Goal: Task Accomplishment & Management: Use online tool/utility

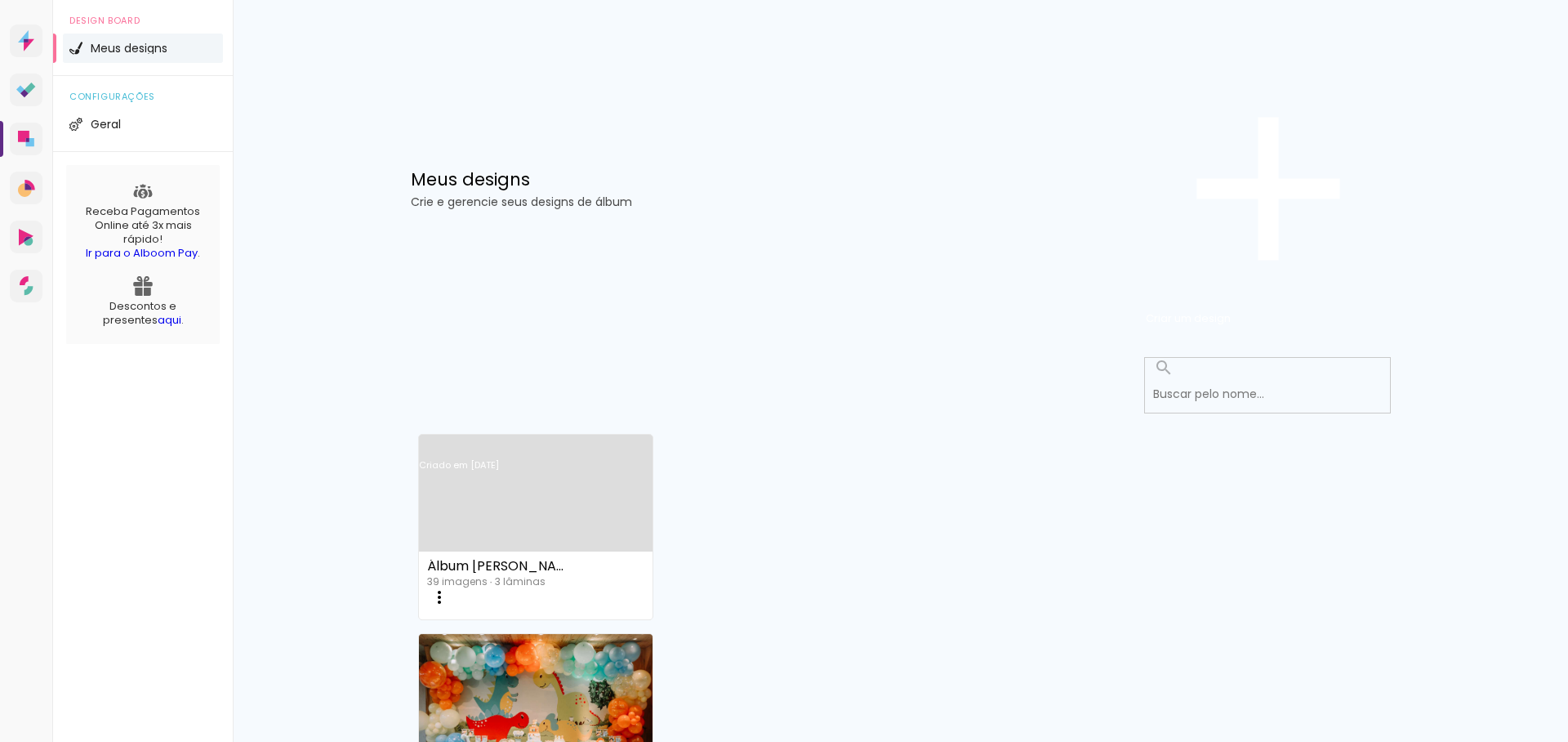
click at [559, 440] on link "Criado em [DATE]" at bounding box center [536, 486] width 234 height 92
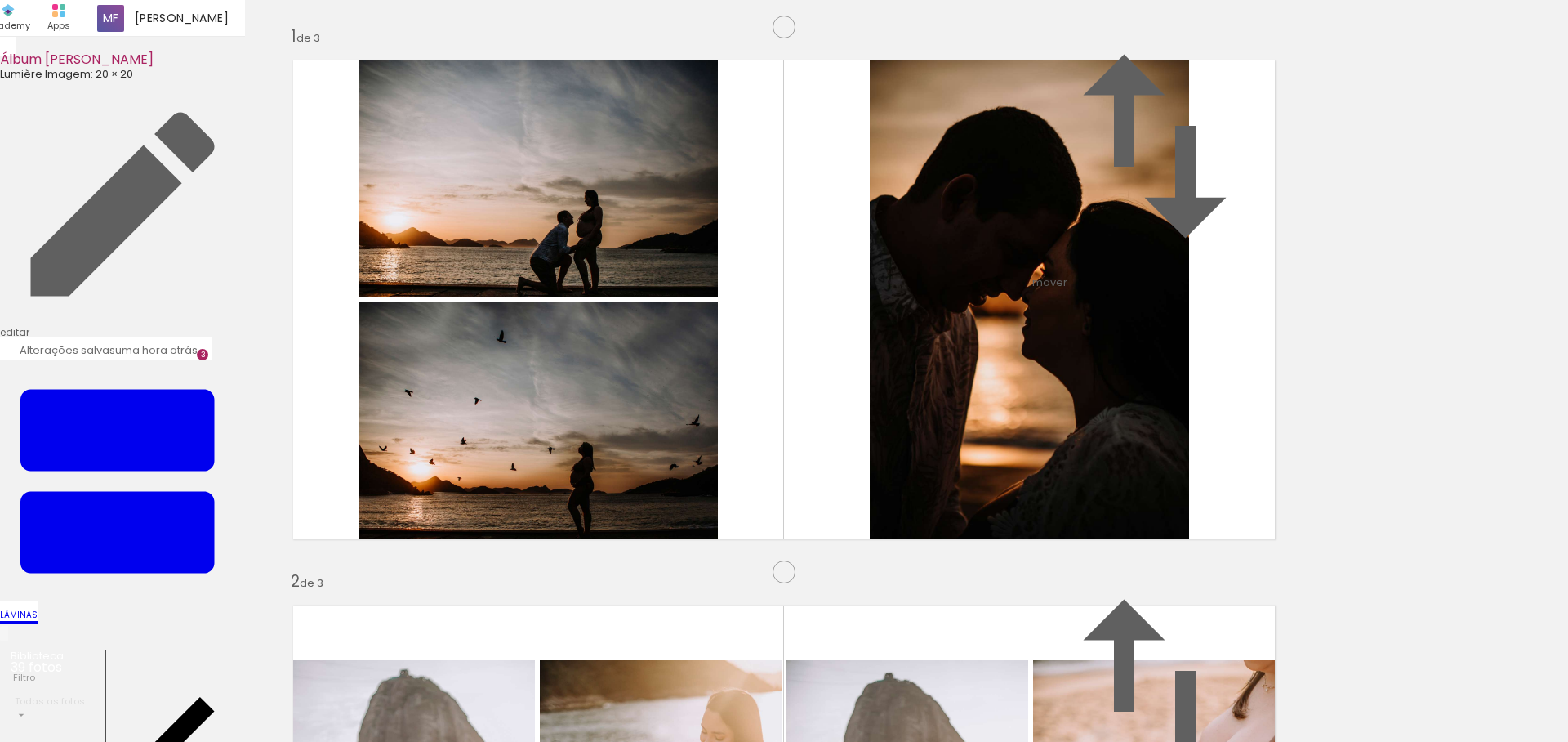
scroll to position [1240, 0]
drag, startPoint x: 640, startPoint y: 687, endPoint x: 638, endPoint y: 114, distance: 573.0
click at [638, 114] on quentale-workspace at bounding box center [784, 371] width 1568 height 742
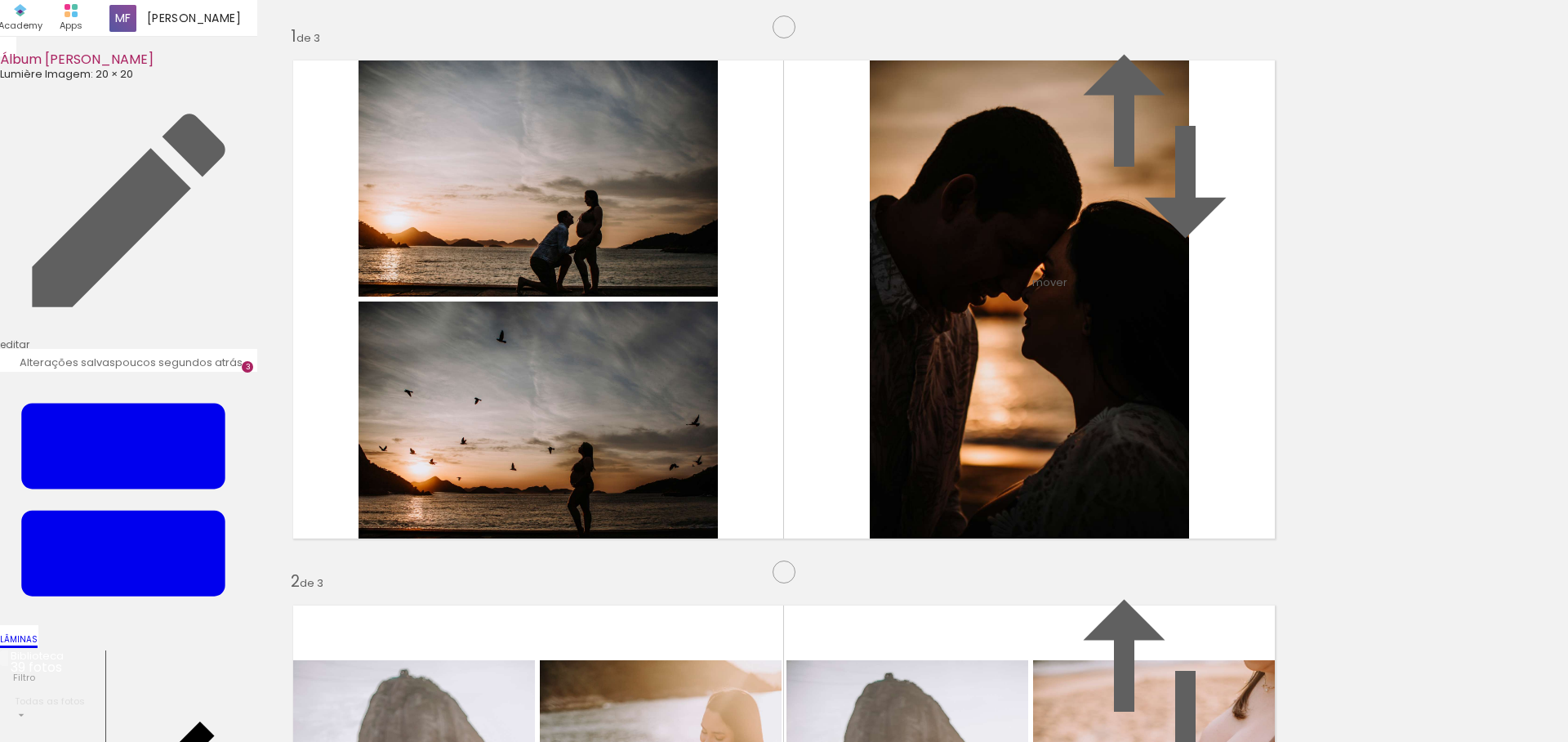
scroll to position [1127, 0]
drag, startPoint x: 441, startPoint y: 692, endPoint x: 867, endPoint y: 402, distance: 515.3
click at [867, 402] on quentale-workspace at bounding box center [784, 371] width 1568 height 742
drag, startPoint x: 1183, startPoint y: 709, endPoint x: 1135, endPoint y: 532, distance: 183.4
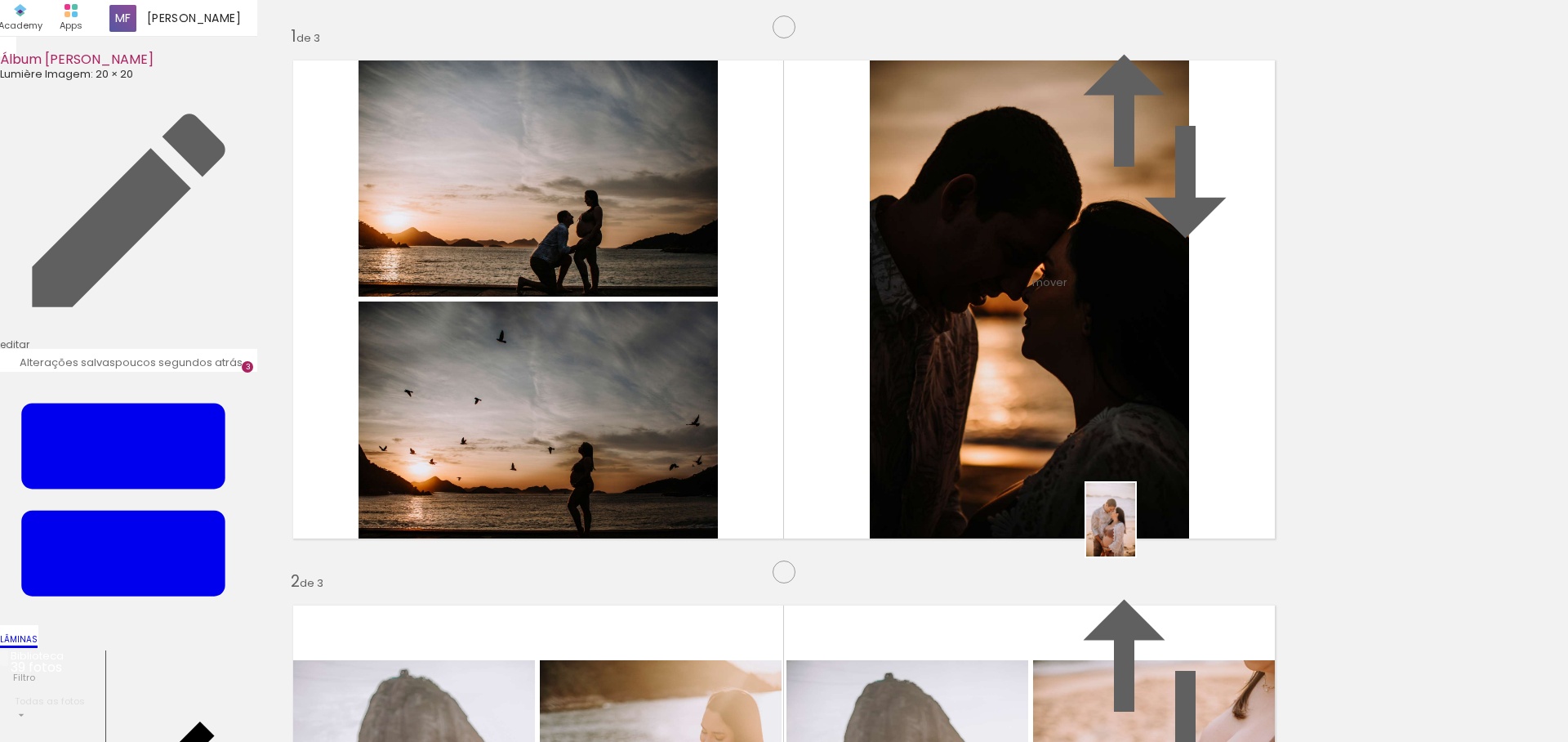
click at [1135, 532] on quentale-workspace at bounding box center [784, 371] width 1568 height 742
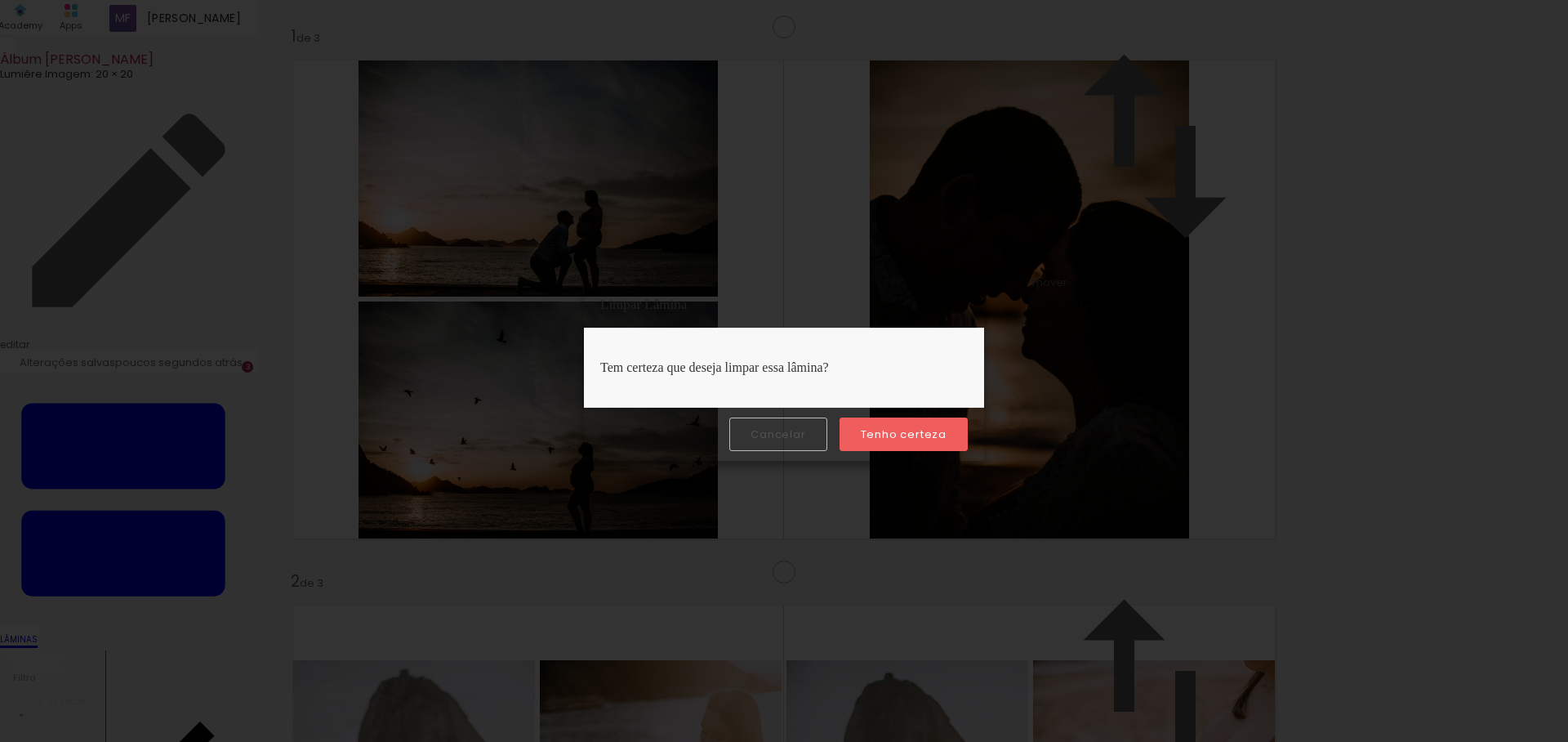
click at [0, 0] on slot "Tenho certeza" at bounding box center [0, 0] width 0 height 0
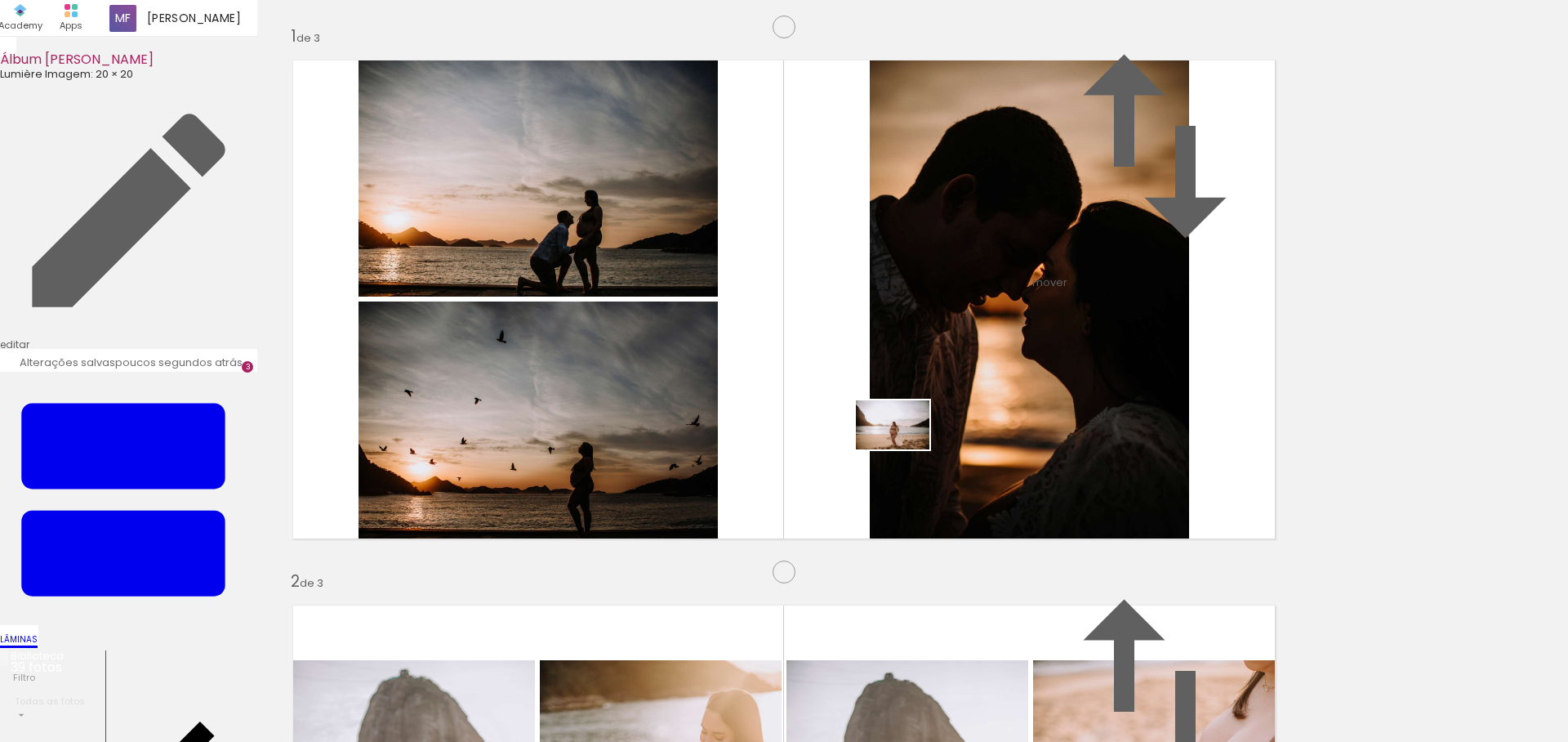
drag, startPoint x: 912, startPoint y: 690, endPoint x: 905, endPoint y: 449, distance: 241.1
click at [905, 449] on quentale-workspace at bounding box center [784, 371] width 1568 height 742
drag, startPoint x: 1069, startPoint y: 691, endPoint x: 1028, endPoint y: 366, distance: 327.6
click at [1028, 366] on quentale-workspace at bounding box center [784, 371] width 1568 height 742
drag, startPoint x: 1262, startPoint y: 685, endPoint x: 995, endPoint y: 226, distance: 531.0
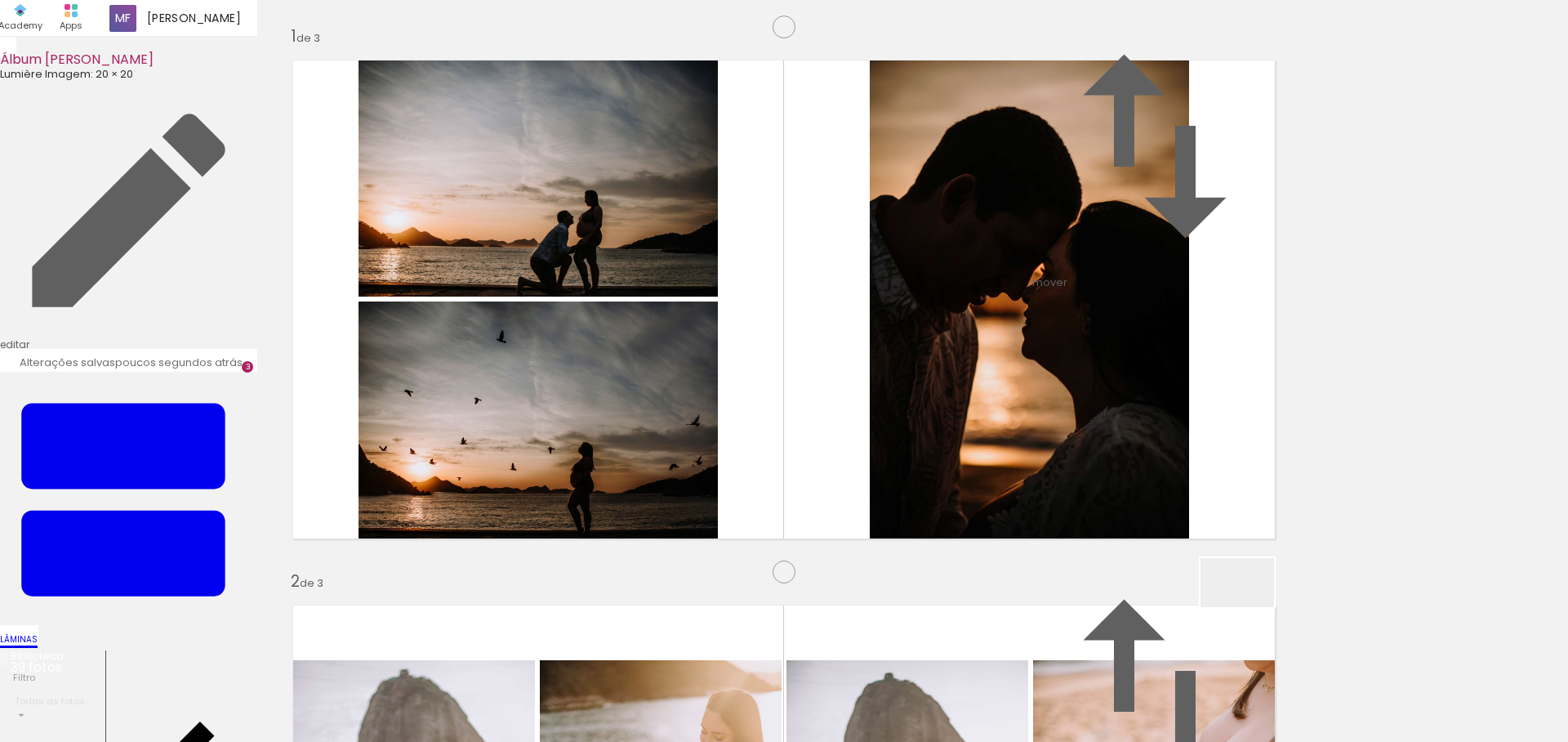
click at [995, 226] on quentale-workspace at bounding box center [784, 371] width 1568 height 742
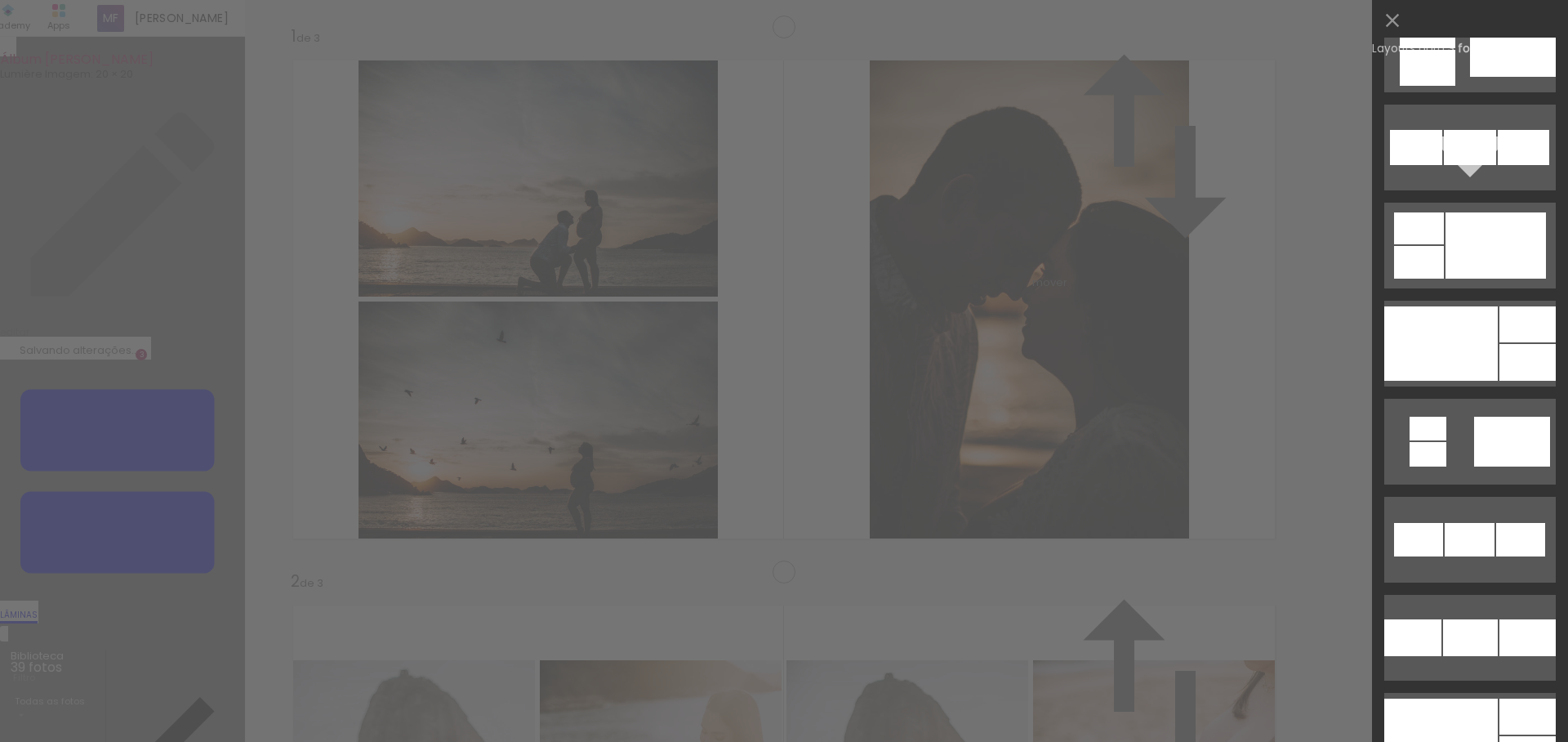
scroll to position [1622, 0]
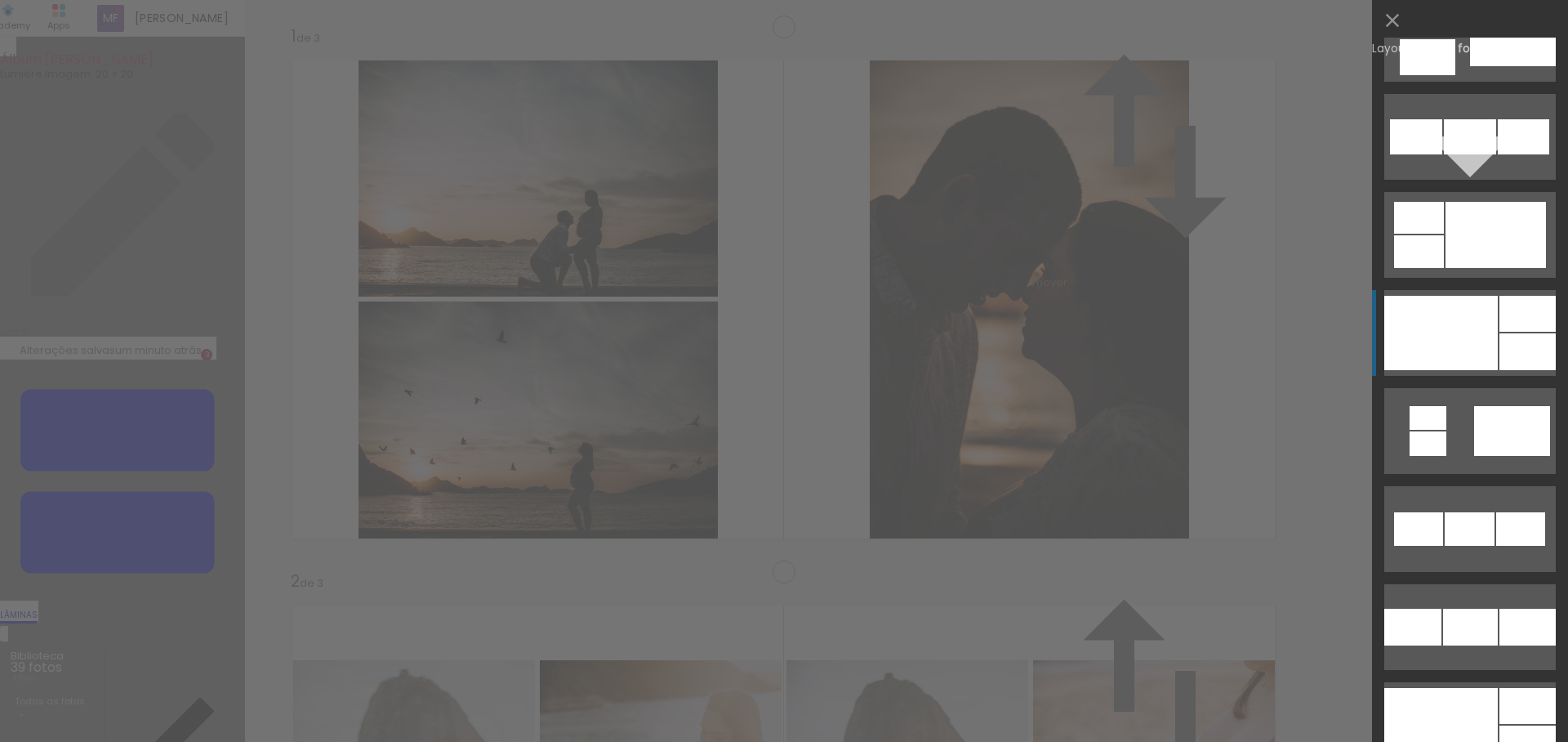
click at [1464, 314] on div at bounding box center [1441, 332] width 113 height 74
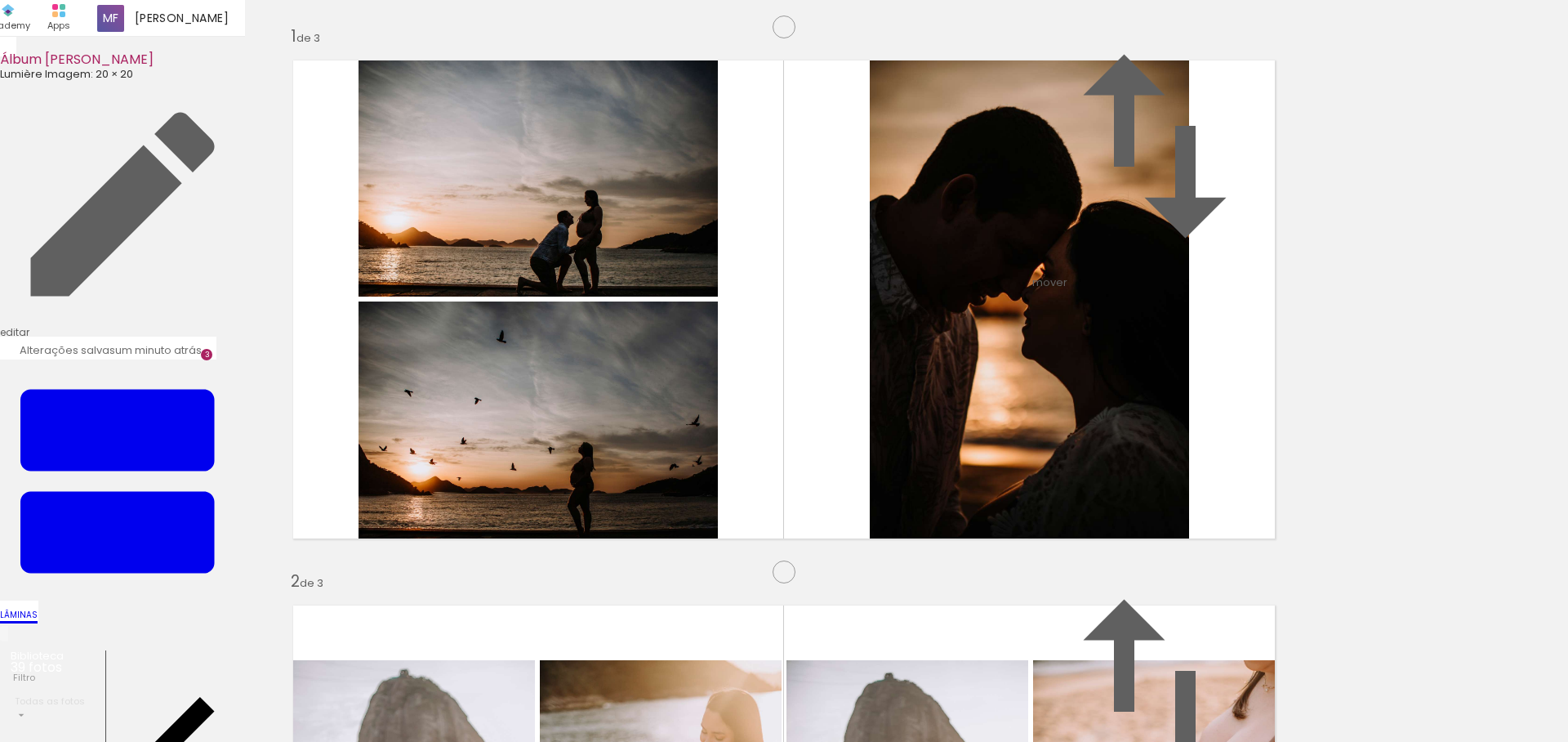
drag, startPoint x: 1112, startPoint y: 458, endPoint x: 786, endPoint y: 370, distance: 337.7
click at [0, 0] on slot at bounding box center [0, 0] width 0 height 0
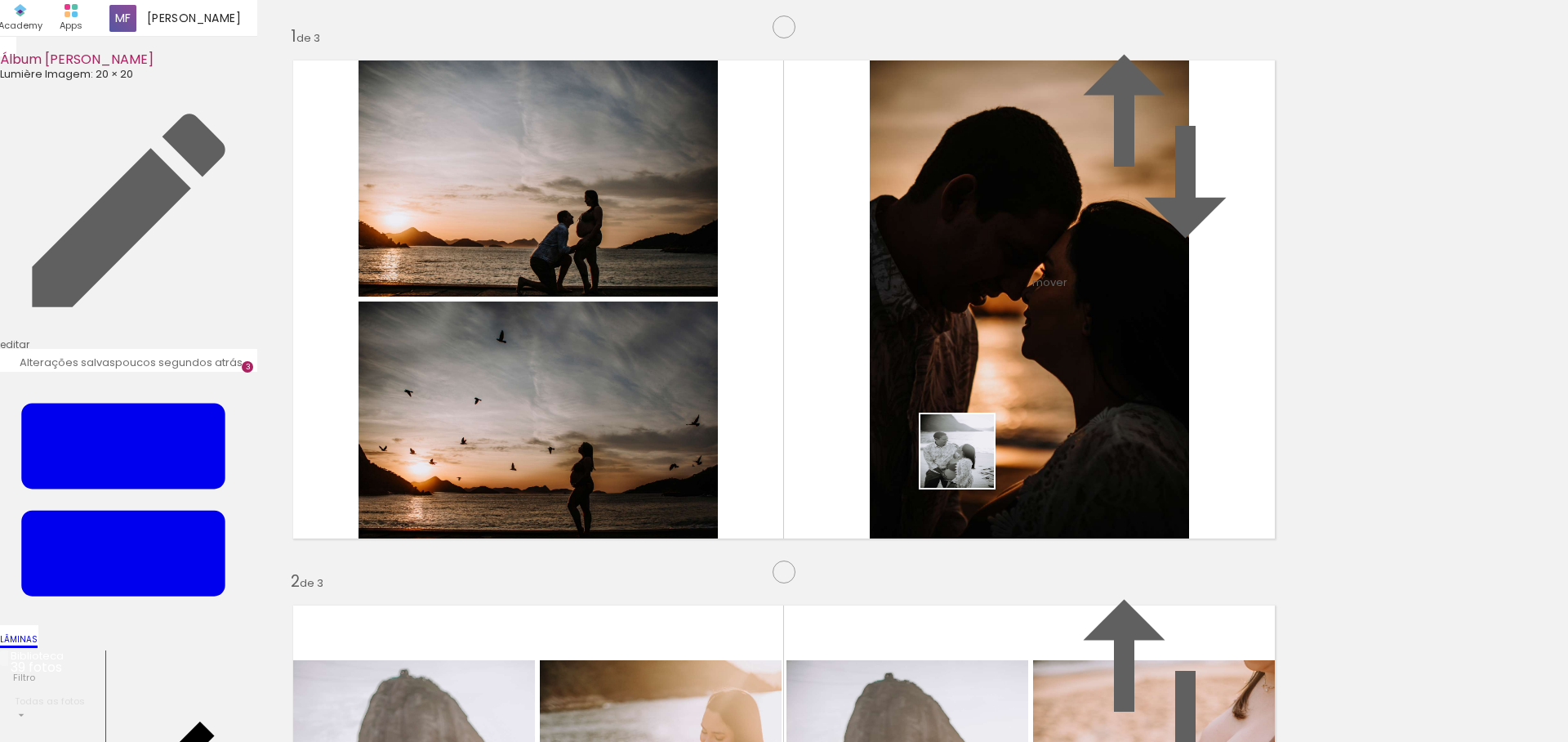
drag, startPoint x: 1171, startPoint y: 693, endPoint x: 969, endPoint y: 463, distance: 306.1
click at [969, 463] on quentale-workspace at bounding box center [784, 371] width 1568 height 742
drag, startPoint x: 446, startPoint y: 693, endPoint x: 784, endPoint y: 272, distance: 539.9
click at [784, 272] on quentale-workspace at bounding box center [784, 371] width 1568 height 742
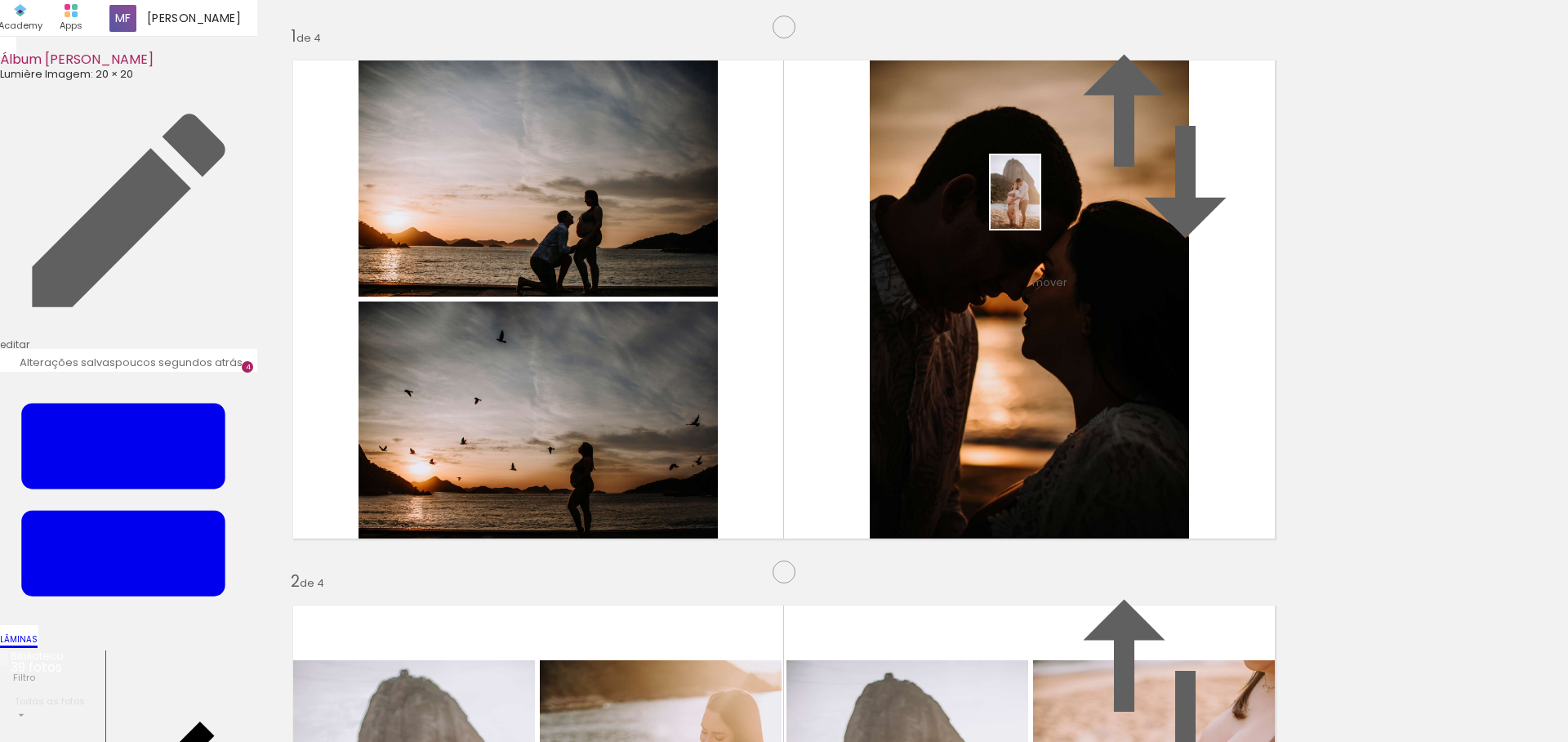
drag, startPoint x: 634, startPoint y: 692, endPoint x: 1039, endPoint y: 204, distance: 634.2
click at [1039, 204] on quentale-workspace at bounding box center [784, 371] width 1568 height 742
drag, startPoint x: 1175, startPoint y: 705, endPoint x: 1176, endPoint y: 243, distance: 462.0
click at [1148, 240] on quentale-workspace at bounding box center [784, 371] width 1568 height 742
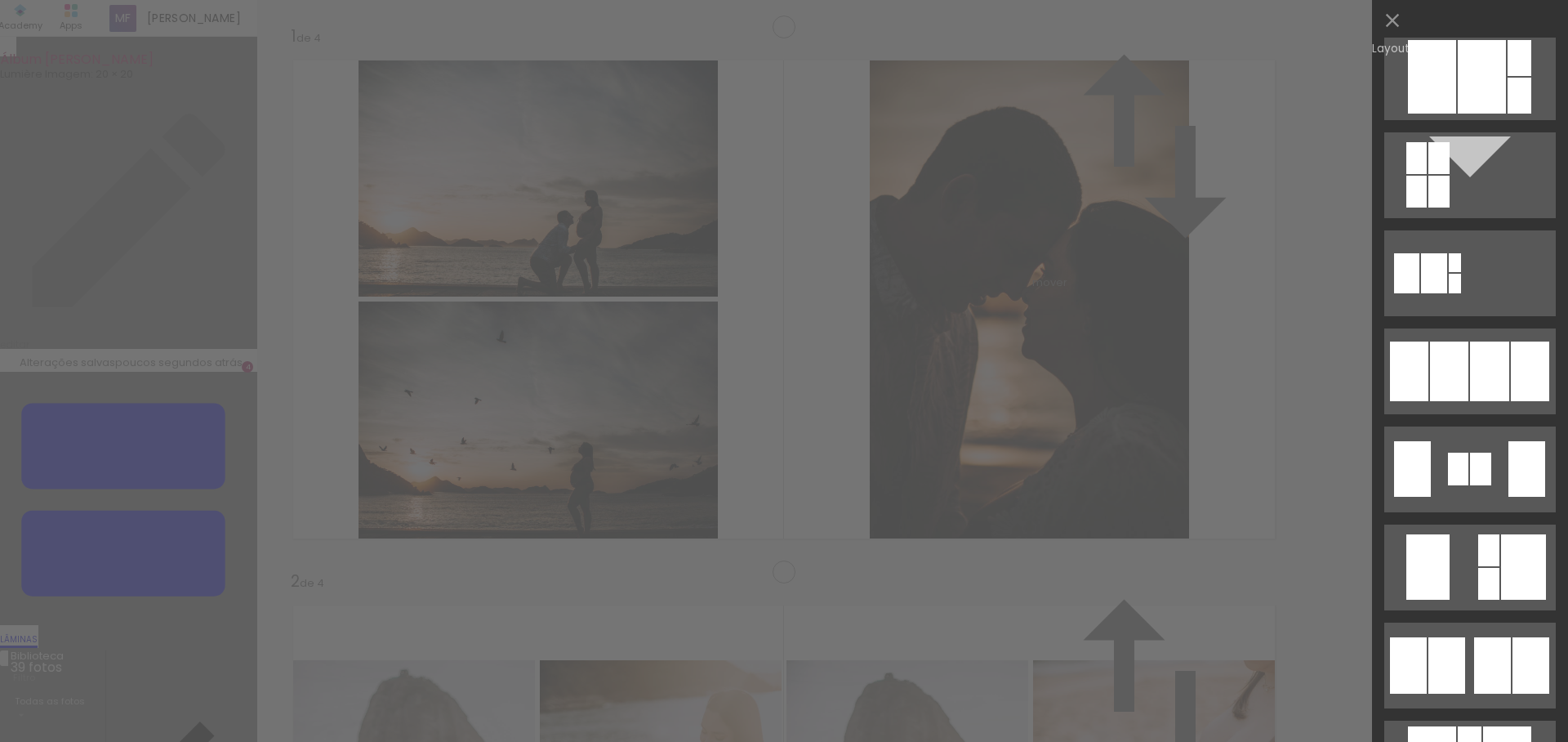
scroll to position [902, 0]
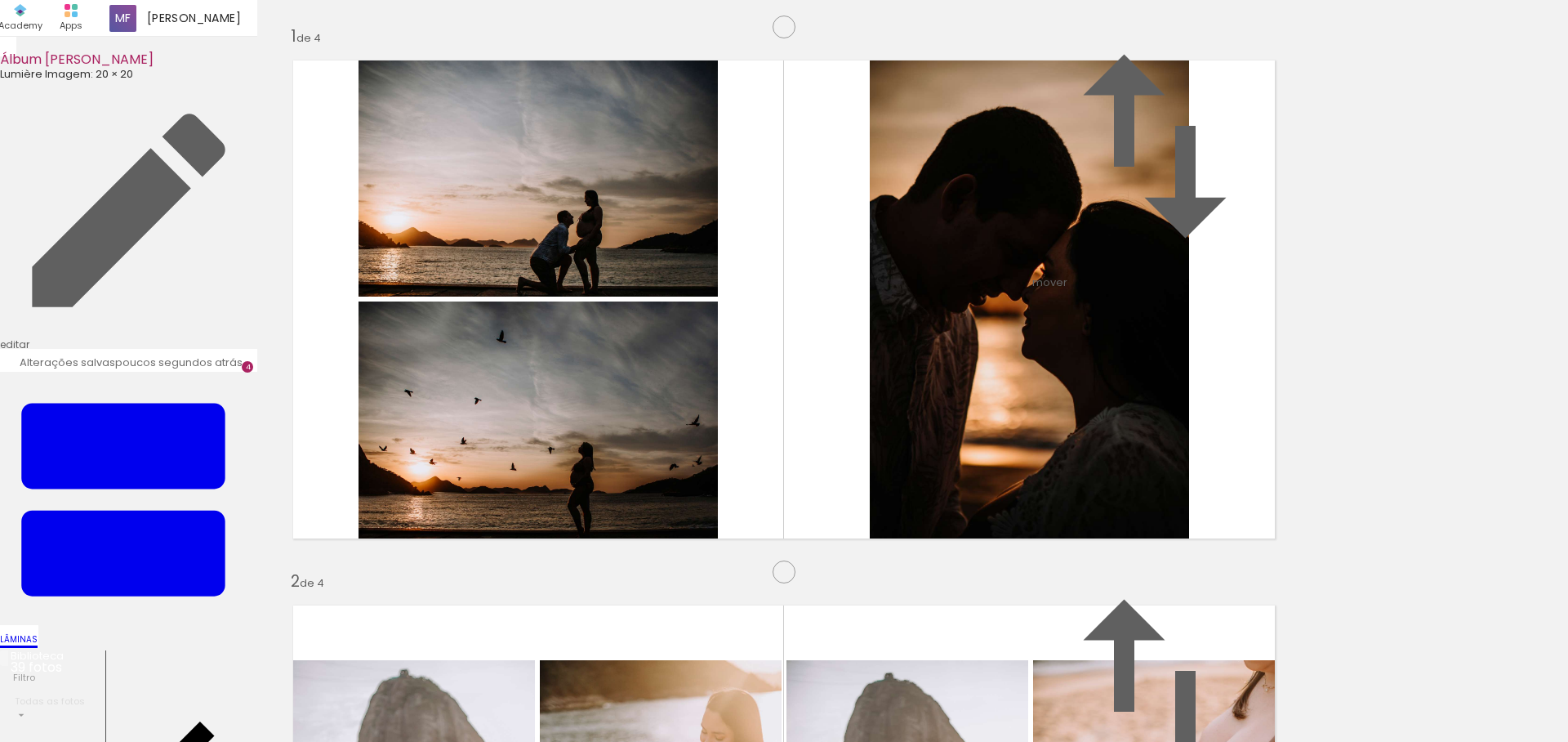
drag, startPoint x: 1164, startPoint y: 364, endPoint x: 744, endPoint y: 374, distance: 420.1
click at [0, 0] on slot at bounding box center [0, 0] width 0 height 0
drag, startPoint x: 756, startPoint y: 309, endPoint x: 1135, endPoint y: 332, distance: 379.7
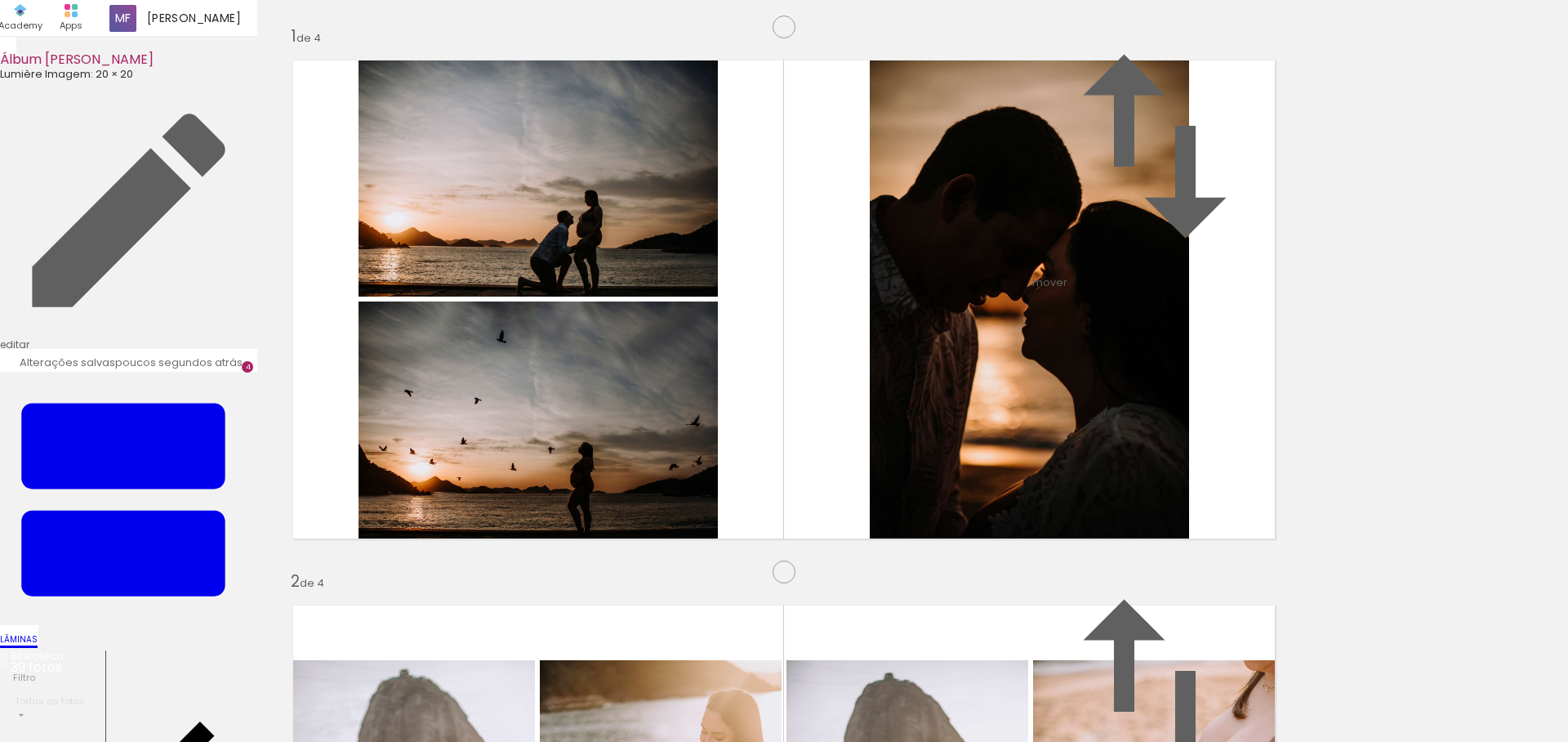
click at [0, 0] on slot at bounding box center [0, 0] width 0 height 0
drag, startPoint x: 1125, startPoint y: 325, endPoint x: 948, endPoint y: 313, distance: 177.4
click at [0, 0] on slot at bounding box center [0, 0] width 0 height 0
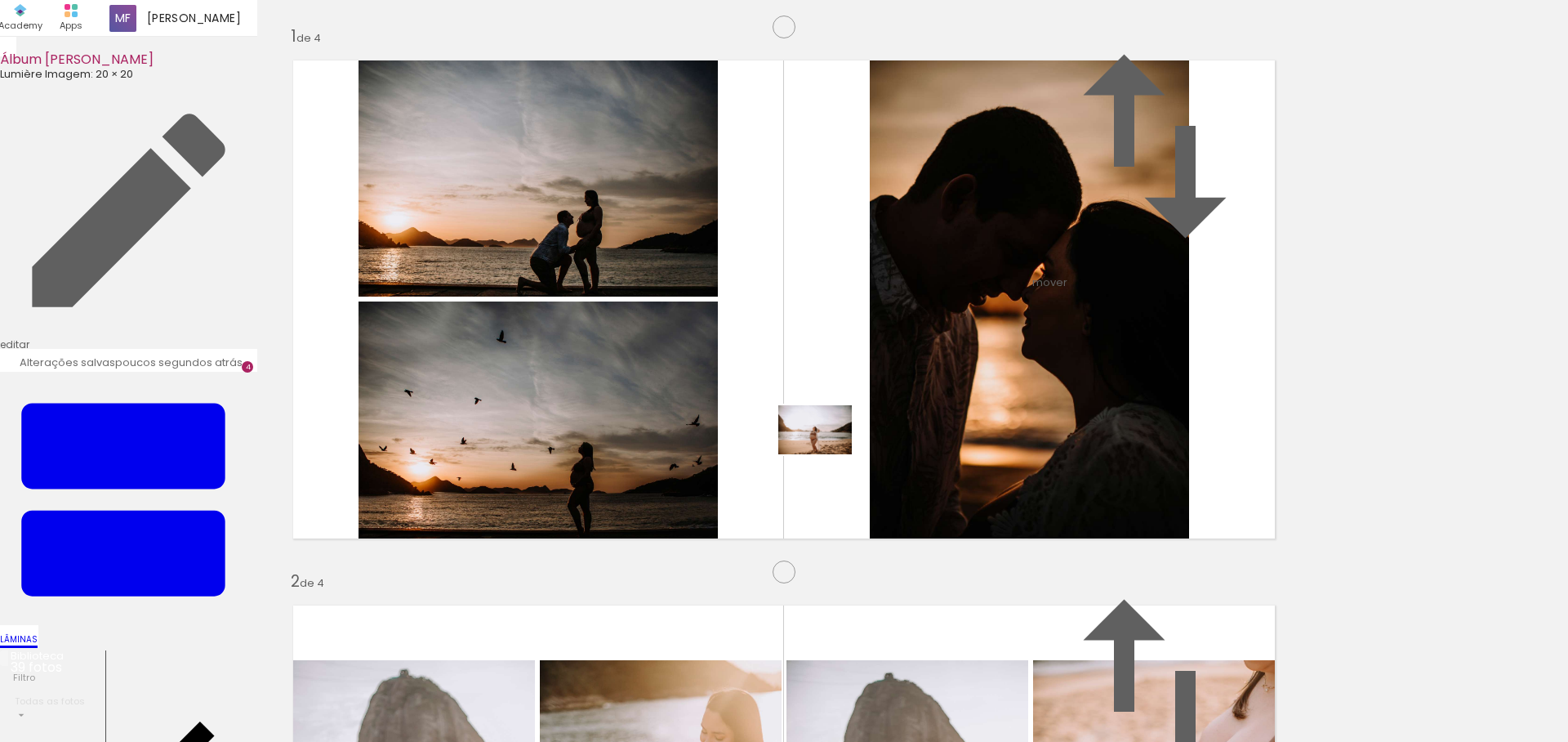
drag, startPoint x: 761, startPoint y: 709, endPoint x: 827, endPoint y: 454, distance: 263.4
click at [827, 454] on quentale-workspace at bounding box center [784, 371] width 1568 height 742
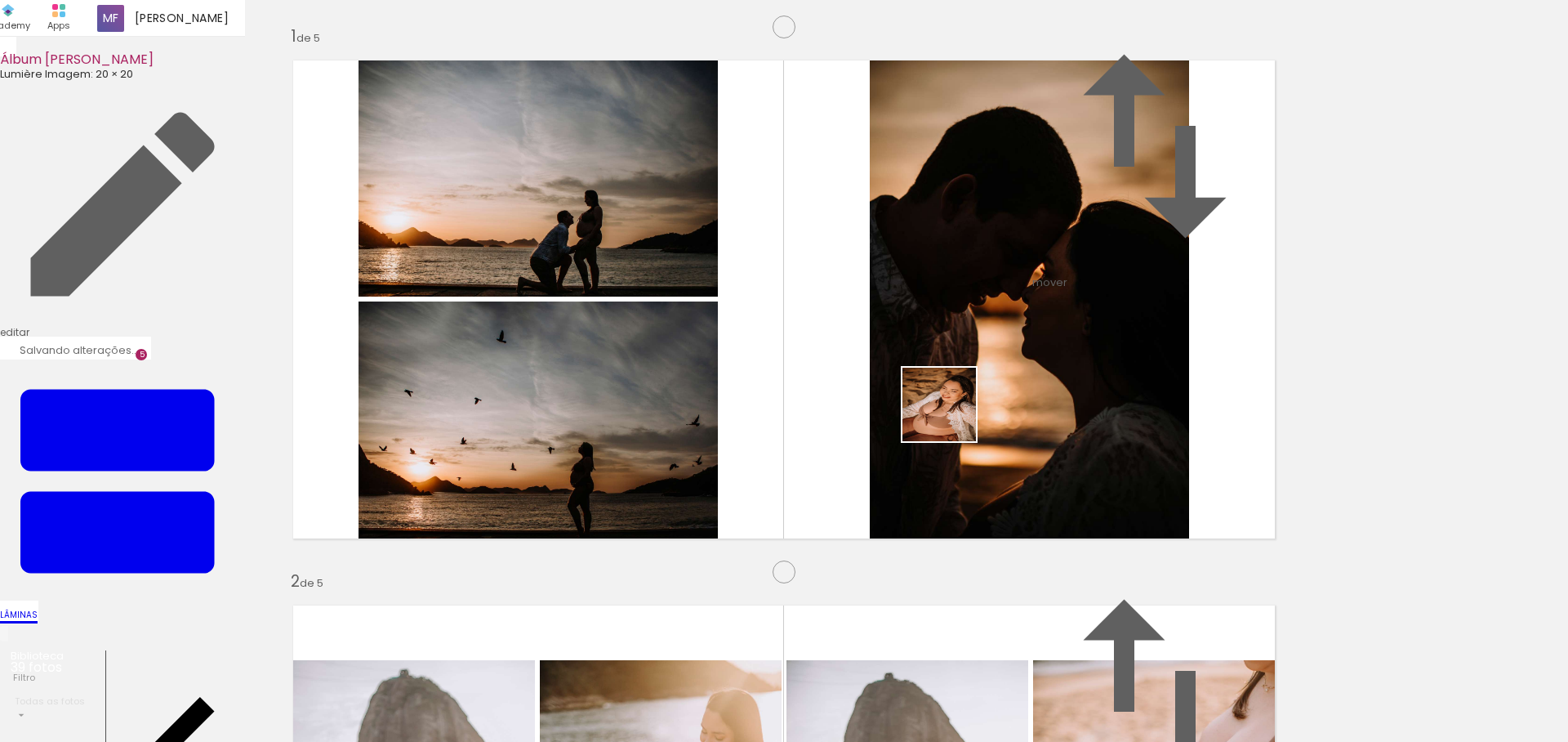
drag, startPoint x: 826, startPoint y: 677, endPoint x: 951, endPoint y: 417, distance: 288.5
click at [951, 417] on quentale-workspace at bounding box center [784, 371] width 1568 height 742
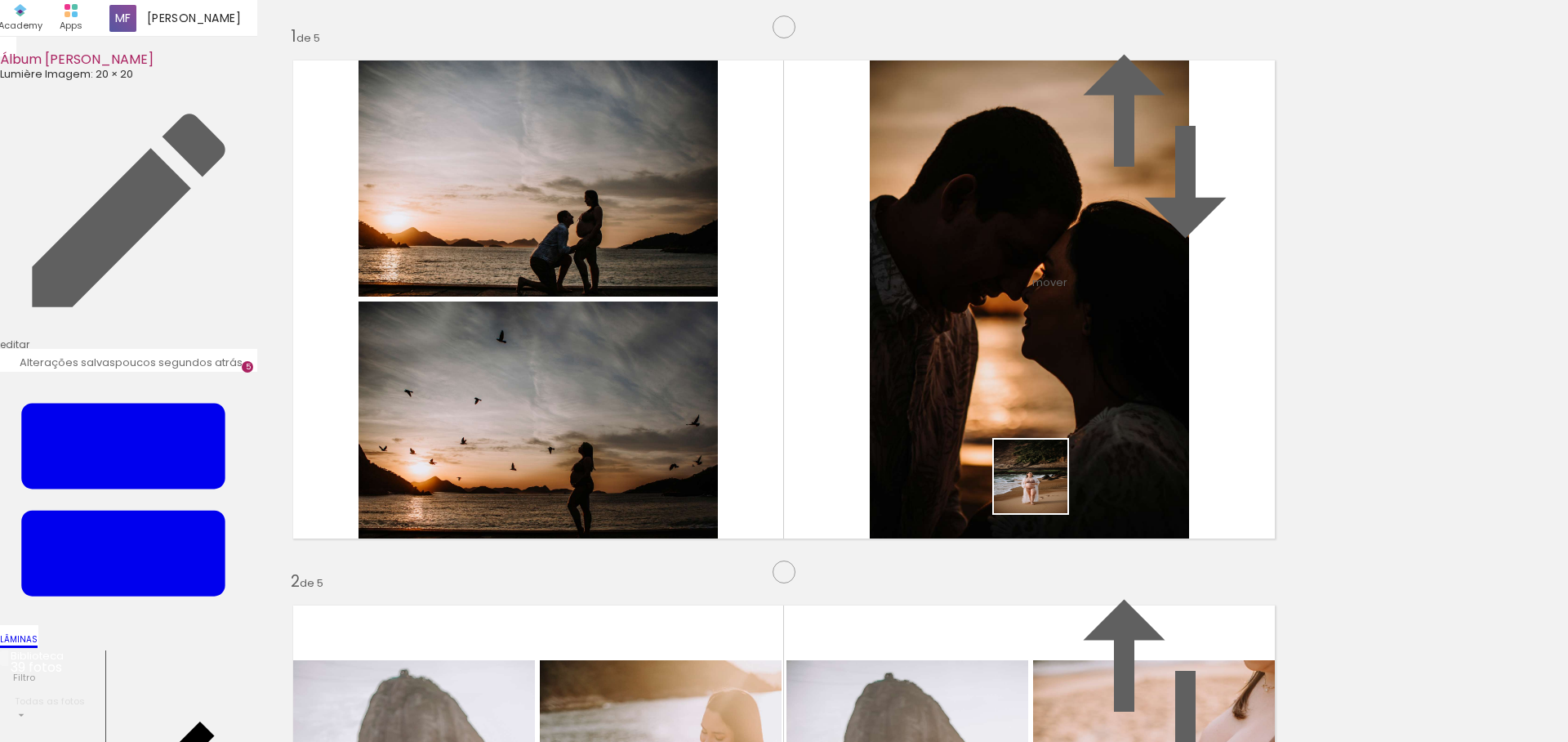
drag, startPoint x: 918, startPoint y: 683, endPoint x: 1016, endPoint y: 675, distance: 98.3
click at [1046, 483] on quentale-workspace at bounding box center [784, 371] width 1568 height 742
drag, startPoint x: 1013, startPoint y: 692, endPoint x: 1075, endPoint y: 478, distance: 222.8
click at [1075, 478] on quentale-workspace at bounding box center [784, 371] width 1568 height 742
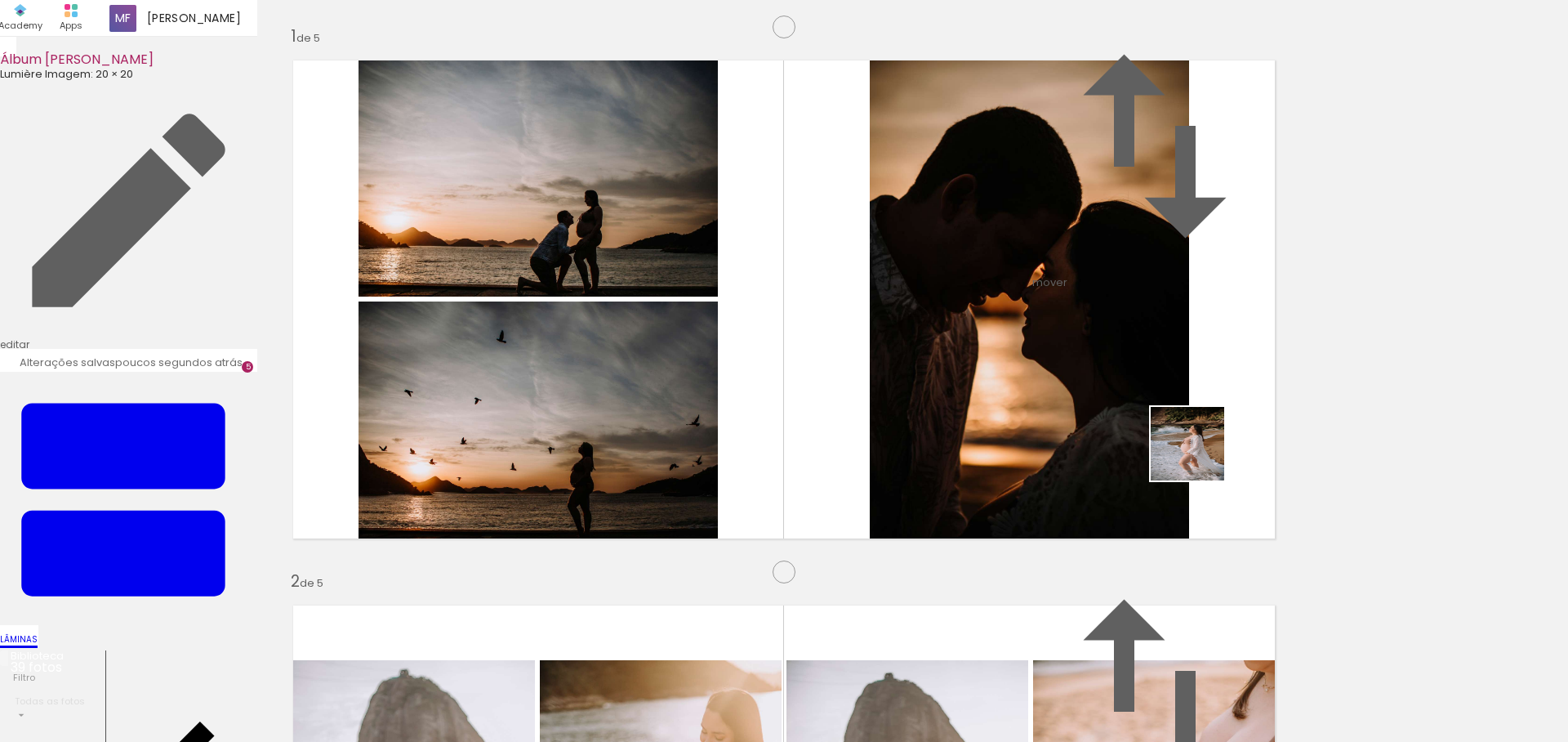
drag, startPoint x: 1454, startPoint y: 695, endPoint x: 1153, endPoint y: 433, distance: 399.1
click at [1153, 433] on quentale-workspace at bounding box center [784, 371] width 1568 height 742
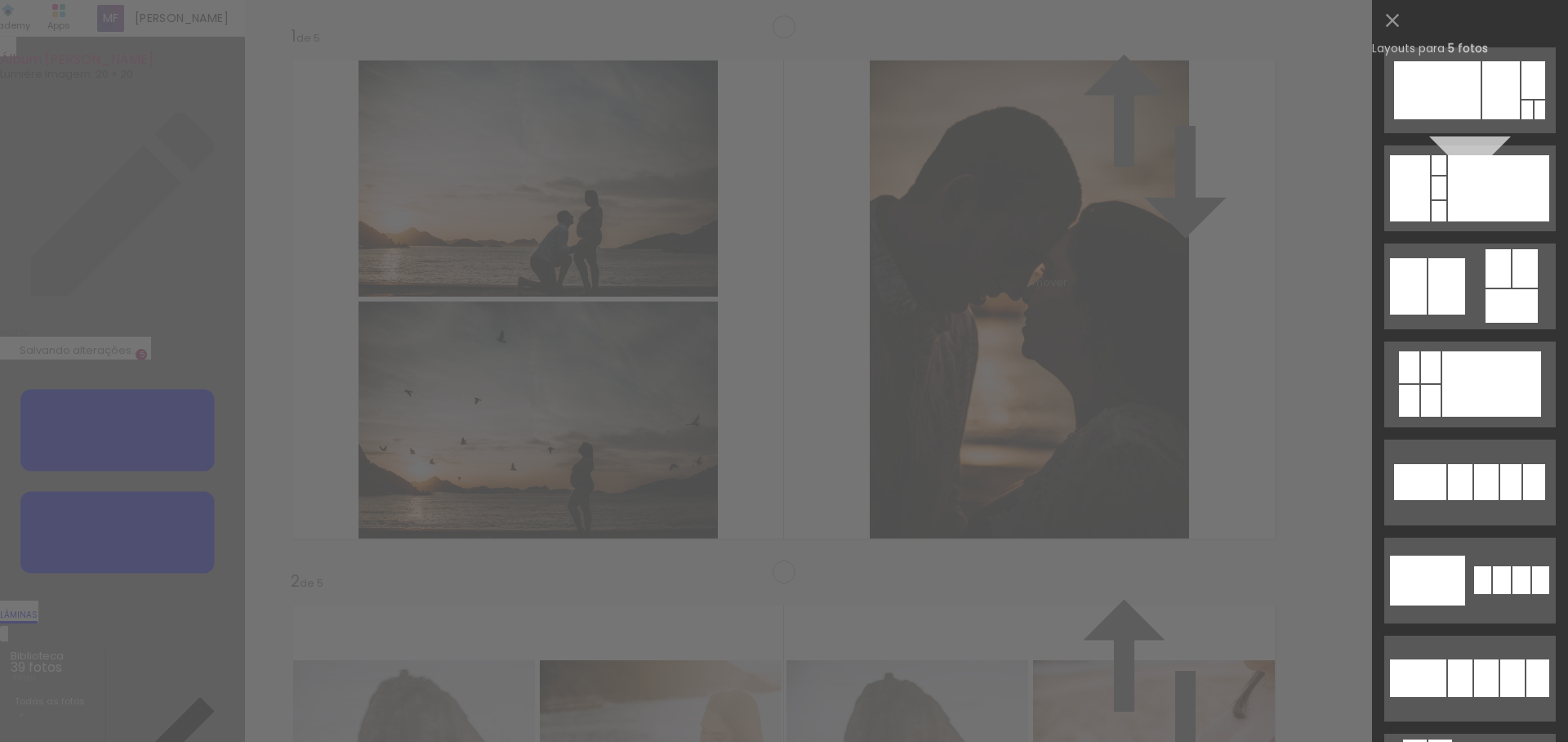
scroll to position [789, 0]
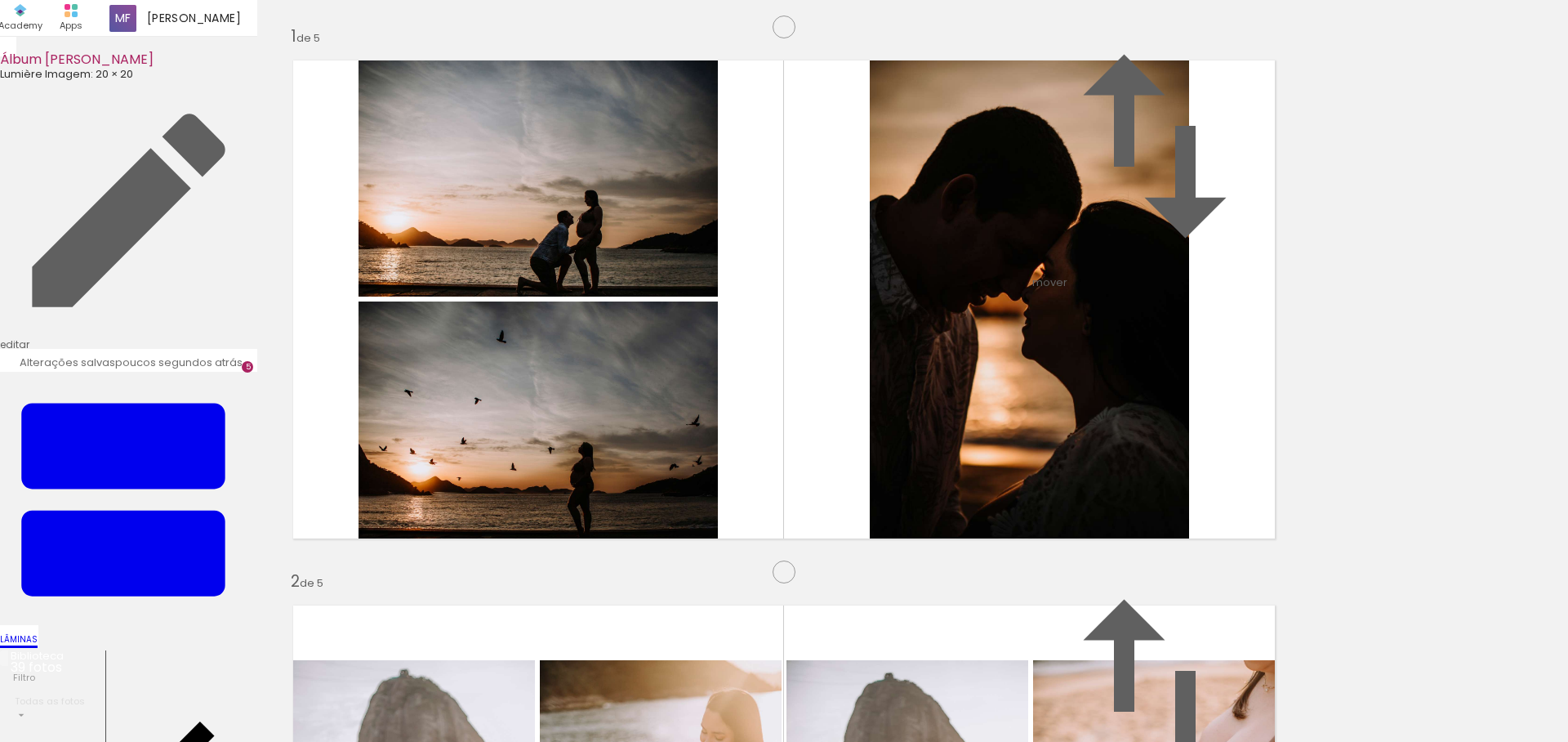
scroll to position [0, 0]
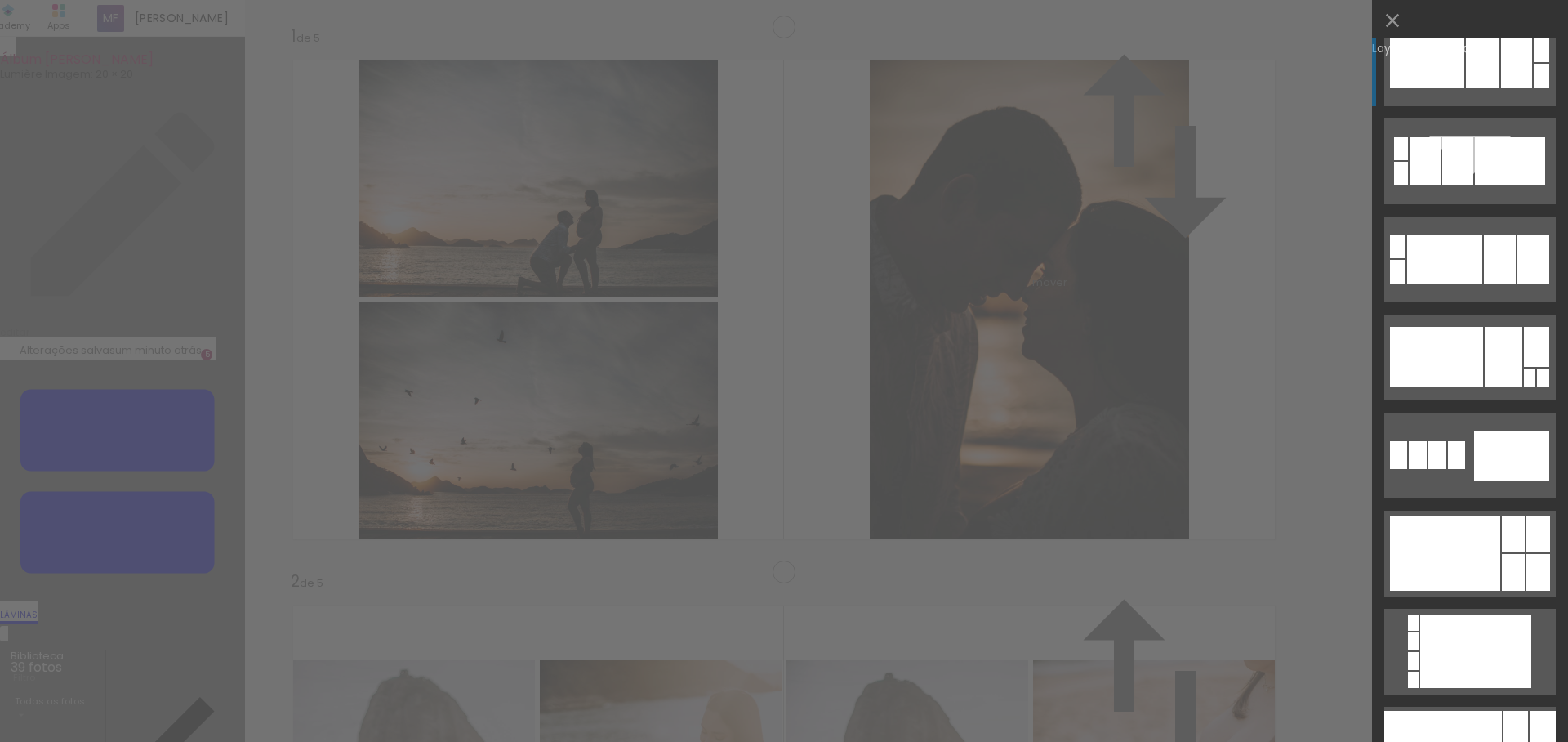
scroll to position [2705, 0]
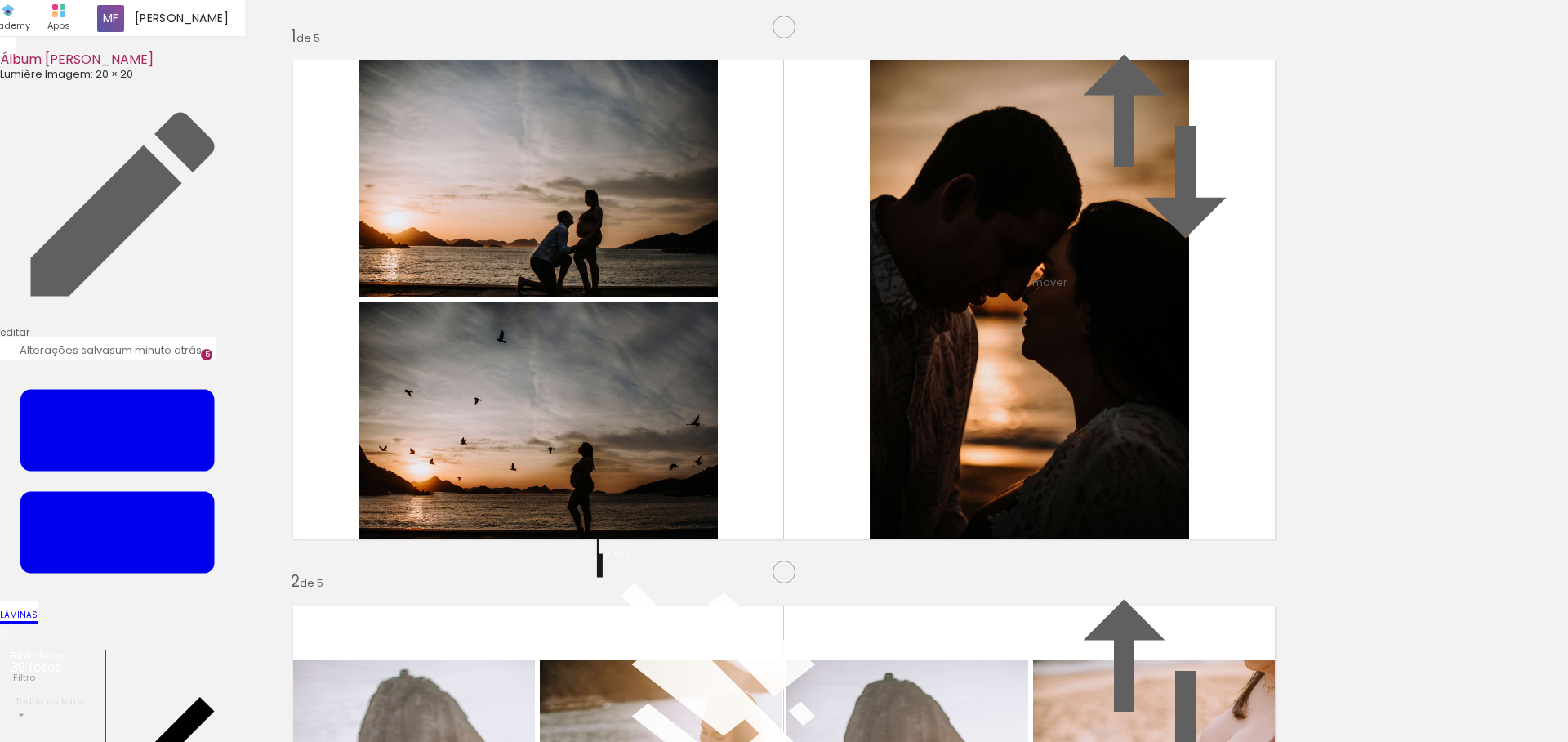
scroll to position [0, 2]
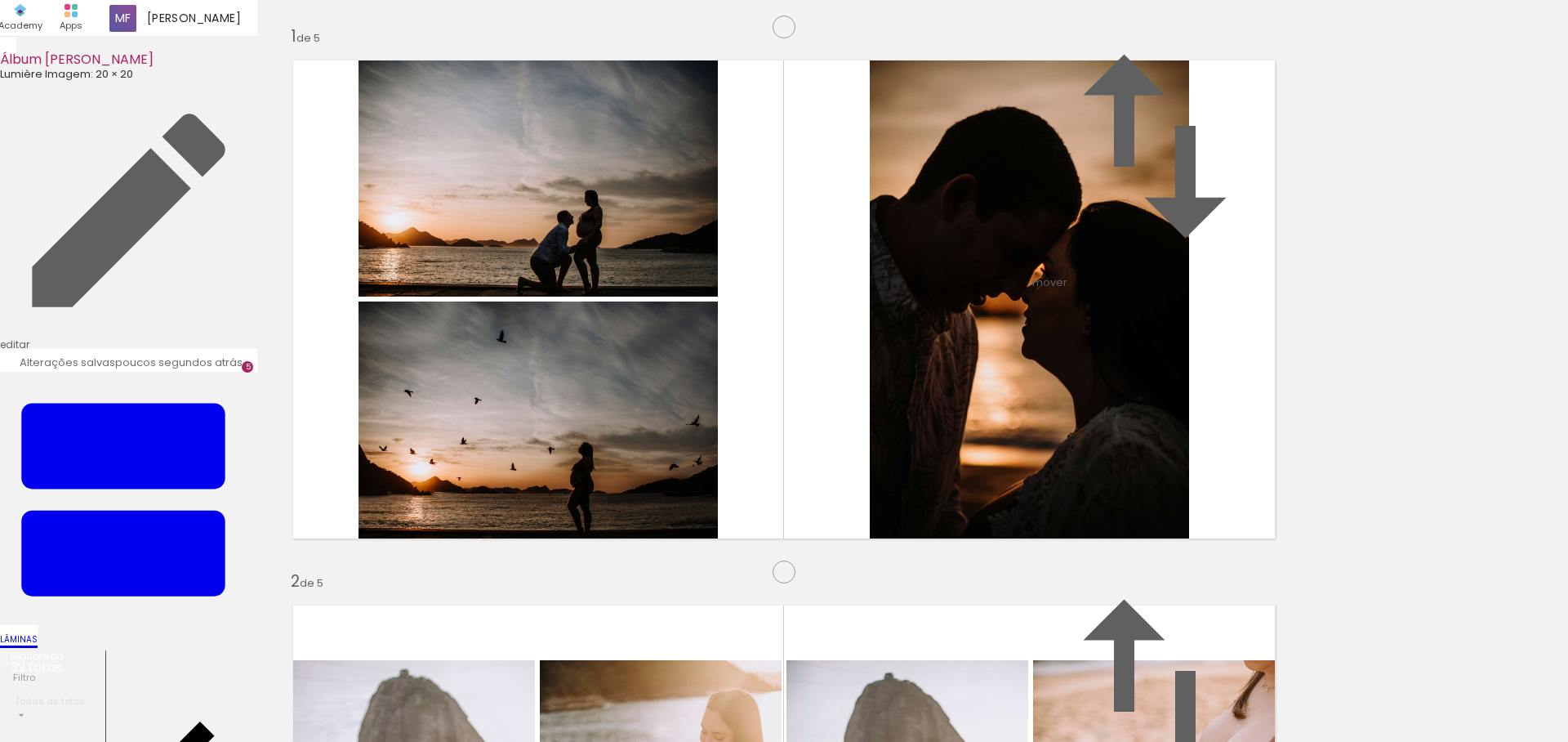
scroll to position [2142, 0]
drag, startPoint x: 1053, startPoint y: 685, endPoint x: 723, endPoint y: 475, distance: 391.2
click at [723, 475] on quentale-workspace at bounding box center [784, 371] width 1568 height 742
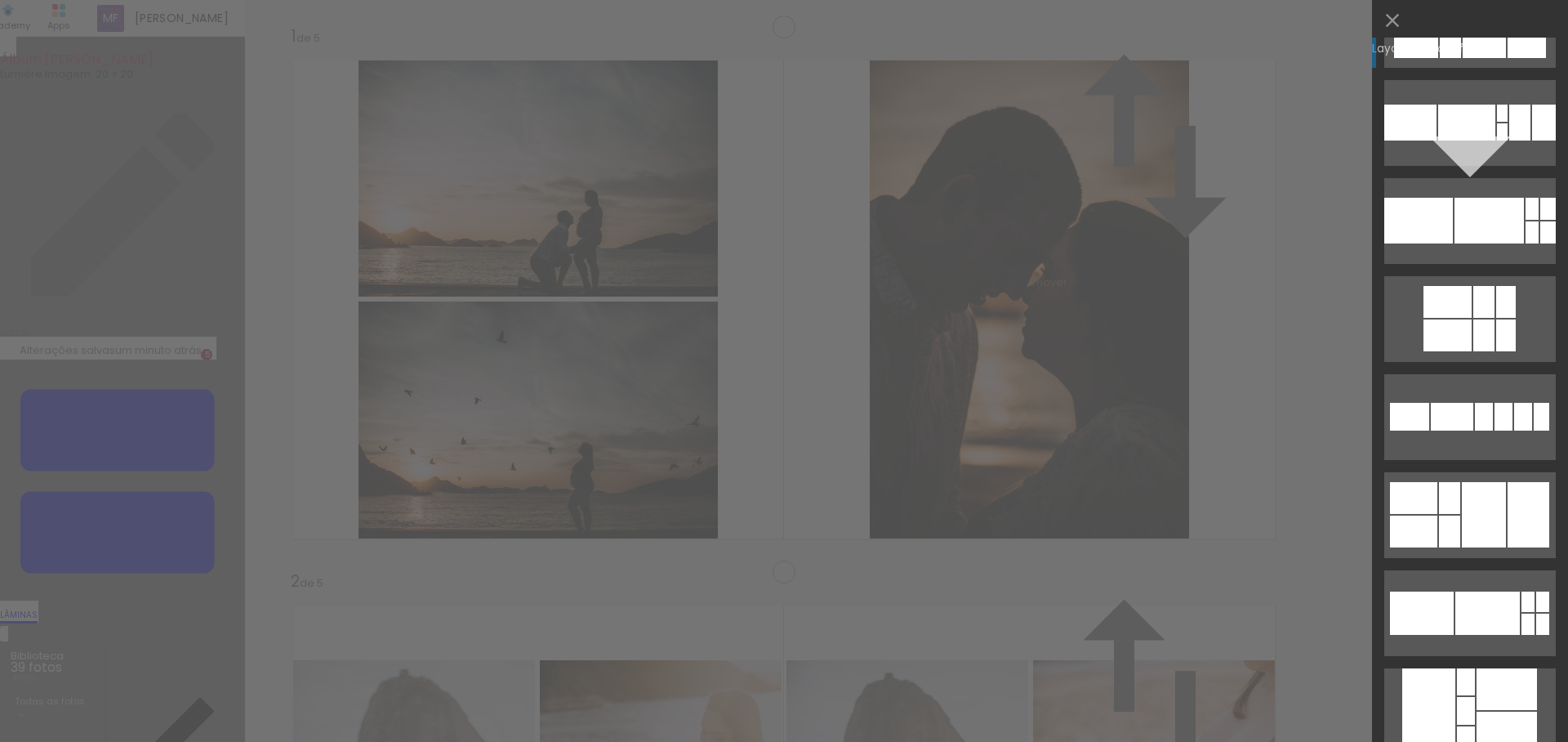
scroll to position [225, 0]
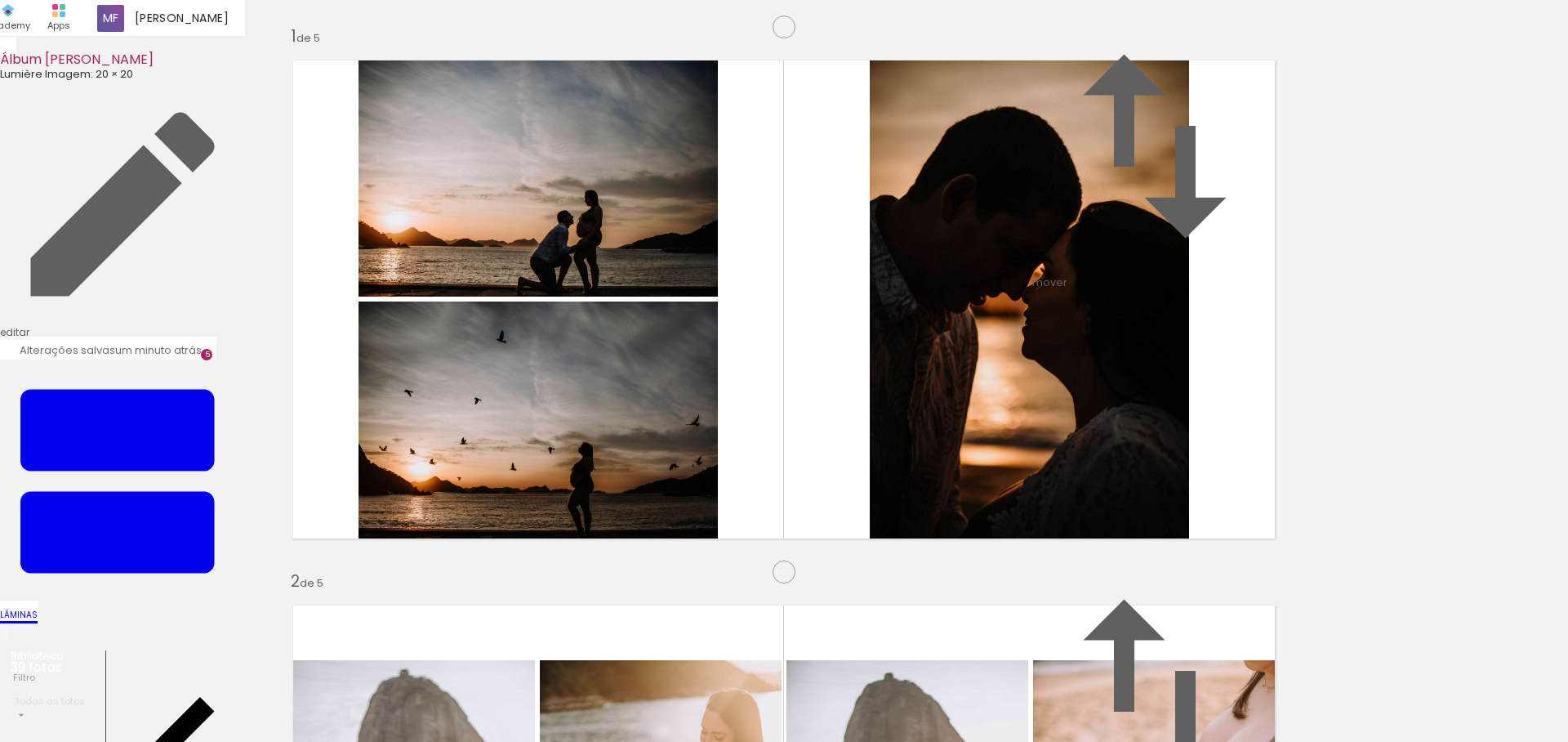
scroll to position [1185, 0]
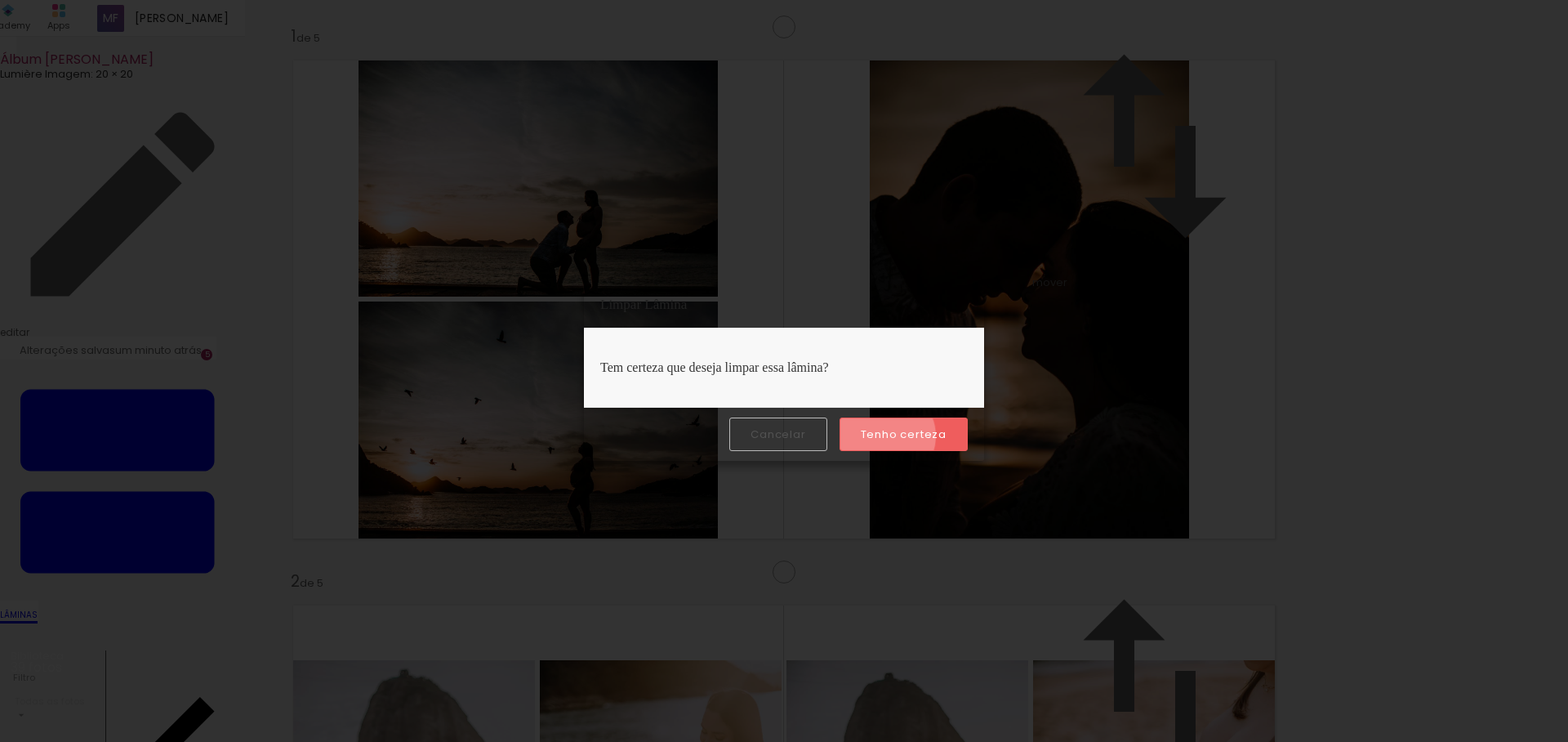
click at [0, 0] on slot "Tenho certeza" at bounding box center [0, 0] width 0 height 0
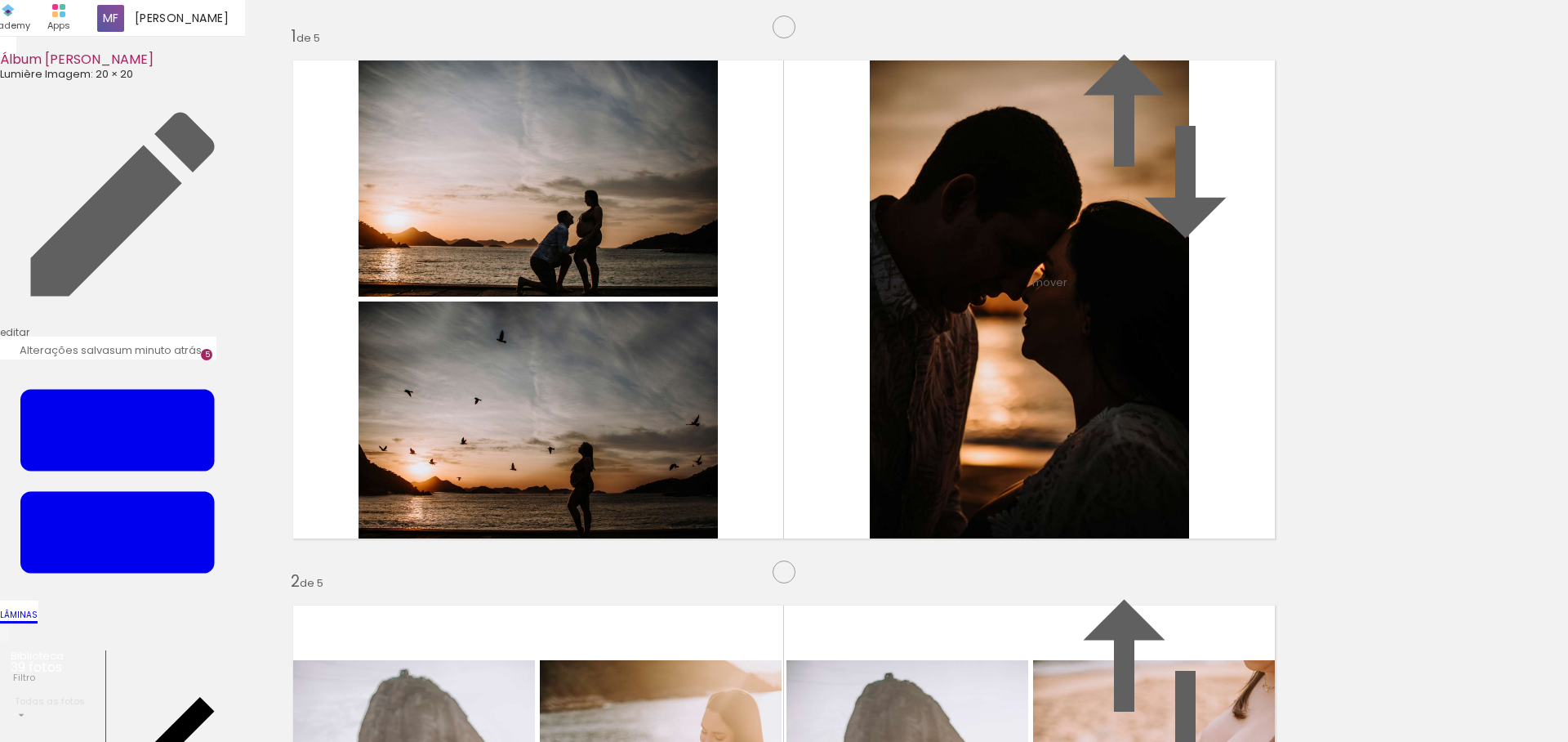
scroll to position [0, 668]
drag, startPoint x: 599, startPoint y: 659, endPoint x: 568, endPoint y: 370, distance: 290.7
click at [568, 370] on quentale-workspace at bounding box center [784, 371] width 1568 height 742
drag, startPoint x: 249, startPoint y: 695, endPoint x: 936, endPoint y: 332, distance: 777.0
click at [936, 332] on quentale-workspace at bounding box center [784, 371] width 1568 height 742
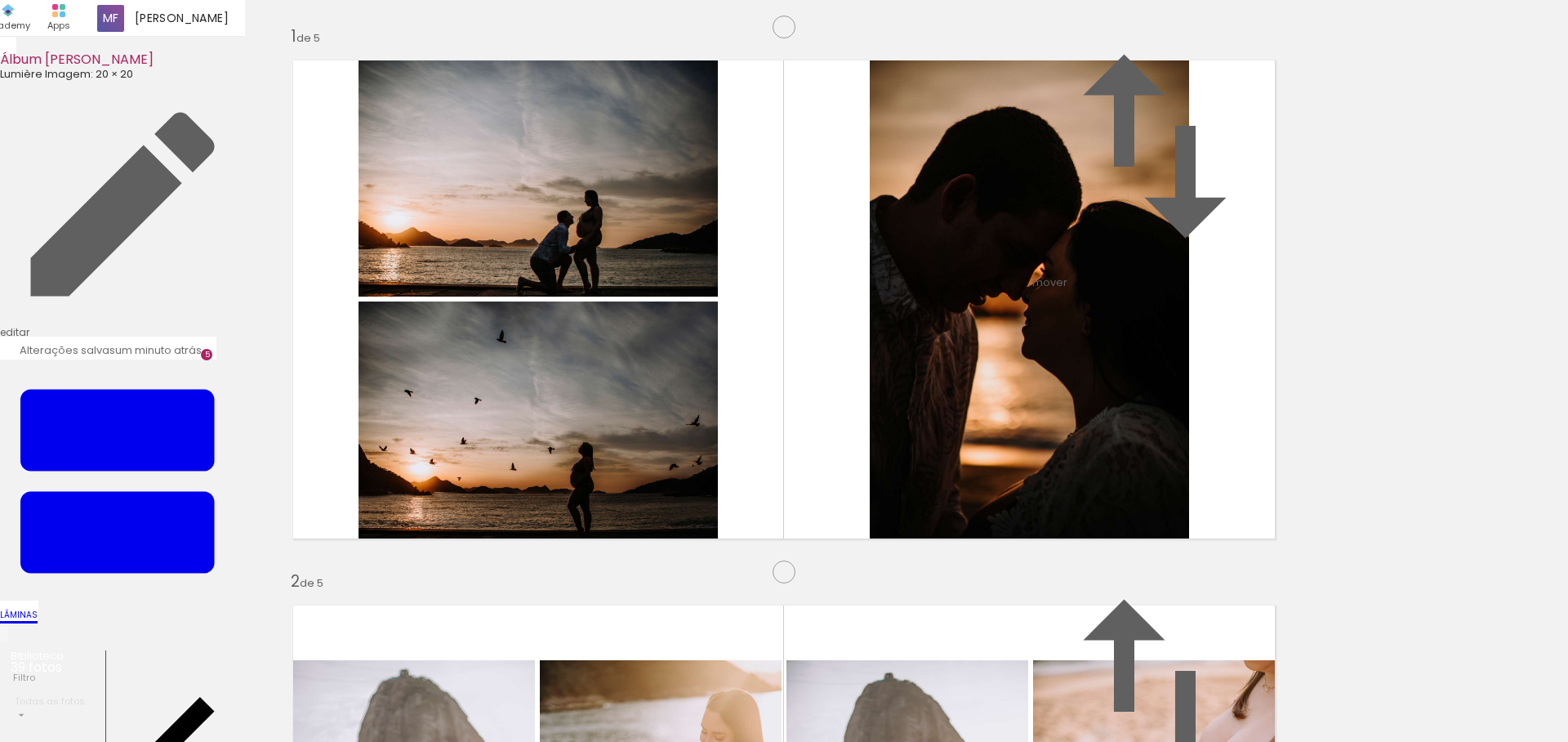
scroll to position [0, 1951]
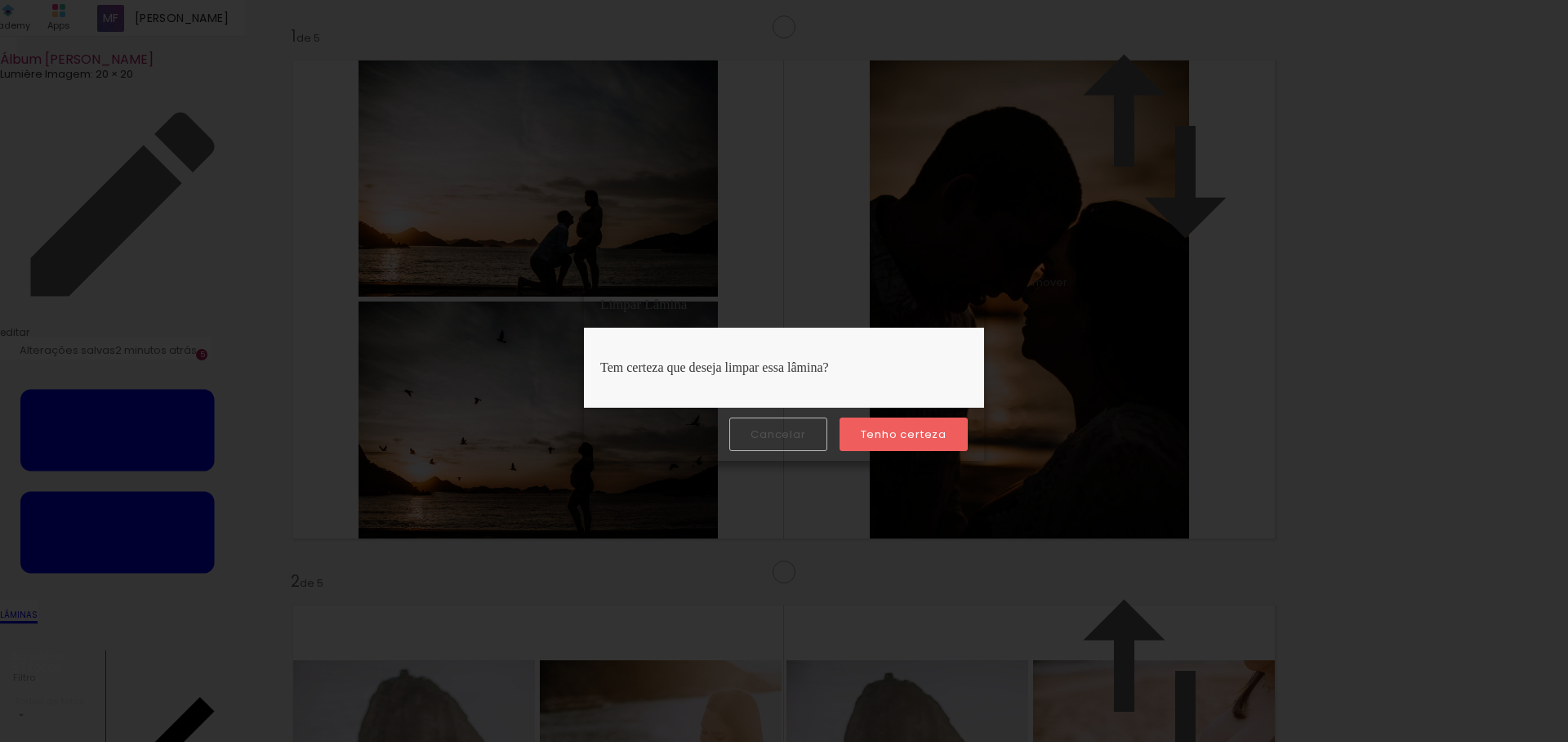
click at [0, 0] on slot "Tenho certeza" at bounding box center [0, 0] width 0 height 0
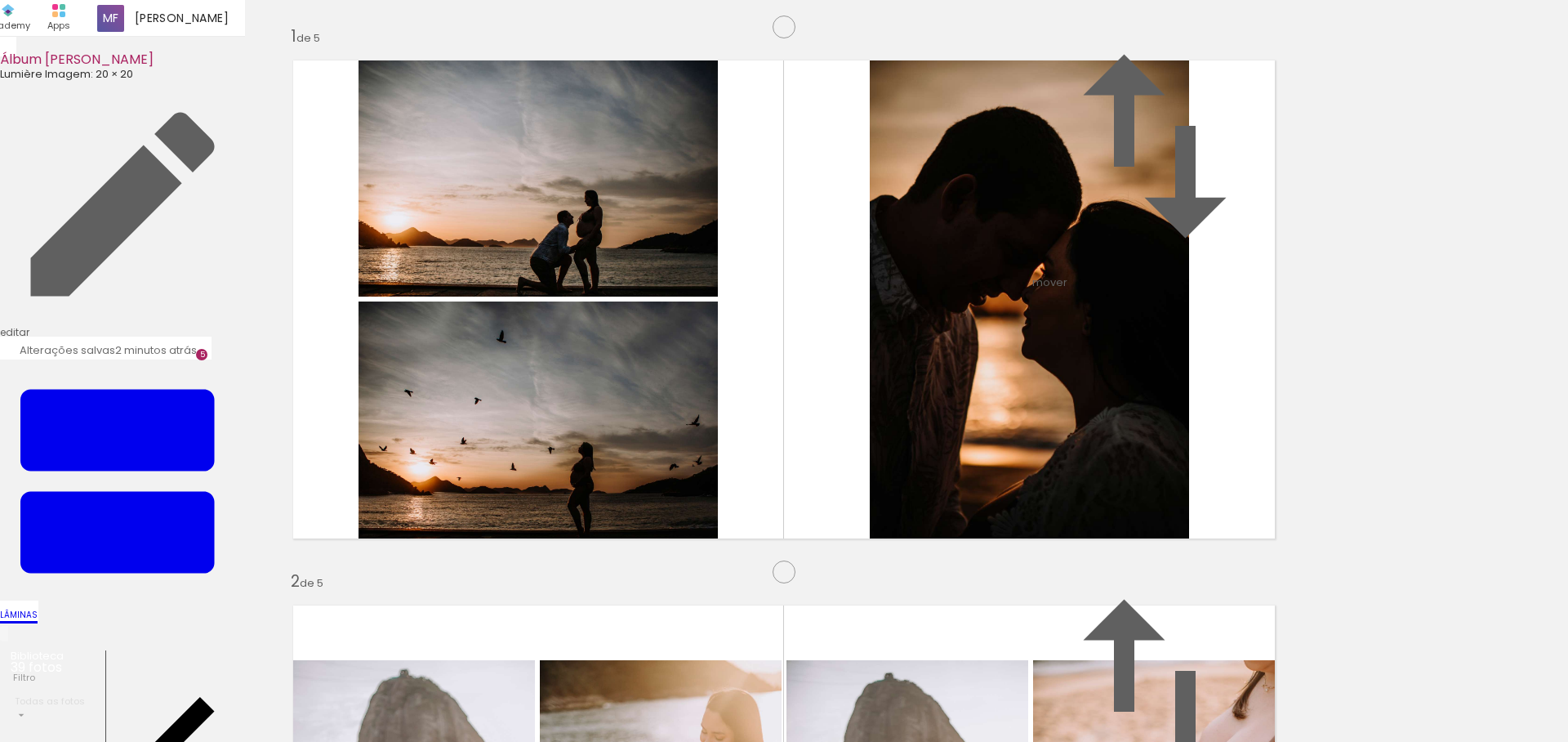
scroll to position [1185, 0]
drag, startPoint x: 623, startPoint y: 556, endPoint x: 689, endPoint y: 459, distance: 117.3
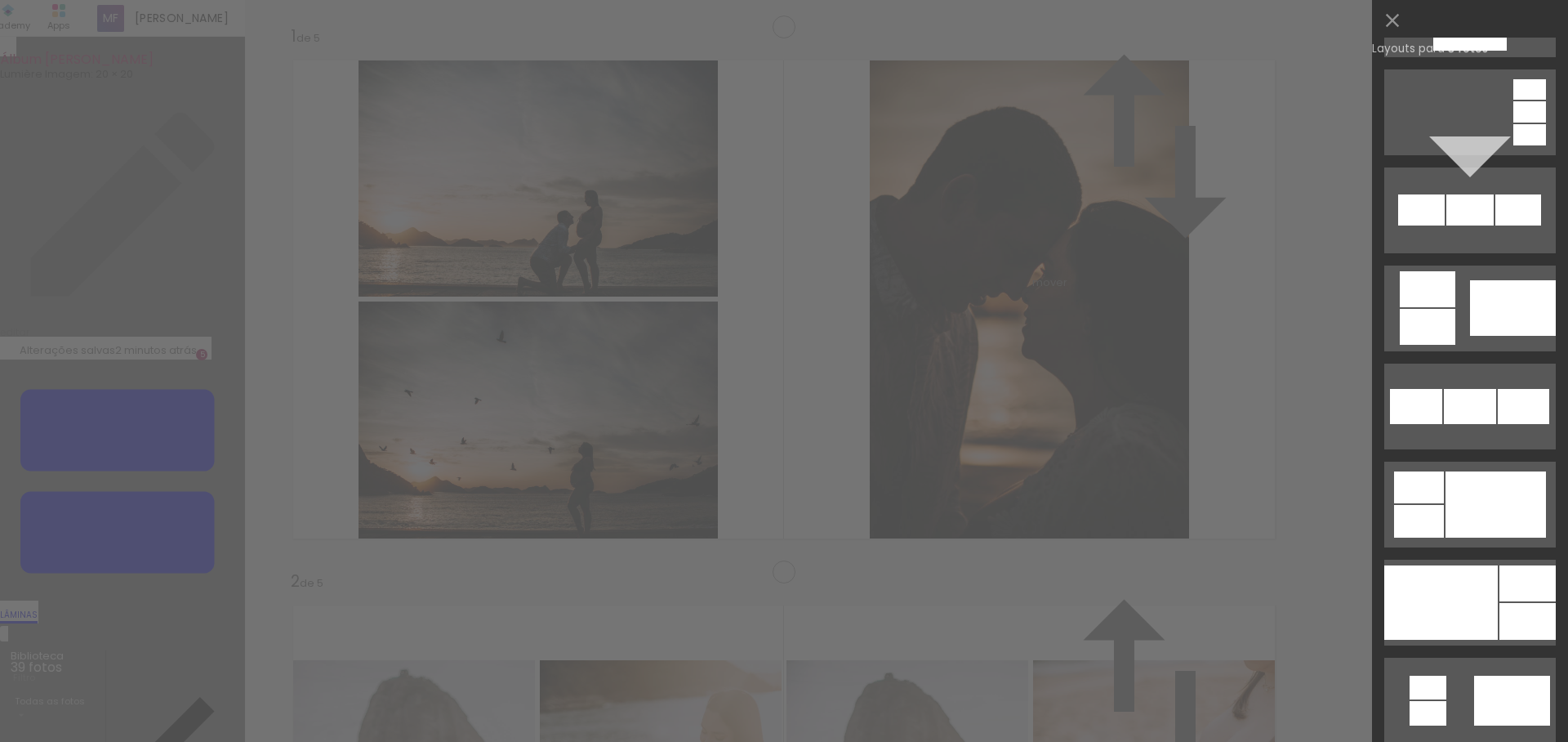
scroll to position [1465, 0]
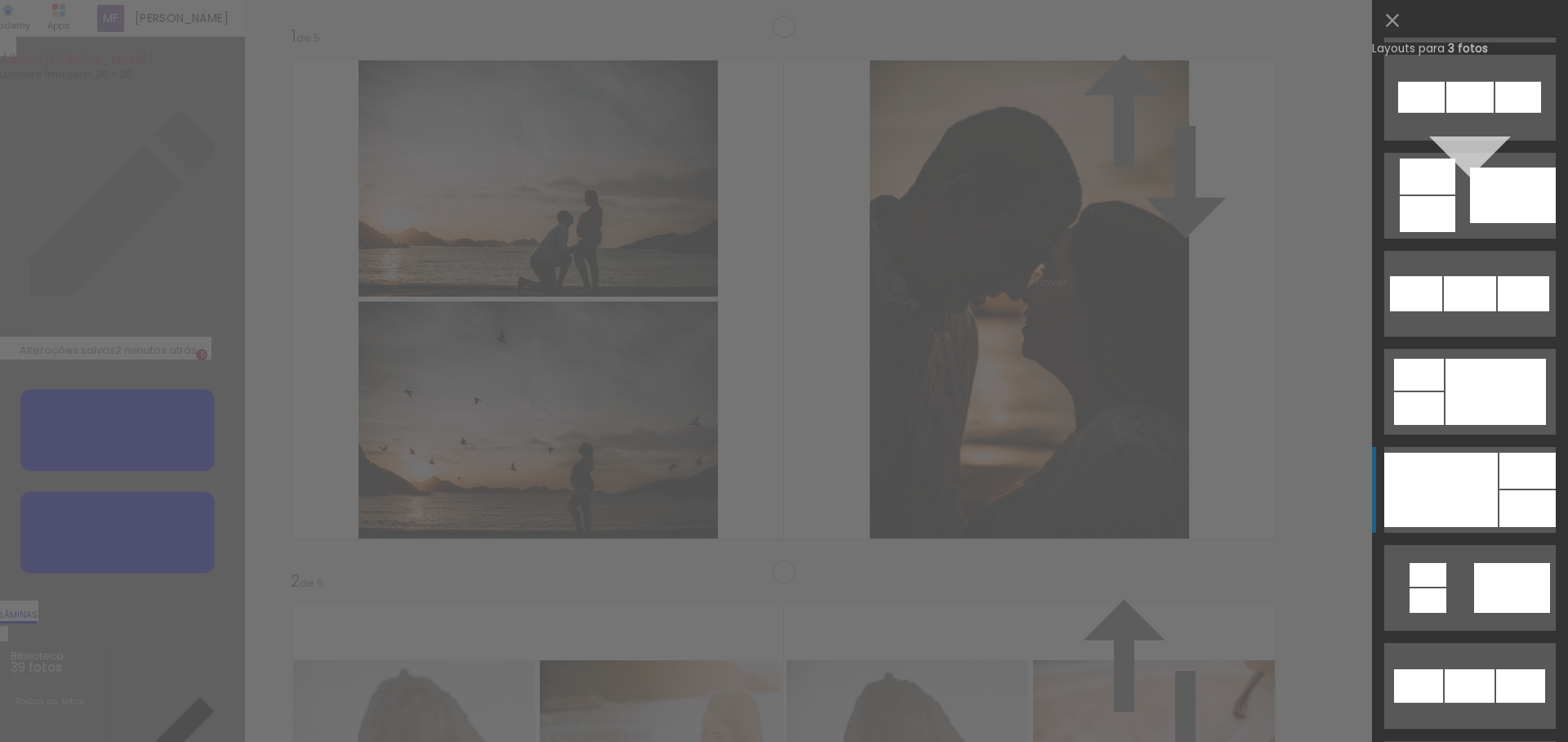
click at [1431, 476] on div at bounding box center [1441, 489] width 113 height 74
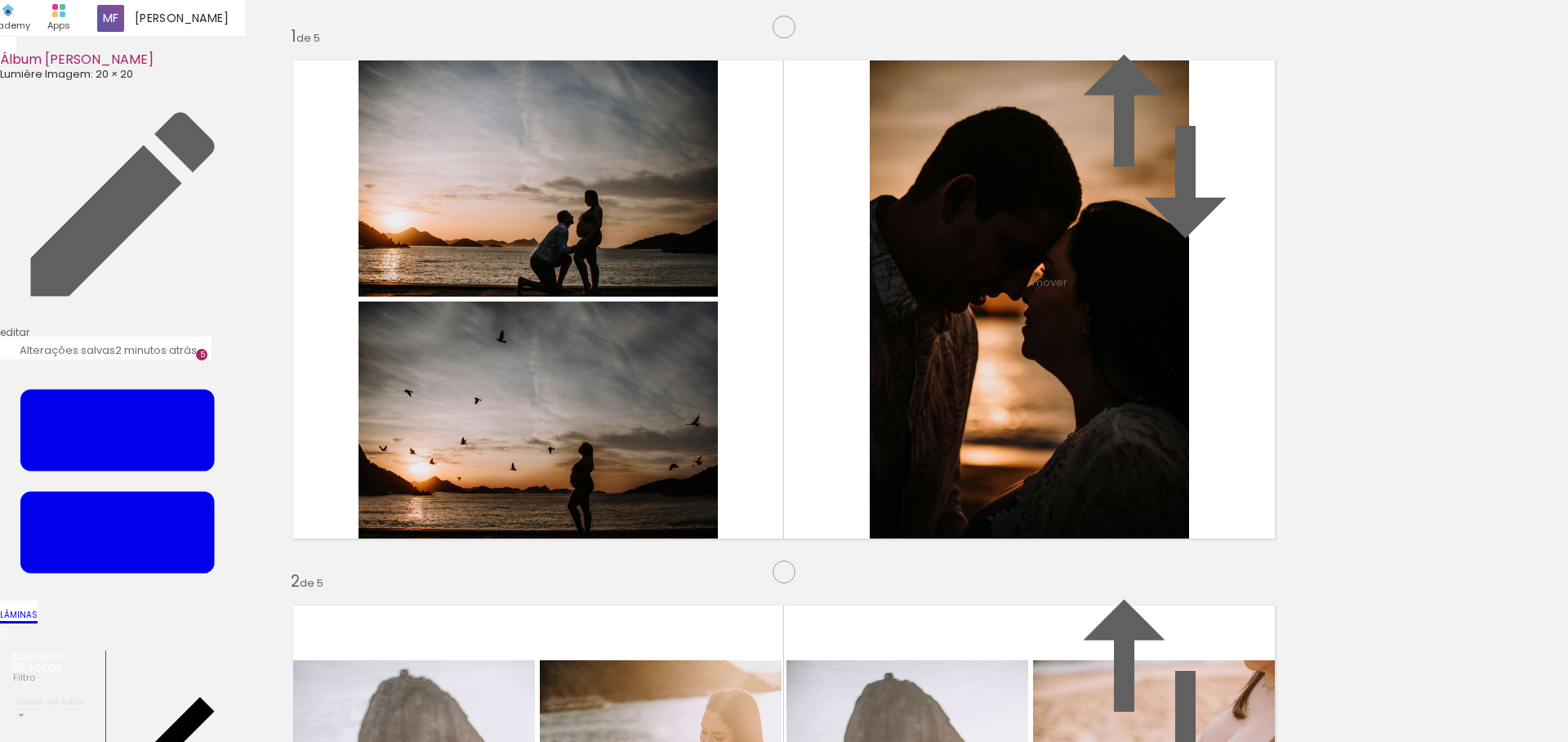
drag, startPoint x: 680, startPoint y: 691, endPoint x: 738, endPoint y: 507, distance: 192.9
click at [738, 507] on quentale-workspace at bounding box center [784, 371] width 1568 height 742
drag, startPoint x: 781, startPoint y: 693, endPoint x: 881, endPoint y: 474, distance: 240.8
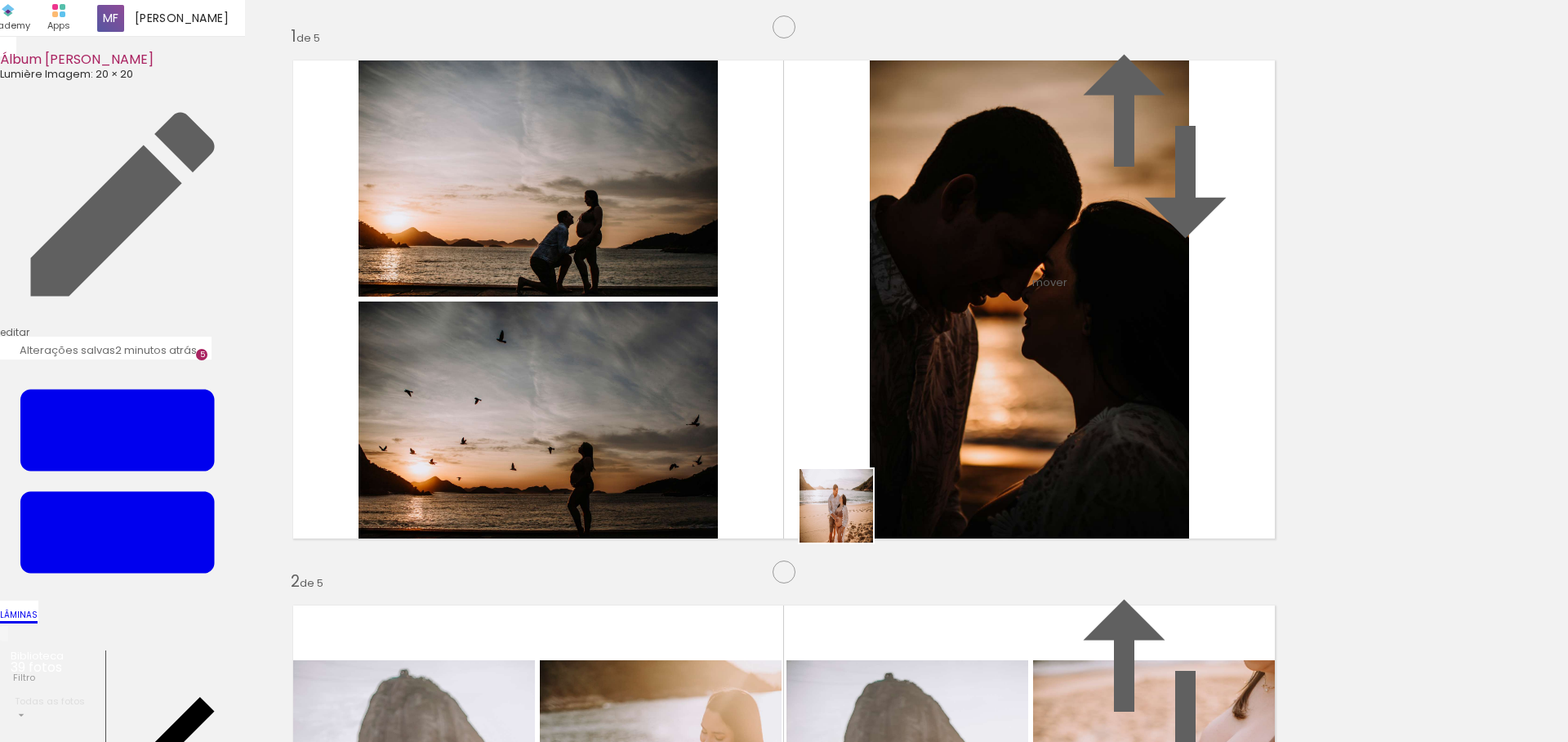
click at [881, 474] on quentale-workspace at bounding box center [784, 371] width 1568 height 742
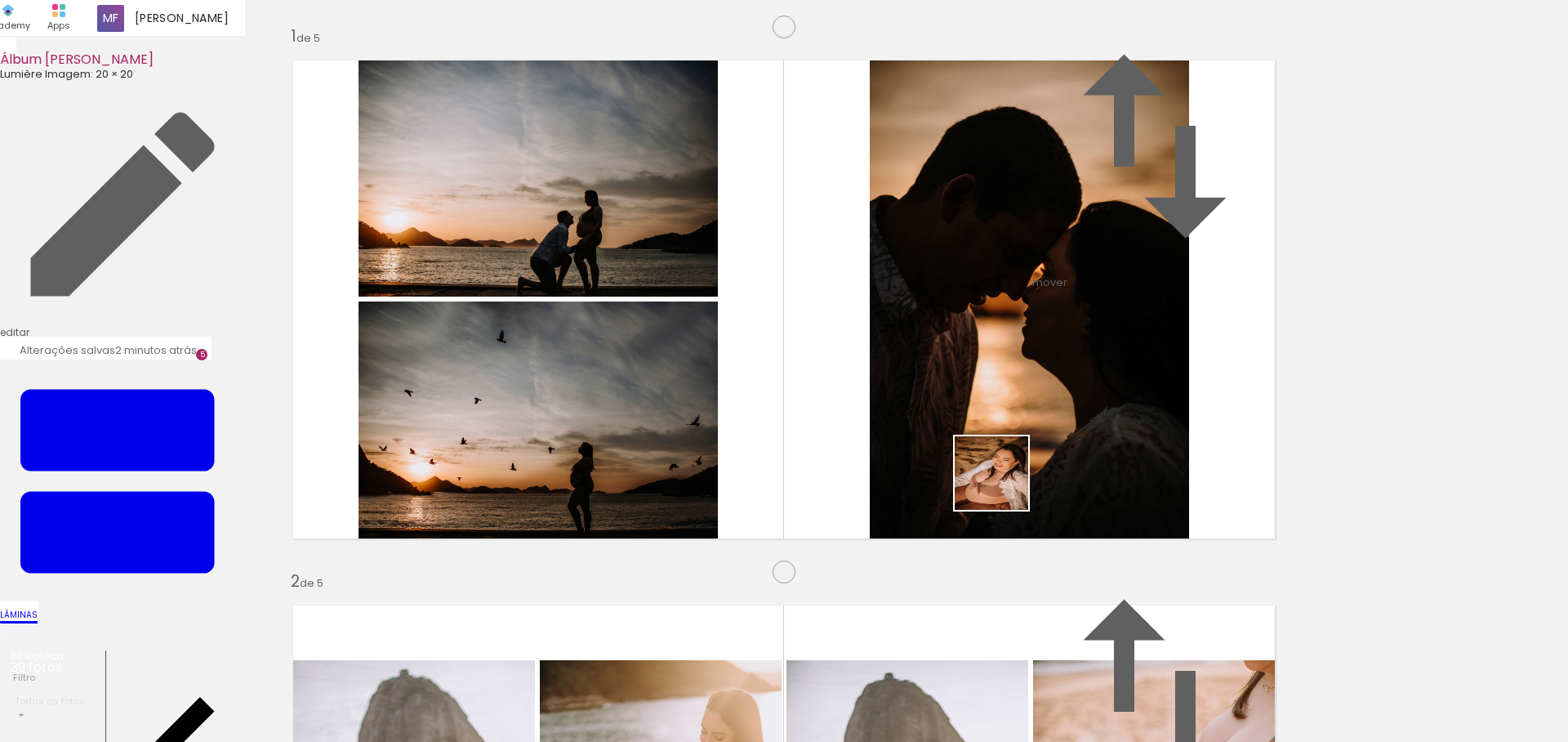
drag, startPoint x: 1043, startPoint y: 708, endPoint x: 992, endPoint y: 457, distance: 256.1
click at [992, 457] on quentale-workspace at bounding box center [784, 371] width 1568 height 742
drag, startPoint x: 1143, startPoint y: 696, endPoint x: 1070, endPoint y: 454, distance: 252.8
click at [1070, 454] on quentale-workspace at bounding box center [784, 371] width 1568 height 742
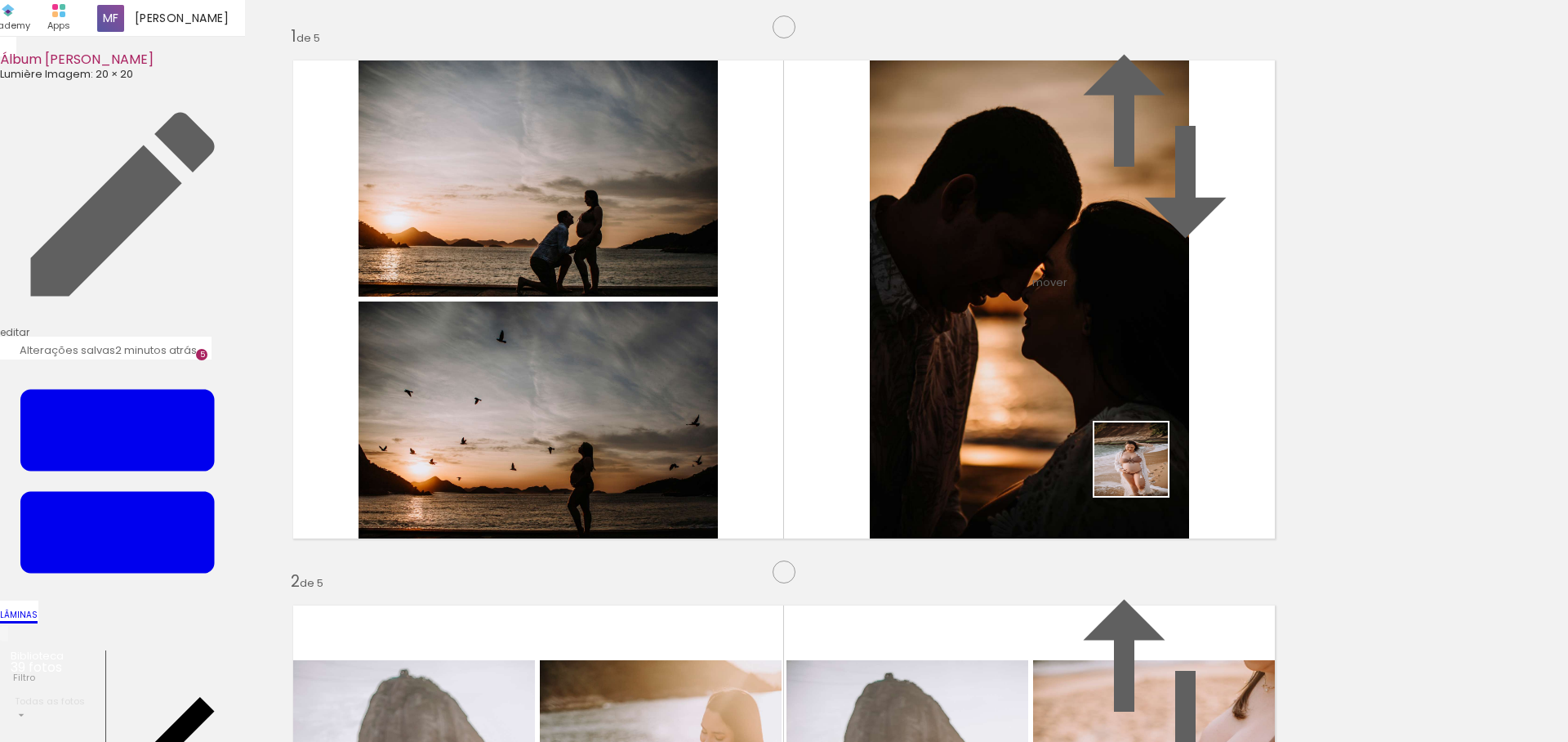
drag, startPoint x: 1221, startPoint y: 687, endPoint x: 1144, endPoint y: 470, distance: 230.3
click at [1144, 470] on quentale-workspace at bounding box center [784, 371] width 1568 height 742
drag, startPoint x: 1325, startPoint y: 700, endPoint x: 1061, endPoint y: 379, distance: 415.6
click at [1061, 379] on quentale-workspace at bounding box center [784, 371] width 1568 height 742
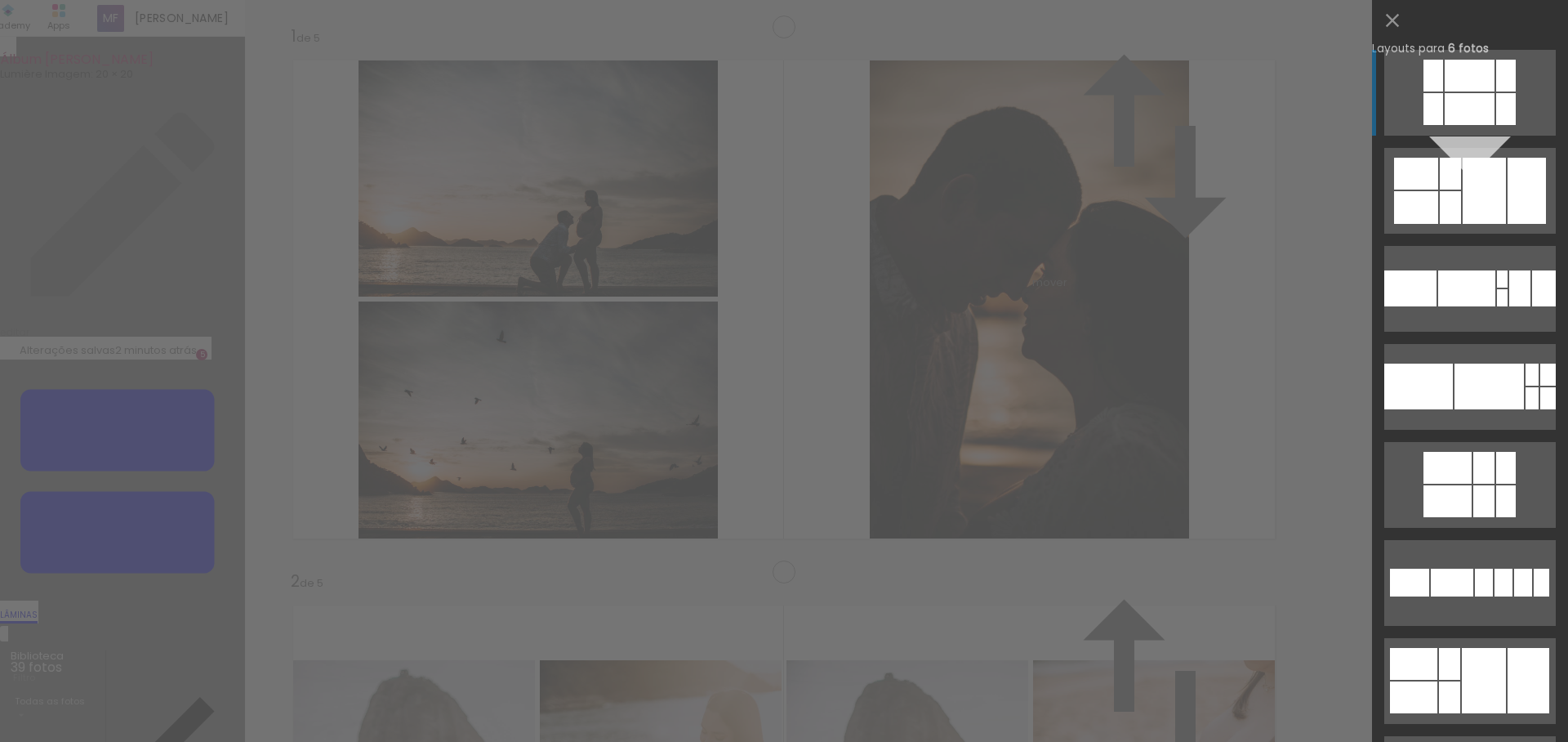
scroll to position [2199, 0]
click at [1496, 224] on div at bounding box center [1485, 190] width 44 height 66
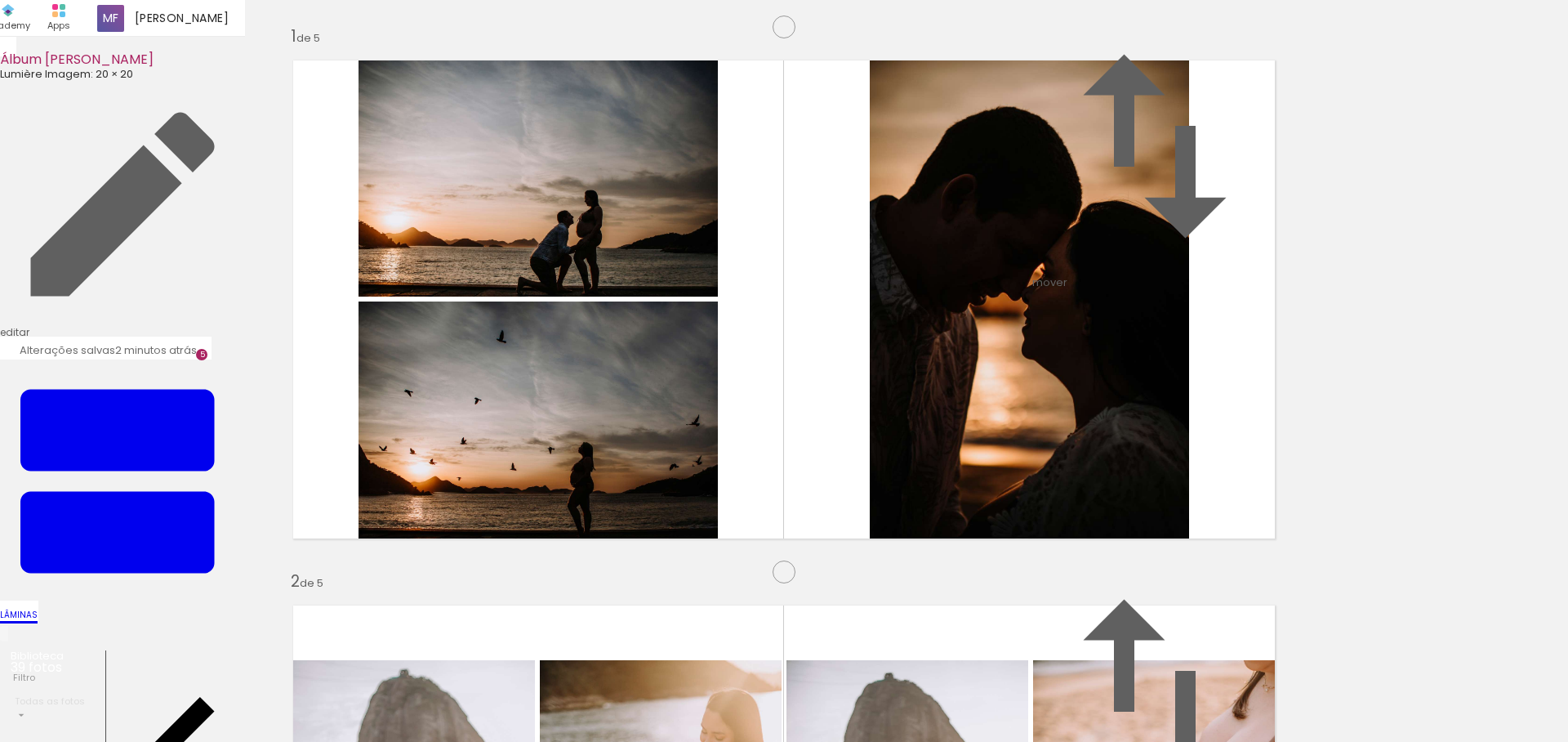
drag, startPoint x: 556, startPoint y: 421, endPoint x: 547, endPoint y: 322, distance: 99.4
click at [0, 0] on slot at bounding box center [0, 0] width 0 height 0
drag, startPoint x: 841, startPoint y: 339, endPoint x: 680, endPoint y: 263, distance: 178.0
click at [0, 0] on slot at bounding box center [0, 0] width 0 height 0
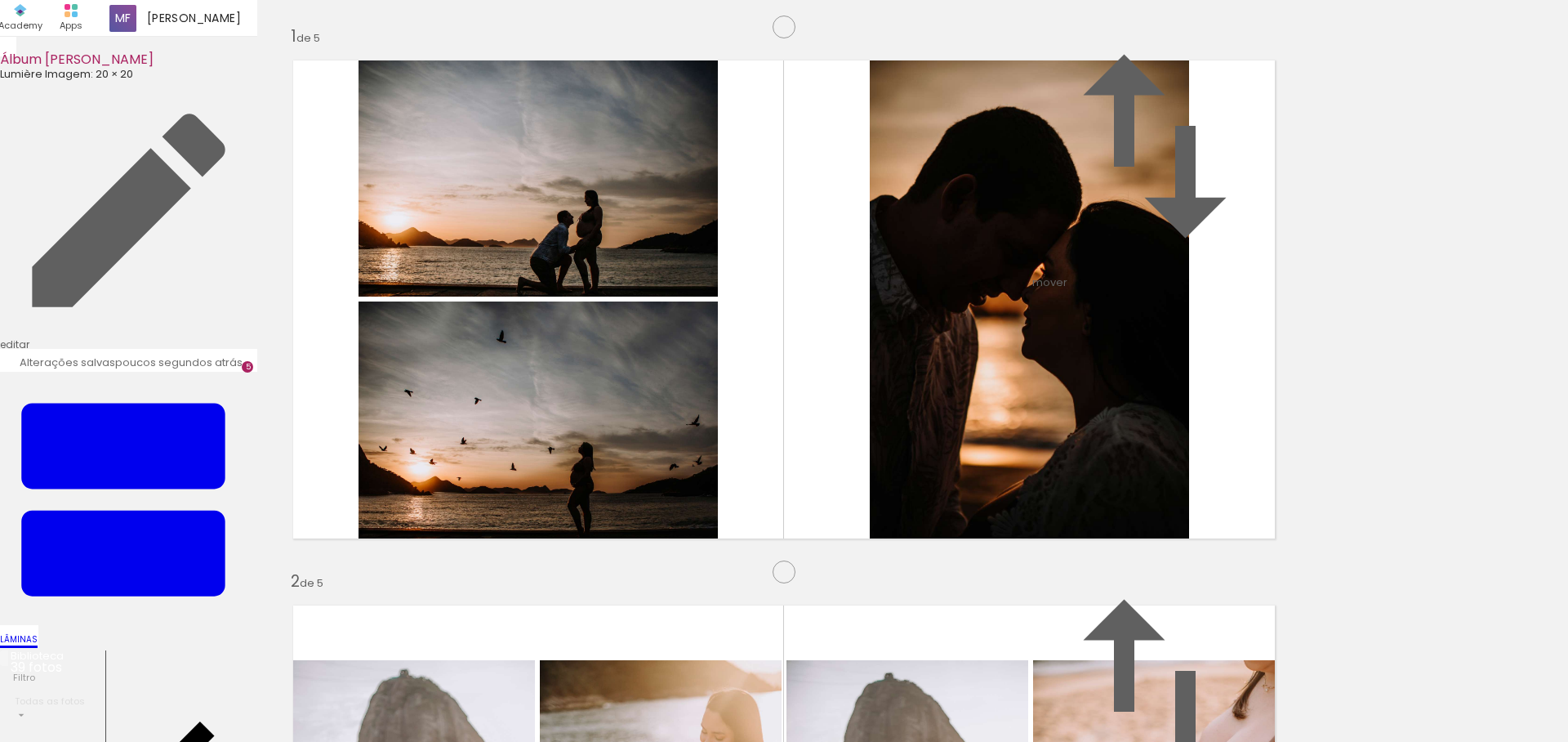
scroll to position [2776, 0]
drag, startPoint x: 970, startPoint y: 707, endPoint x: 889, endPoint y: 516, distance: 207.5
click at [889, 516] on quentale-workspace at bounding box center [784, 371] width 1568 height 742
drag, startPoint x: 1042, startPoint y: 696, endPoint x: 1138, endPoint y: 691, distance: 96.1
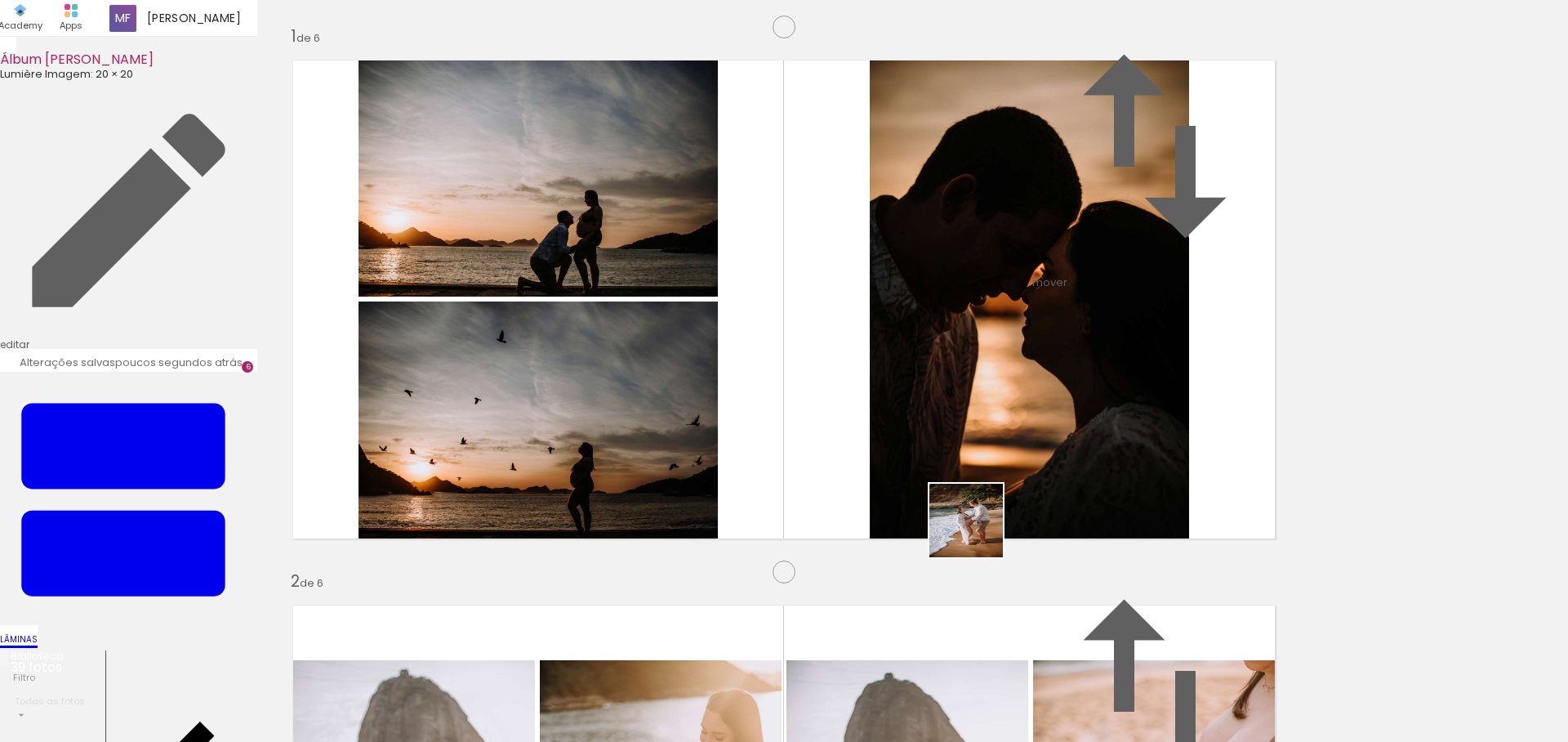
click at [970, 515] on quentale-workspace at bounding box center [784, 371] width 1568 height 742
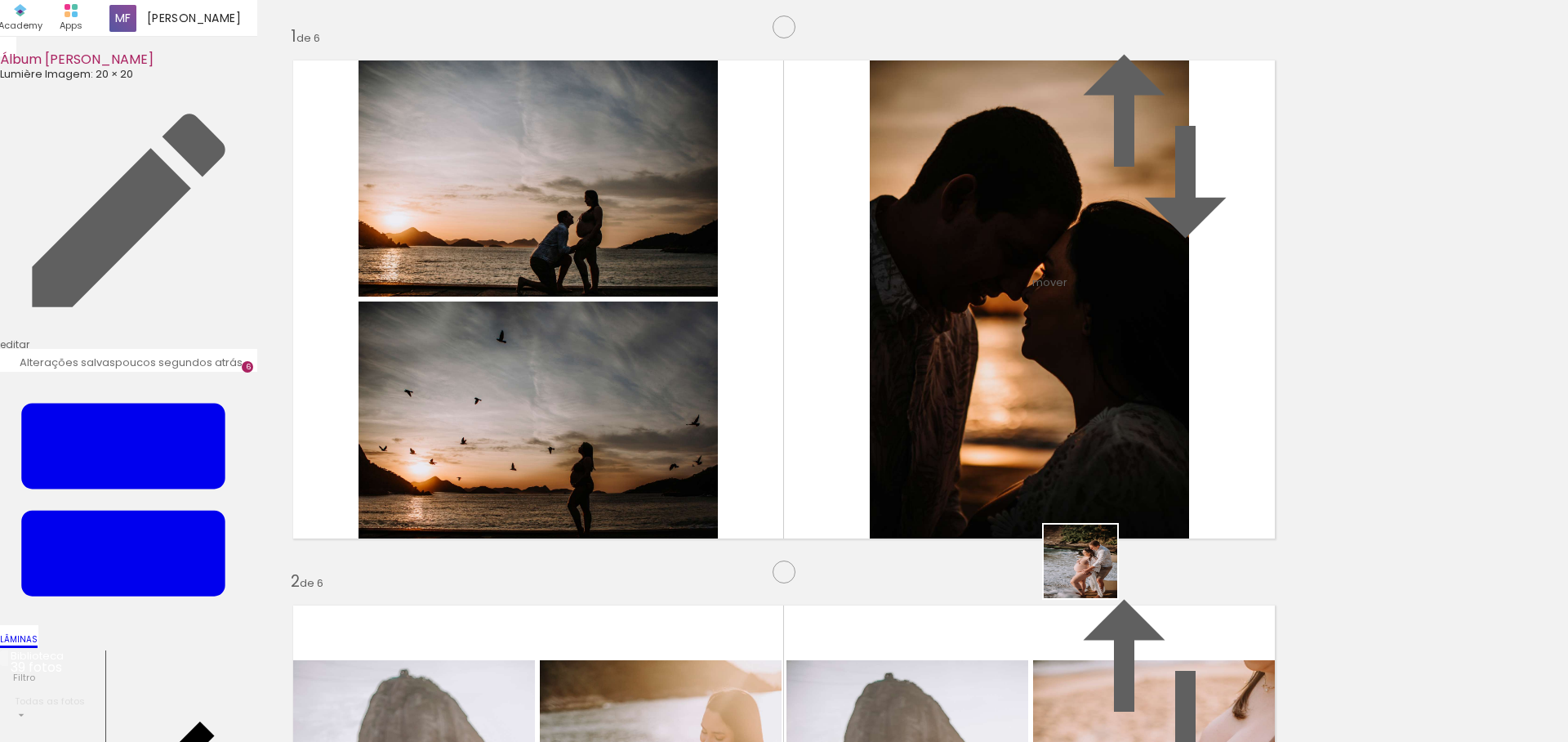
drag, startPoint x: 1139, startPoint y: 690, endPoint x: 1068, endPoint y: 525, distance: 179.6
click at [1068, 525] on quentale-workspace at bounding box center [784, 371] width 1568 height 742
drag, startPoint x: 1223, startPoint y: 694, endPoint x: 1180, endPoint y: 530, distance: 169.5
click at [1180, 530] on quentale-workspace at bounding box center [784, 371] width 1568 height 742
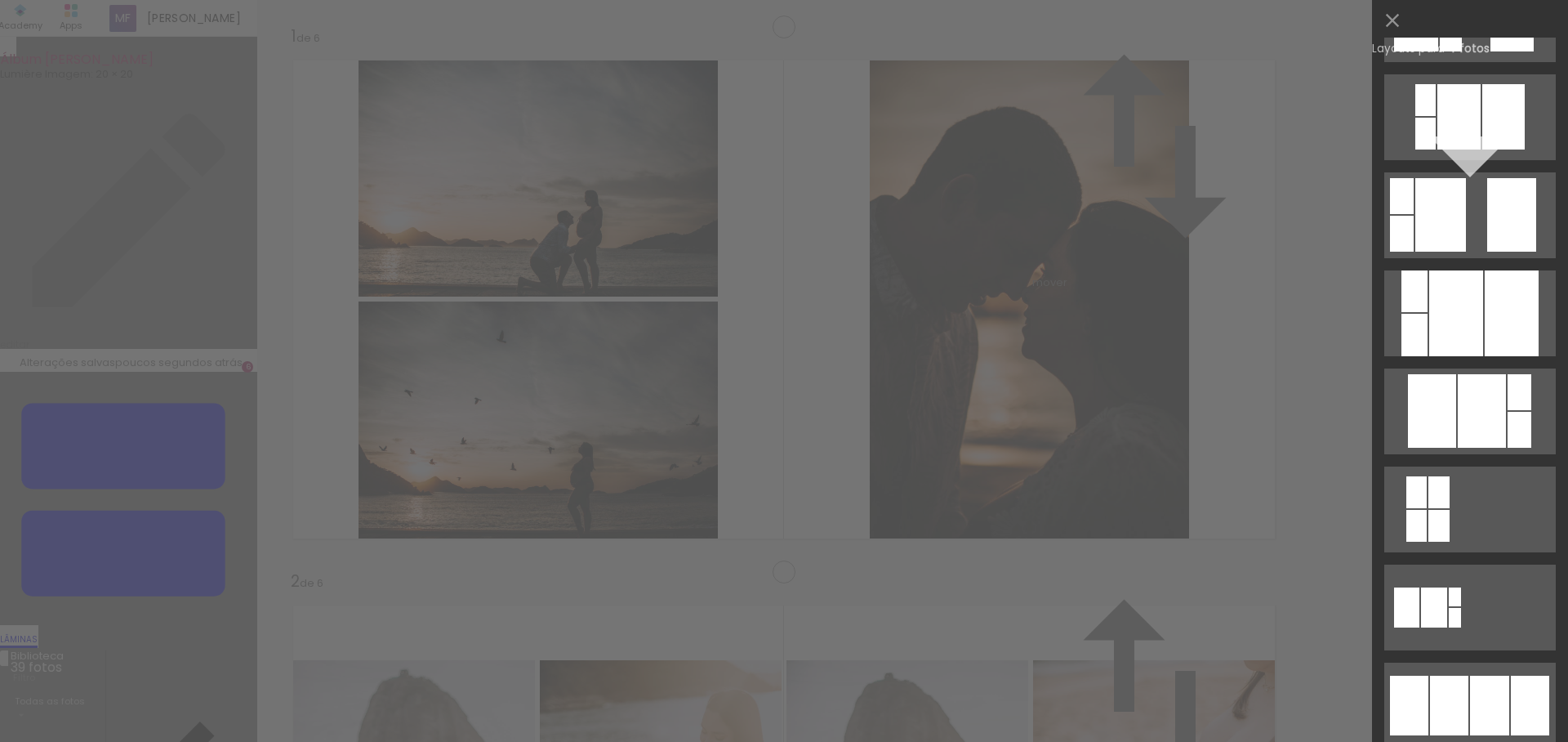
scroll to position [677, 0]
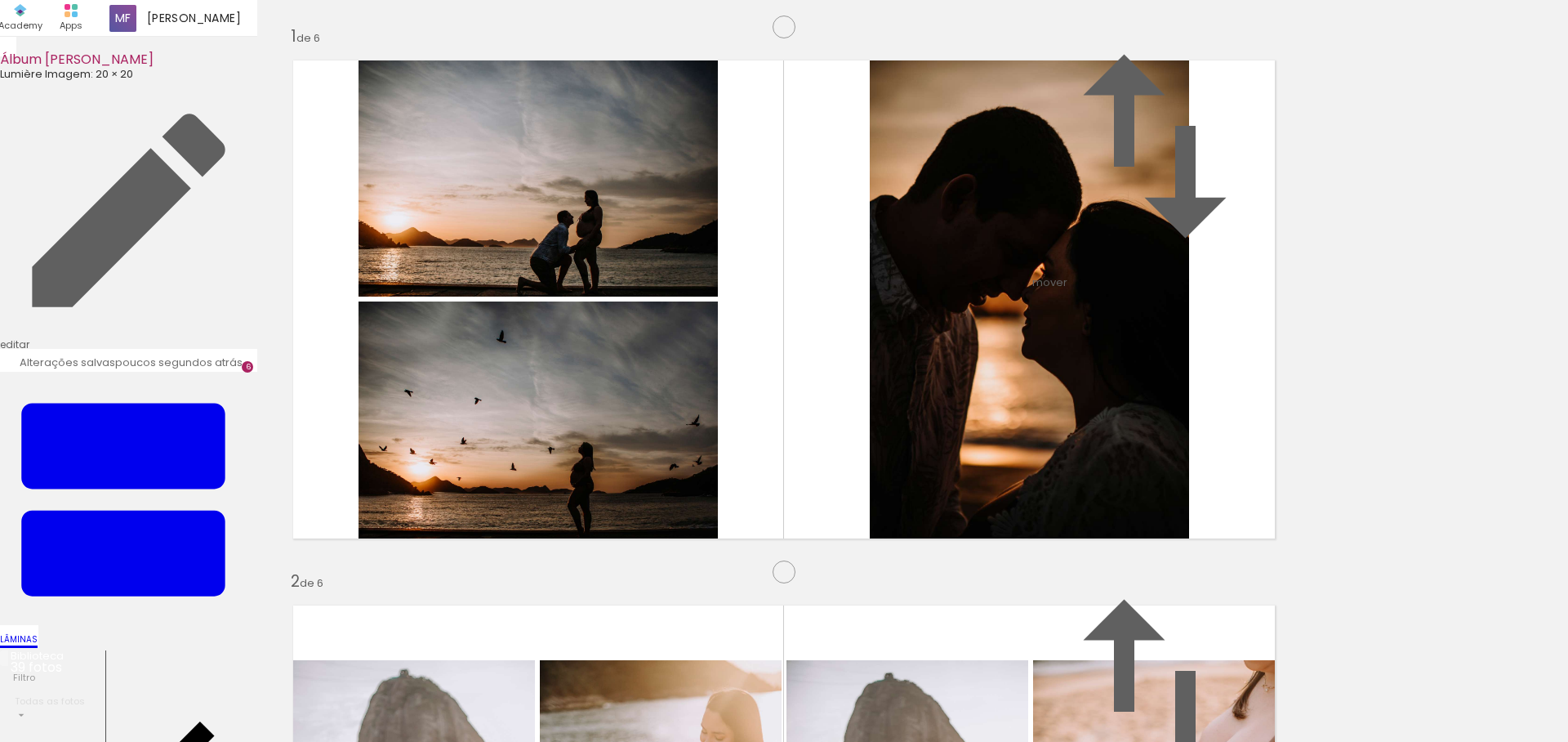
drag, startPoint x: 975, startPoint y: 363, endPoint x: 942, endPoint y: 359, distance: 33.2
click at [0, 0] on slot at bounding box center [0, 0] width 0 height 0
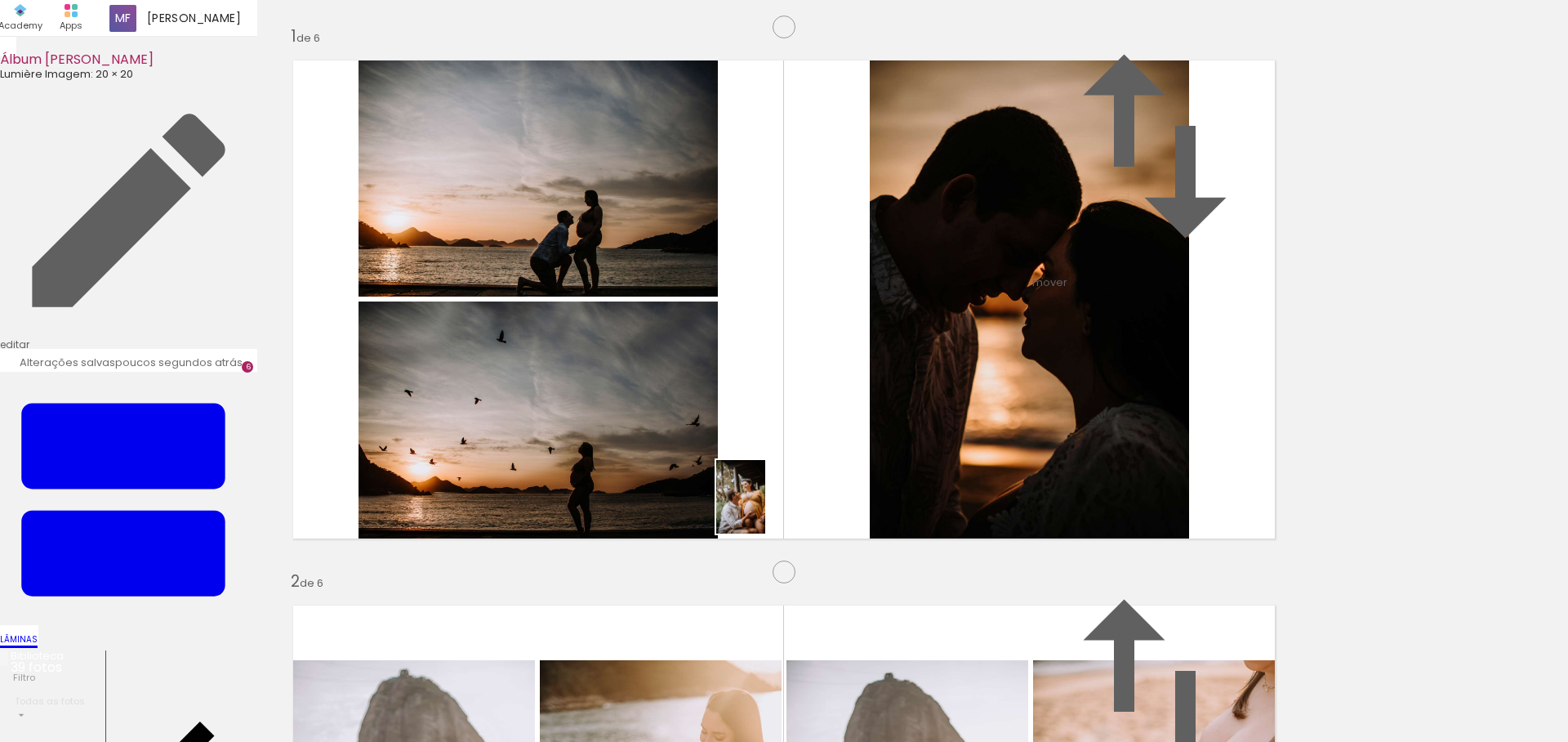
drag, startPoint x: 802, startPoint y: 694, endPoint x: 889, endPoint y: 710, distance: 88.5
click at [768, 523] on quentale-workspace at bounding box center [784, 371] width 1568 height 742
drag, startPoint x: 885, startPoint y: 698, endPoint x: 672, endPoint y: 268, distance: 479.9
click at [672, 268] on quentale-workspace at bounding box center [784, 371] width 1568 height 742
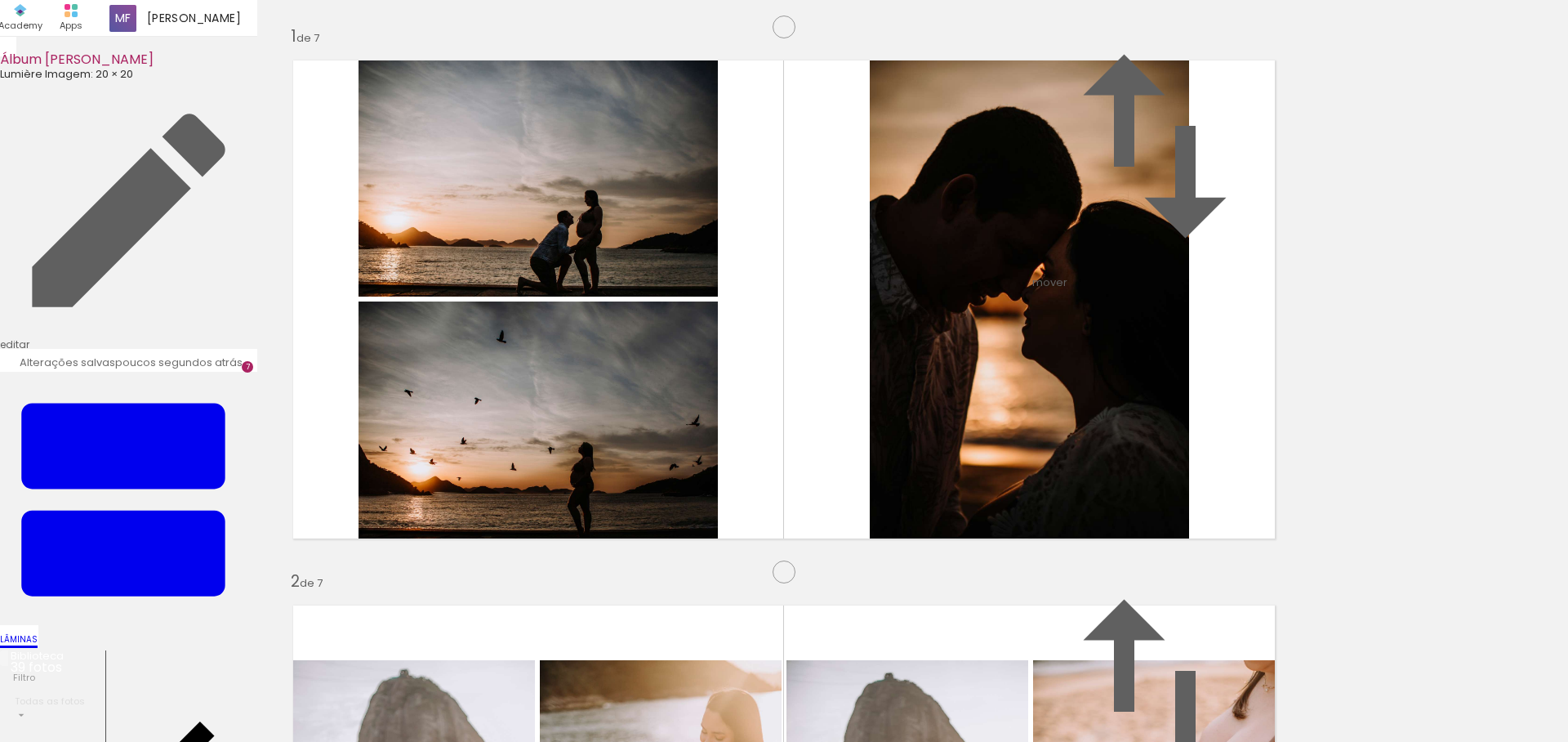
scroll to position [3458, 0]
drag, startPoint x: 980, startPoint y: 678, endPoint x: 980, endPoint y: 405, distance: 273.0
click at [980, 405] on quentale-workspace at bounding box center [784, 371] width 1568 height 742
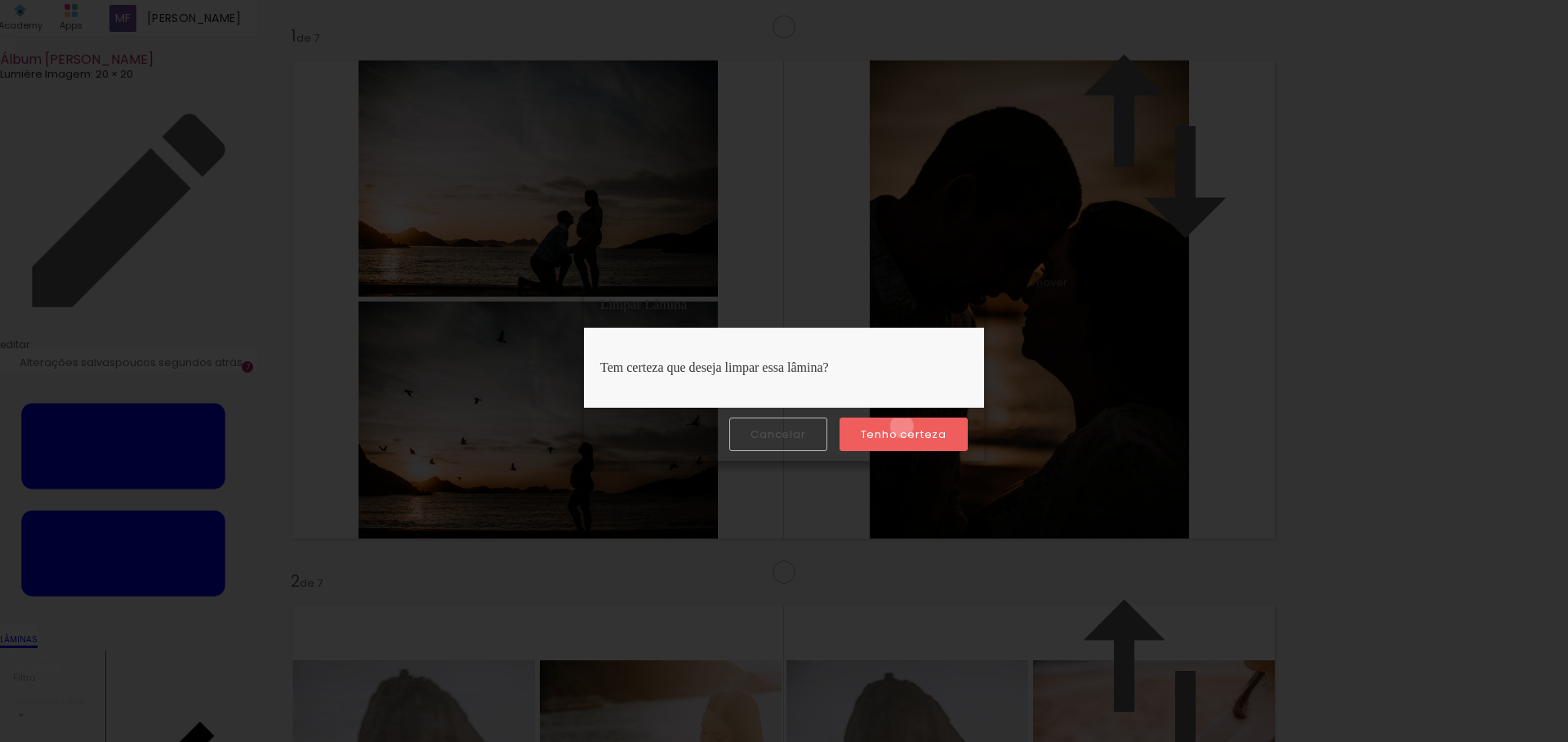
click at [0, 0] on slot "Tenho certeza" at bounding box center [0, 0] width 0 height 0
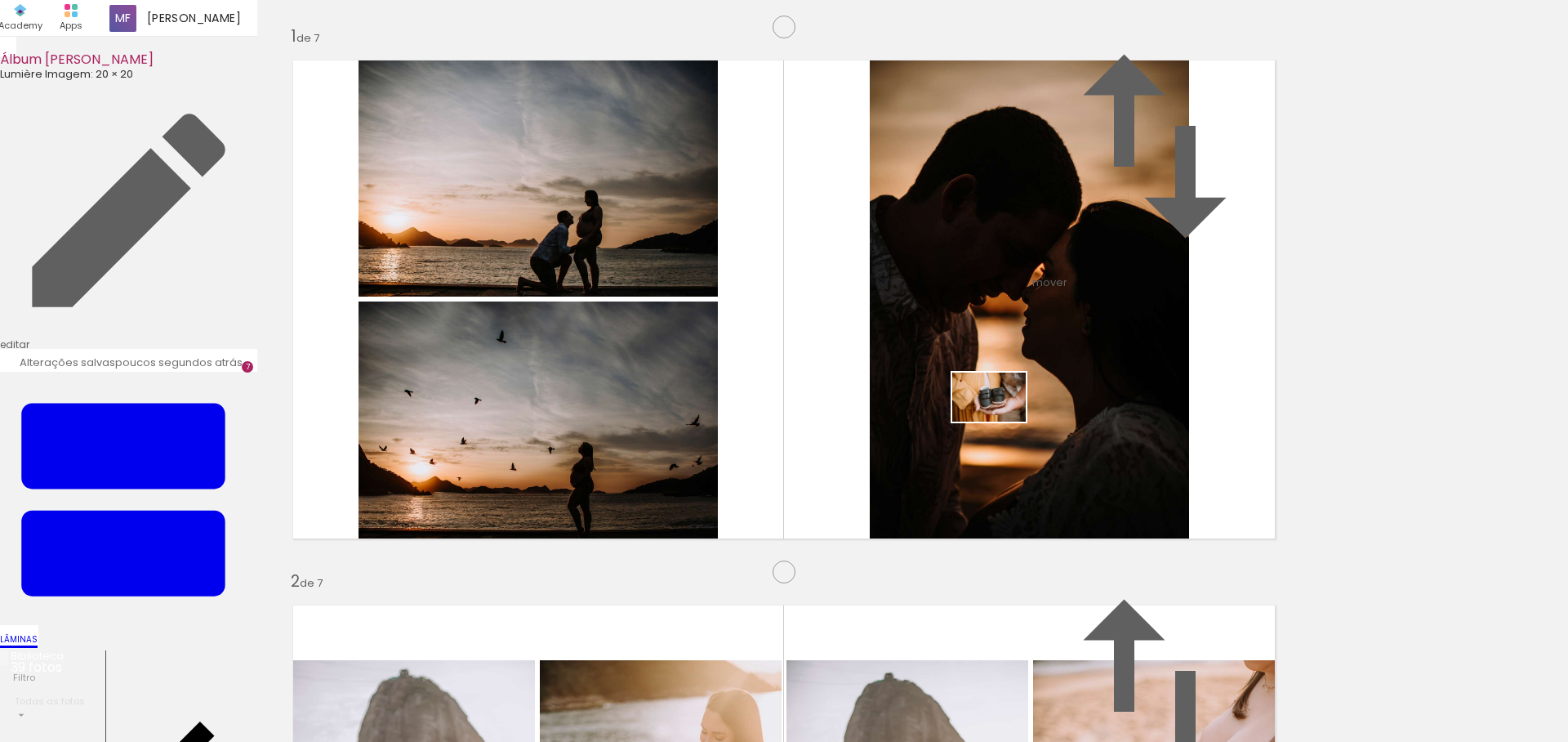
drag, startPoint x: 1153, startPoint y: 699, endPoint x: 1001, endPoint y: 422, distance: 316.0
click at [1001, 422] on quentale-workspace at bounding box center [784, 371] width 1568 height 742
drag, startPoint x: 1255, startPoint y: 705, endPoint x: 1019, endPoint y: 289, distance: 478.3
click at [1019, 289] on quentale-workspace at bounding box center [784, 371] width 1568 height 742
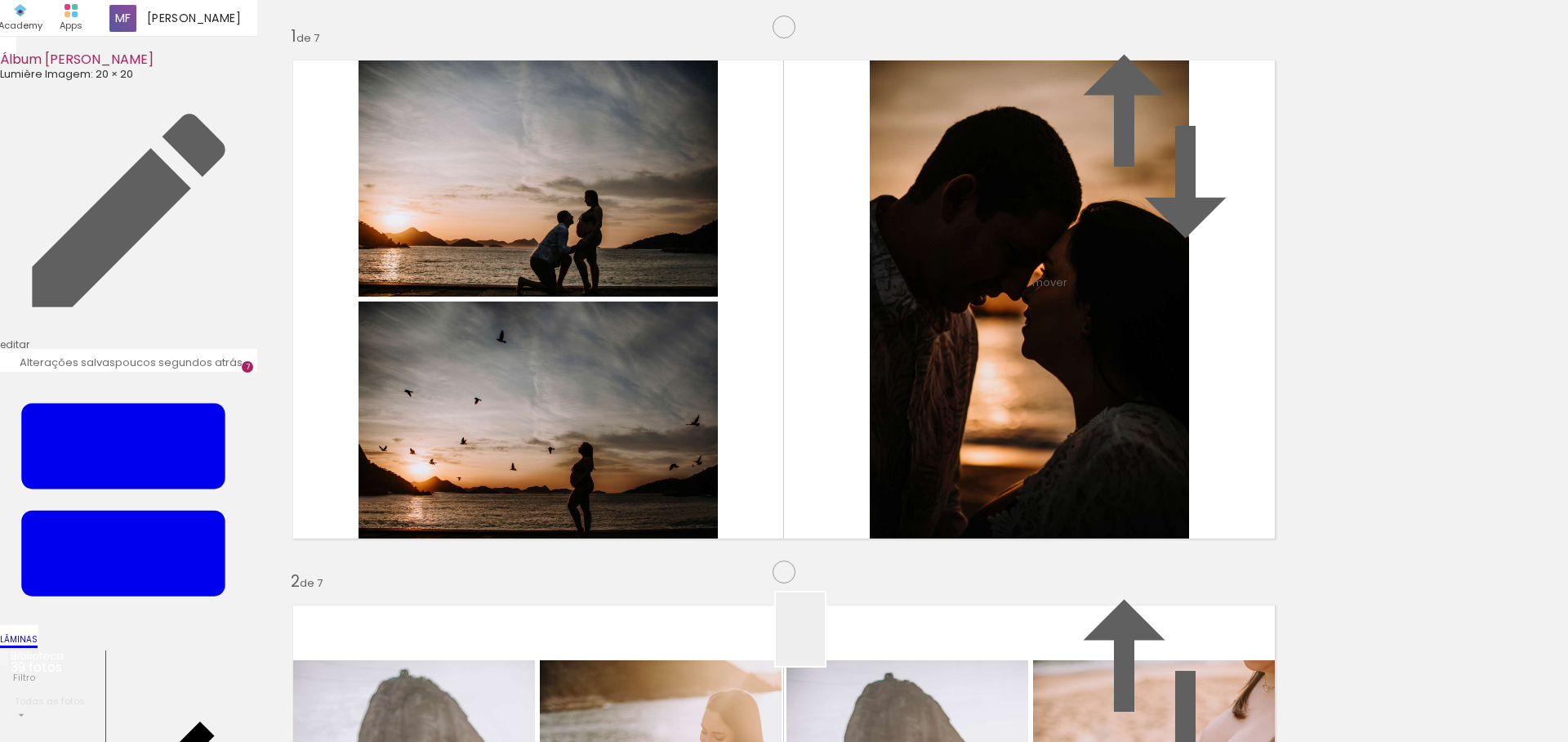
drag, startPoint x: 799, startPoint y: 692, endPoint x: 835, endPoint y: 621, distance: 79.6
click at [835, 621] on quentale-workspace at bounding box center [784, 371] width 1568 height 742
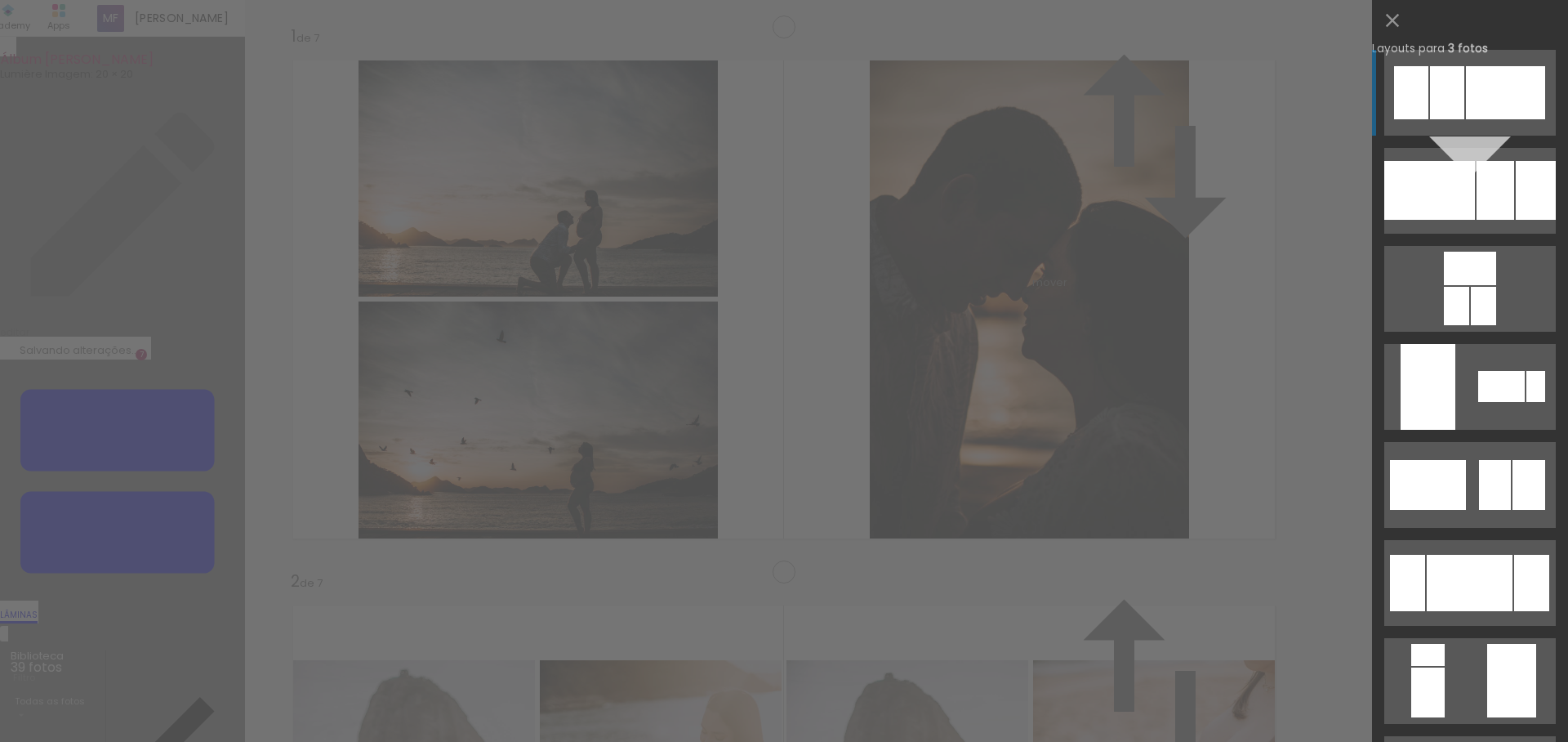
scroll to position [3289, 0]
click at [1463, 569] on div at bounding box center [1469, 582] width 85 height 57
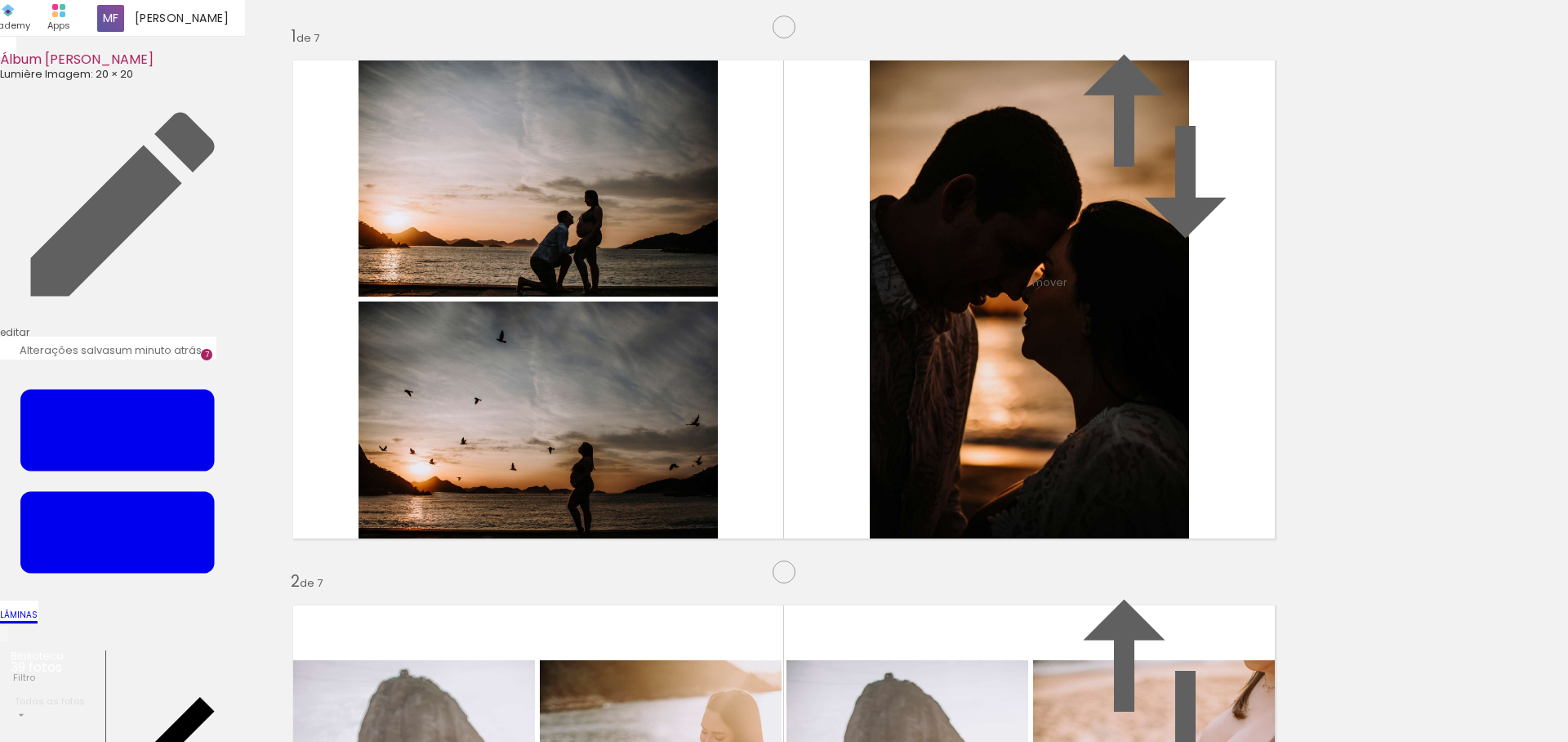
drag, startPoint x: 691, startPoint y: 690, endPoint x: 801, endPoint y: 453, distance: 261.3
click at [801, 453] on quentale-workspace at bounding box center [784, 371] width 1568 height 742
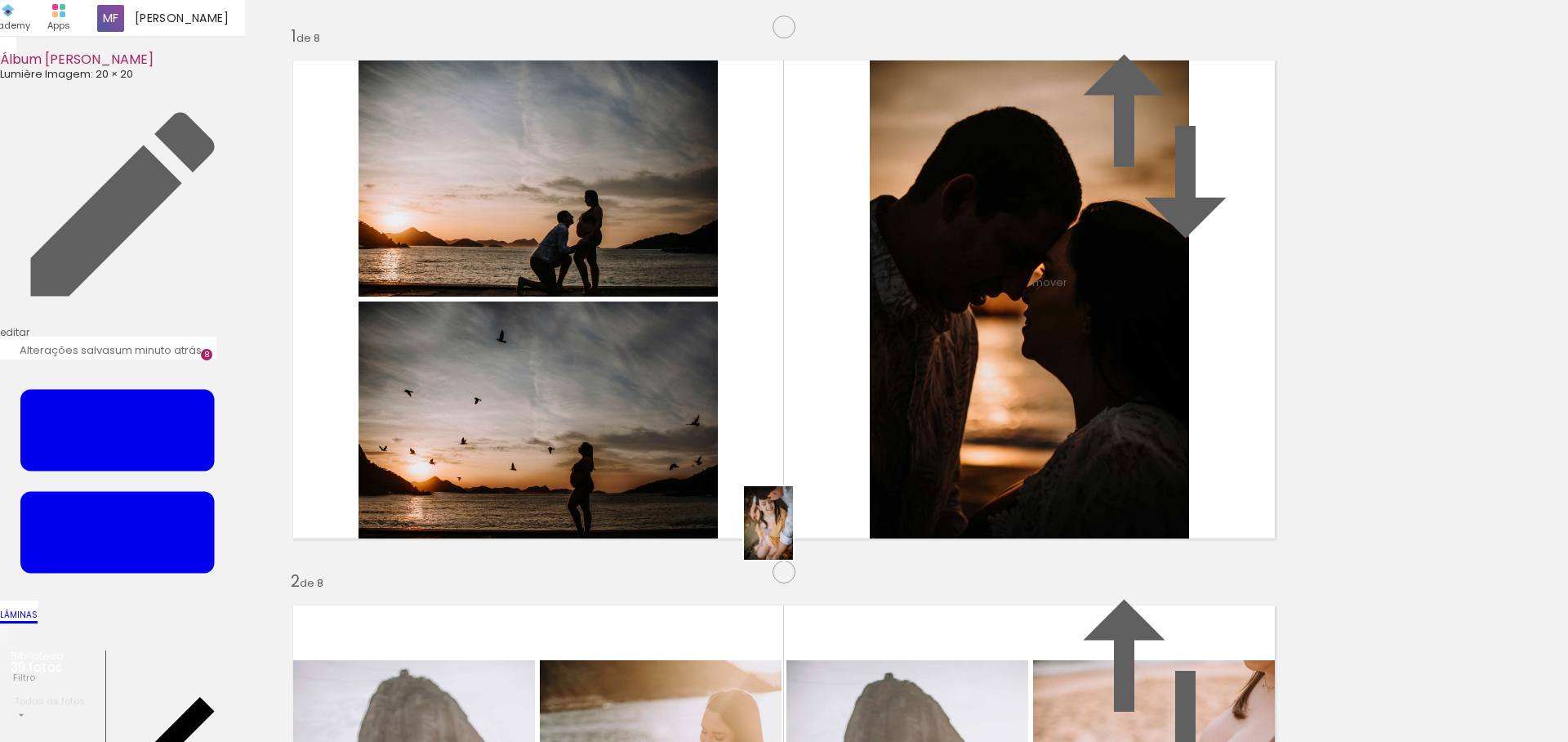
drag, startPoint x: 774, startPoint y: 680, endPoint x: 792, endPoint y: 535, distance: 146.1
click at [792, 535] on quentale-workspace at bounding box center [784, 371] width 1568 height 742
drag, startPoint x: 860, startPoint y: 703, endPoint x: 888, endPoint y: 520, distance: 185.1
click at [888, 520] on quentale-workspace at bounding box center [784, 371] width 1568 height 742
click at [936, 655] on quentale-workspace at bounding box center [784, 371] width 1568 height 742
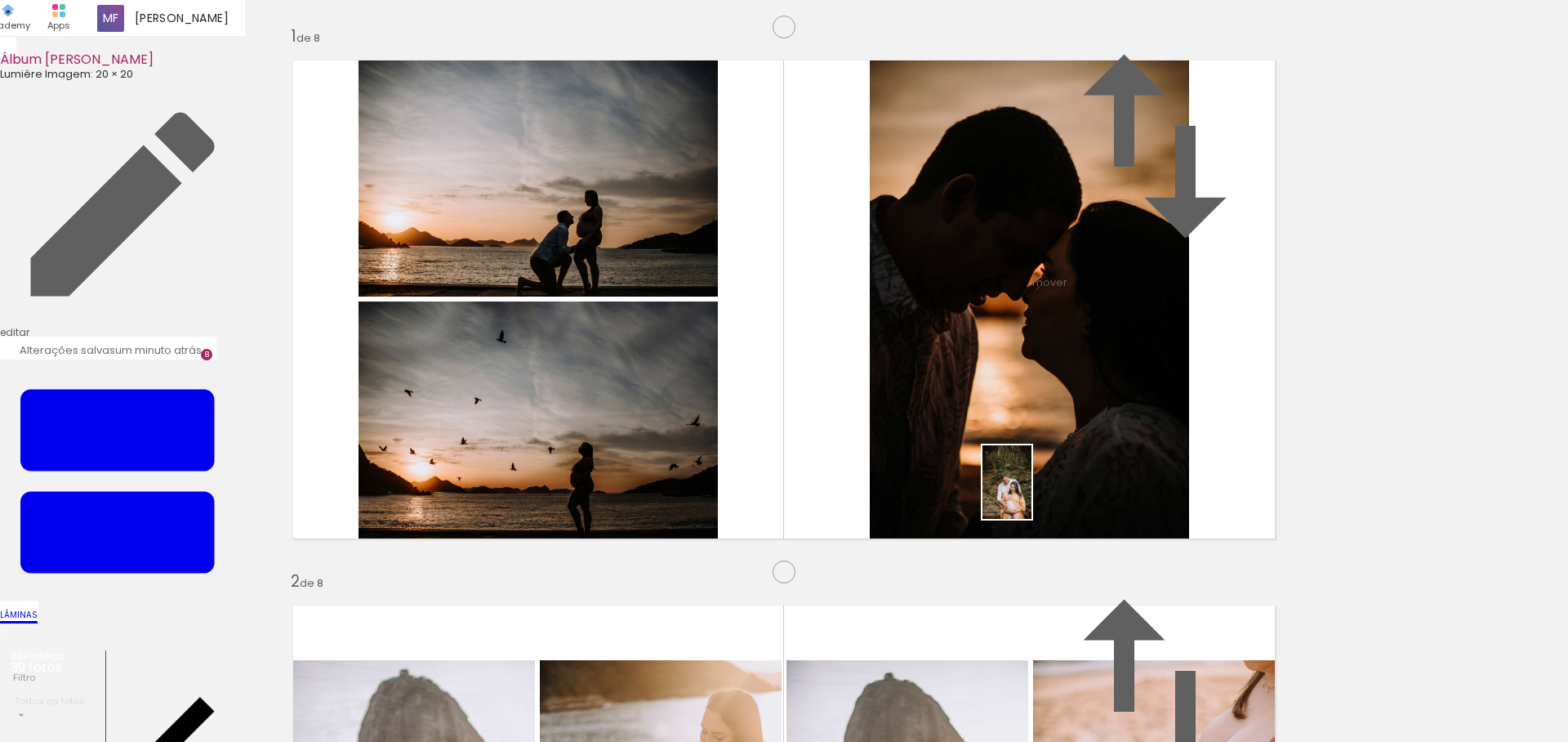
drag, startPoint x: 945, startPoint y: 695, endPoint x: 1031, endPoint y: 494, distance: 218.6
click at [1031, 494] on quentale-workspace at bounding box center [784, 371] width 1568 height 742
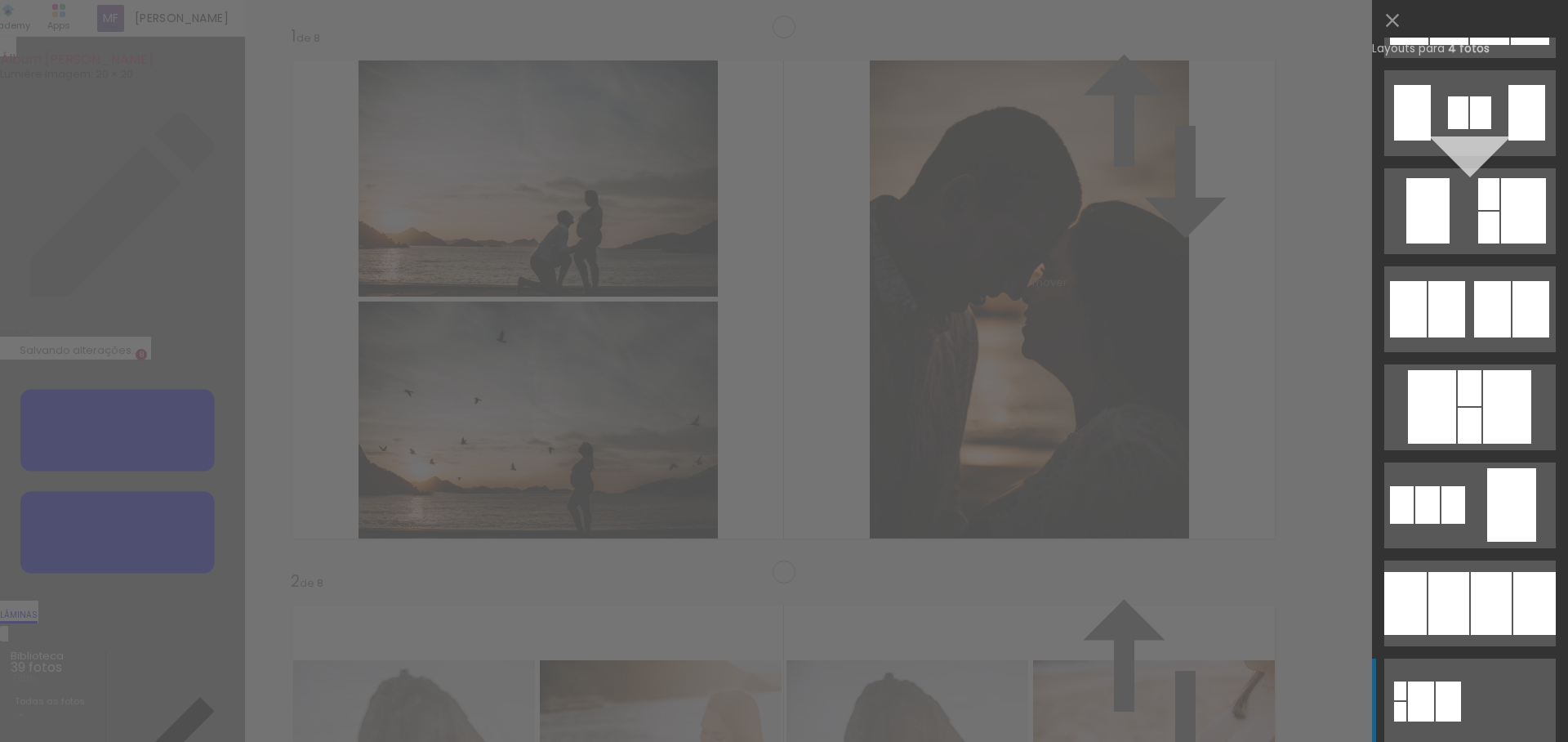
scroll to position [1352, 0]
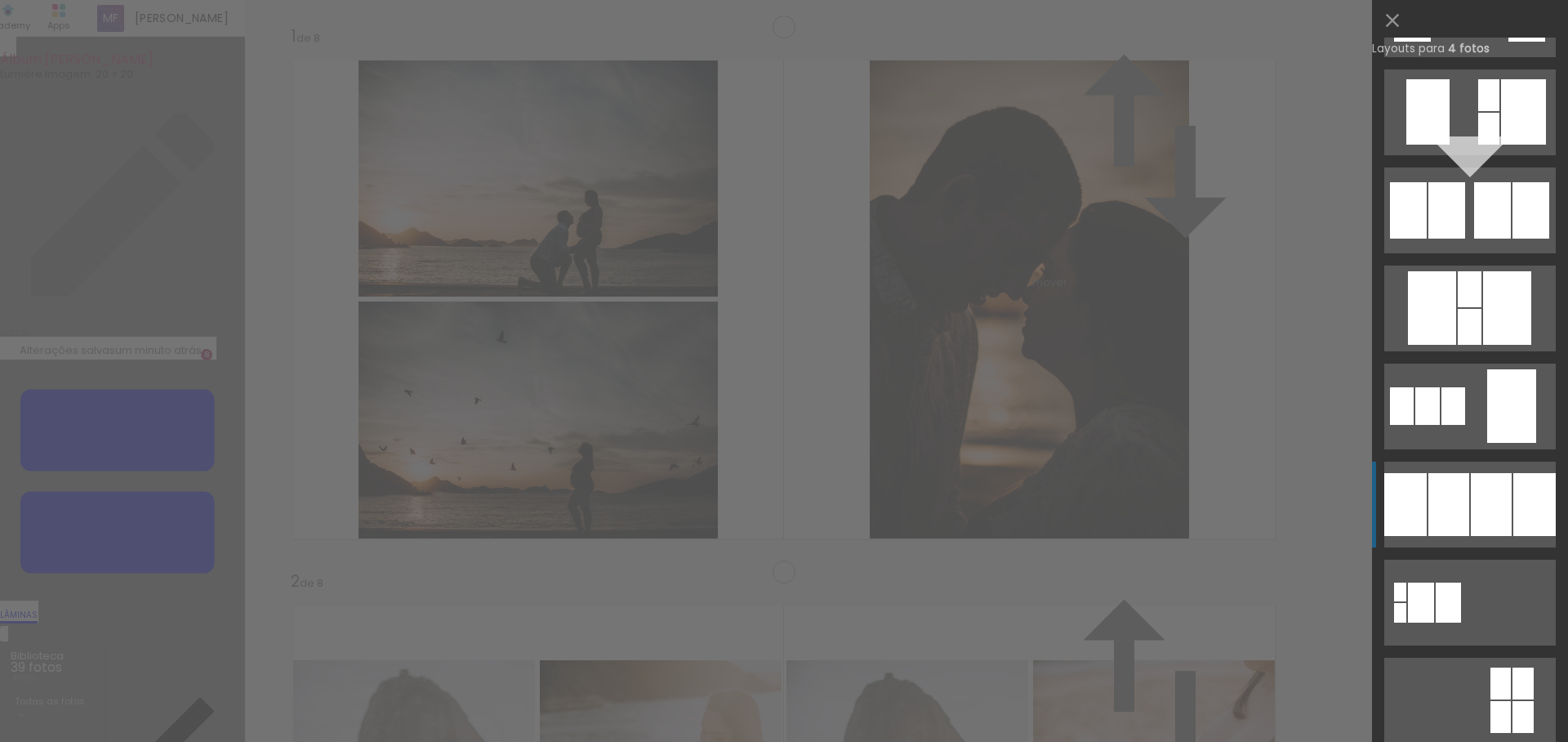
click at [1406, 603] on div at bounding box center [1399, 613] width 12 height 20
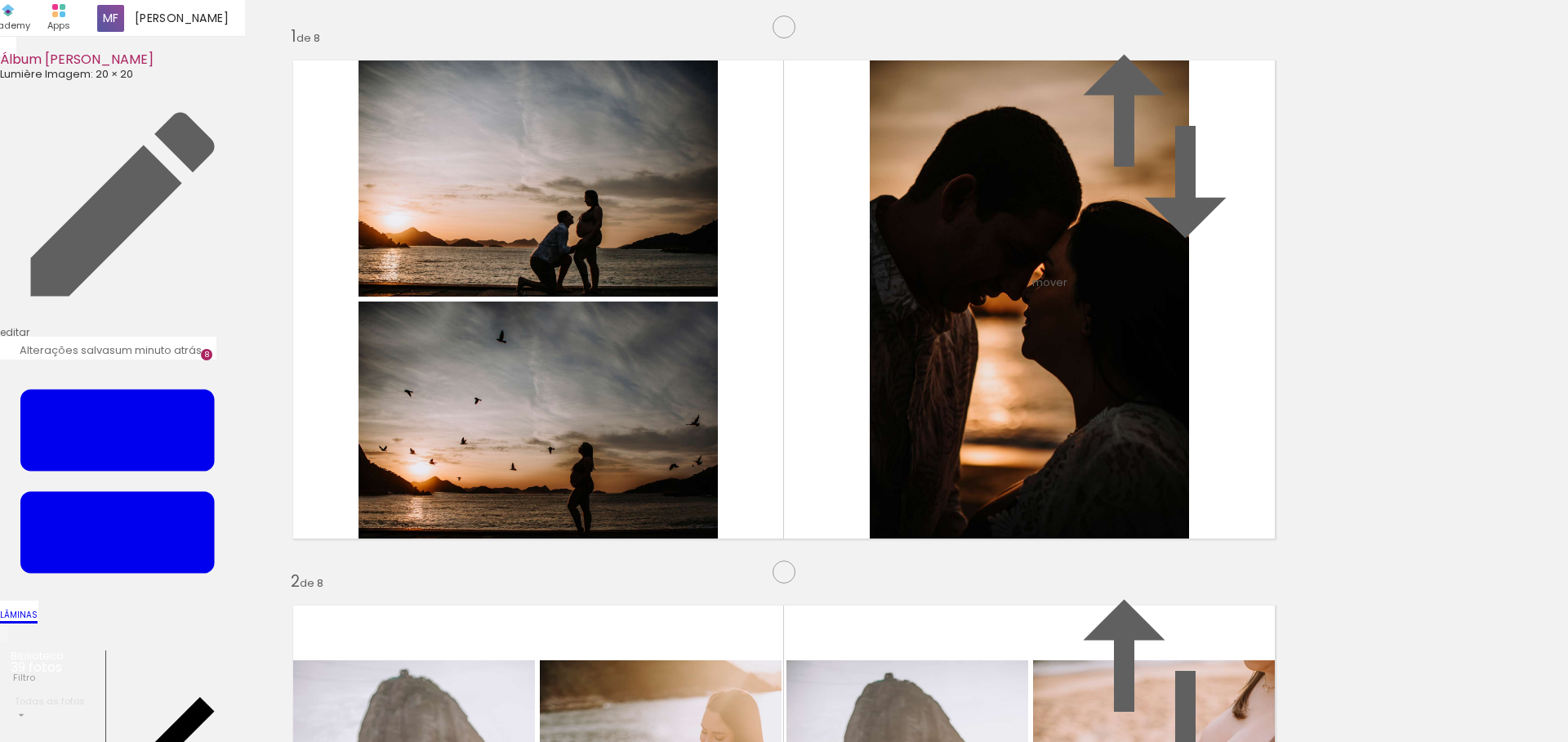
drag, startPoint x: 526, startPoint y: 691, endPoint x: 561, endPoint y: 593, distance: 104.1
click at [561, 593] on quentale-workspace at bounding box center [784, 371] width 1568 height 742
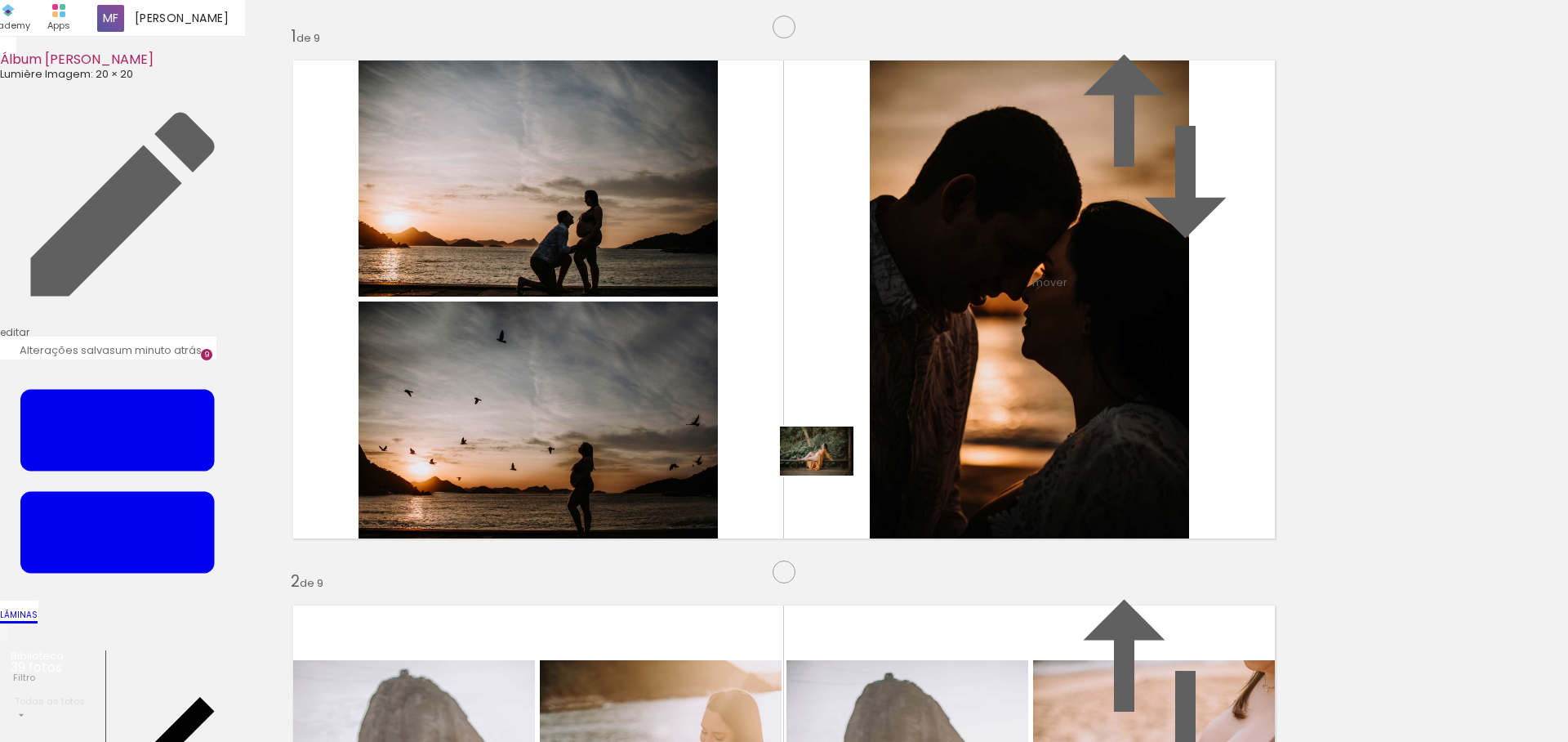
drag, startPoint x: 577, startPoint y: 690, endPoint x: 837, endPoint y: 471, distance: 339.9
click at [837, 471] on quentale-workspace at bounding box center [784, 371] width 1568 height 742
drag, startPoint x: 1264, startPoint y: 703, endPoint x: 1103, endPoint y: 485, distance: 271.0
click at [1103, 485] on quentale-workspace at bounding box center [784, 371] width 1568 height 742
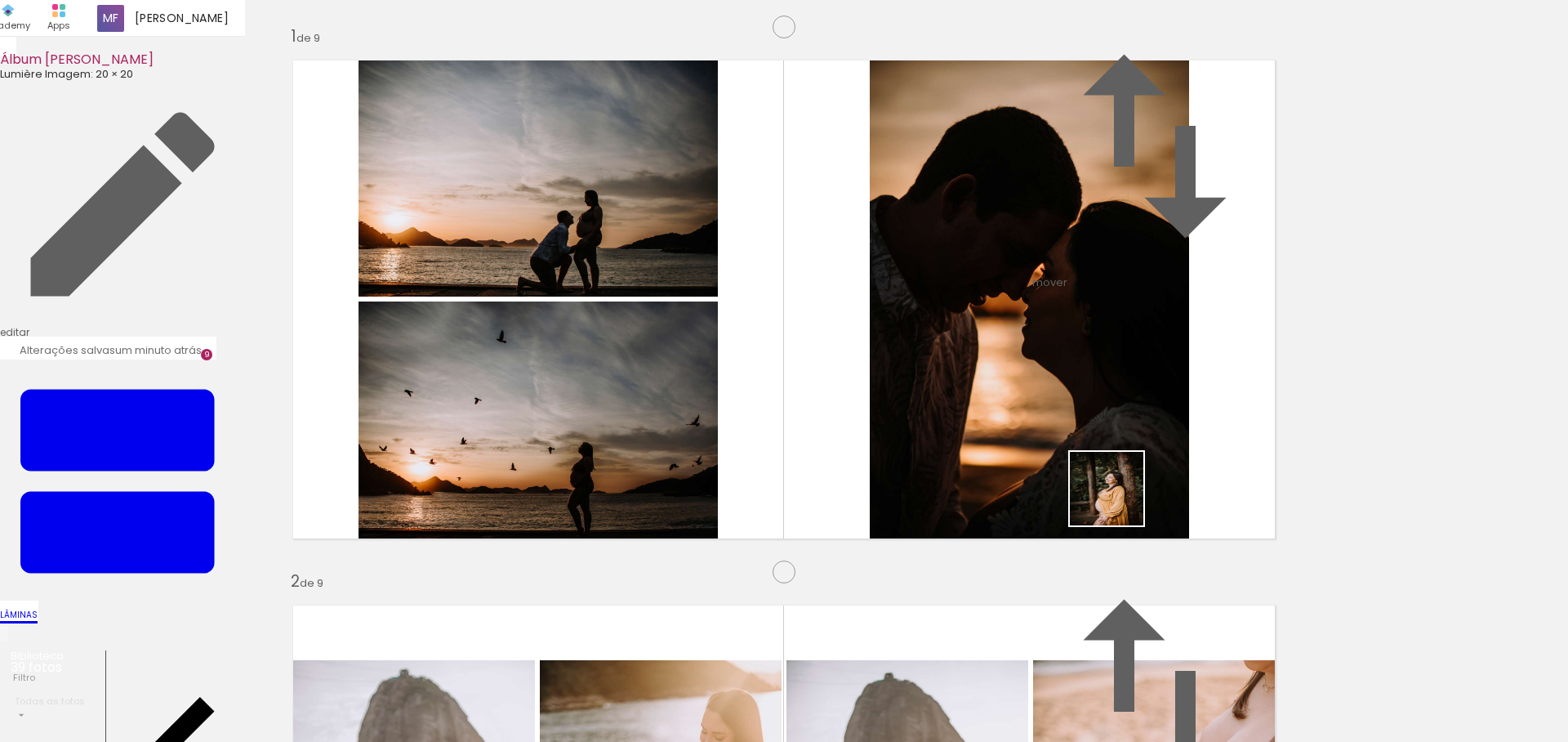
click at [0, 0] on slot at bounding box center [0, 0] width 0 height 0
drag, startPoint x: 1443, startPoint y: 702, endPoint x: 904, endPoint y: 370, distance: 633.0
click at [904, 370] on quentale-workspace at bounding box center [784, 371] width 1568 height 742
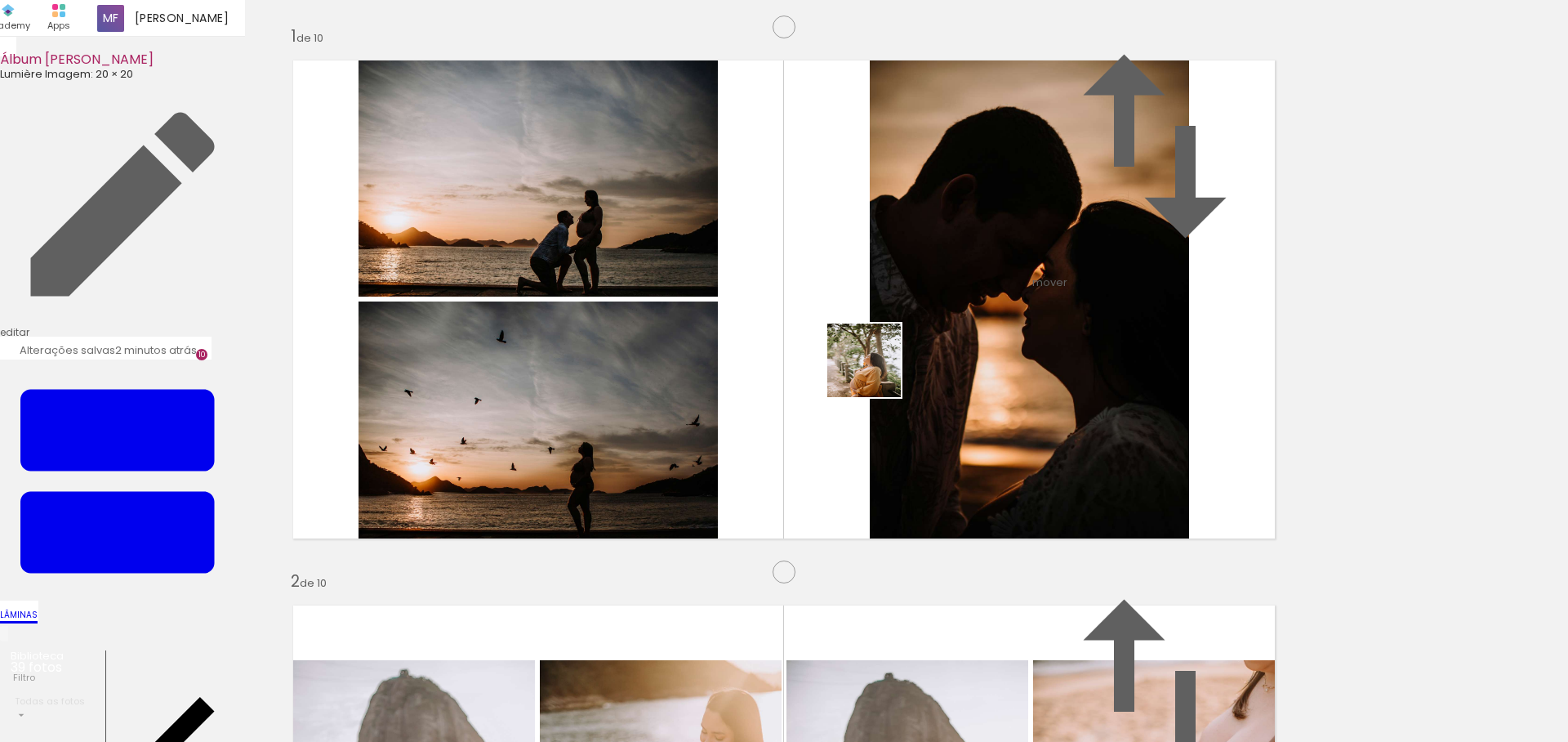
drag, startPoint x: 968, startPoint y: 713, endPoint x: 876, endPoint y: 372, distance: 353.2
click at [876, 372] on quentale-workspace at bounding box center [784, 371] width 1568 height 742
drag, startPoint x: 875, startPoint y: 702, endPoint x: 879, endPoint y: 529, distance: 173.0
click at [879, 529] on quentale-workspace at bounding box center [784, 371] width 1568 height 742
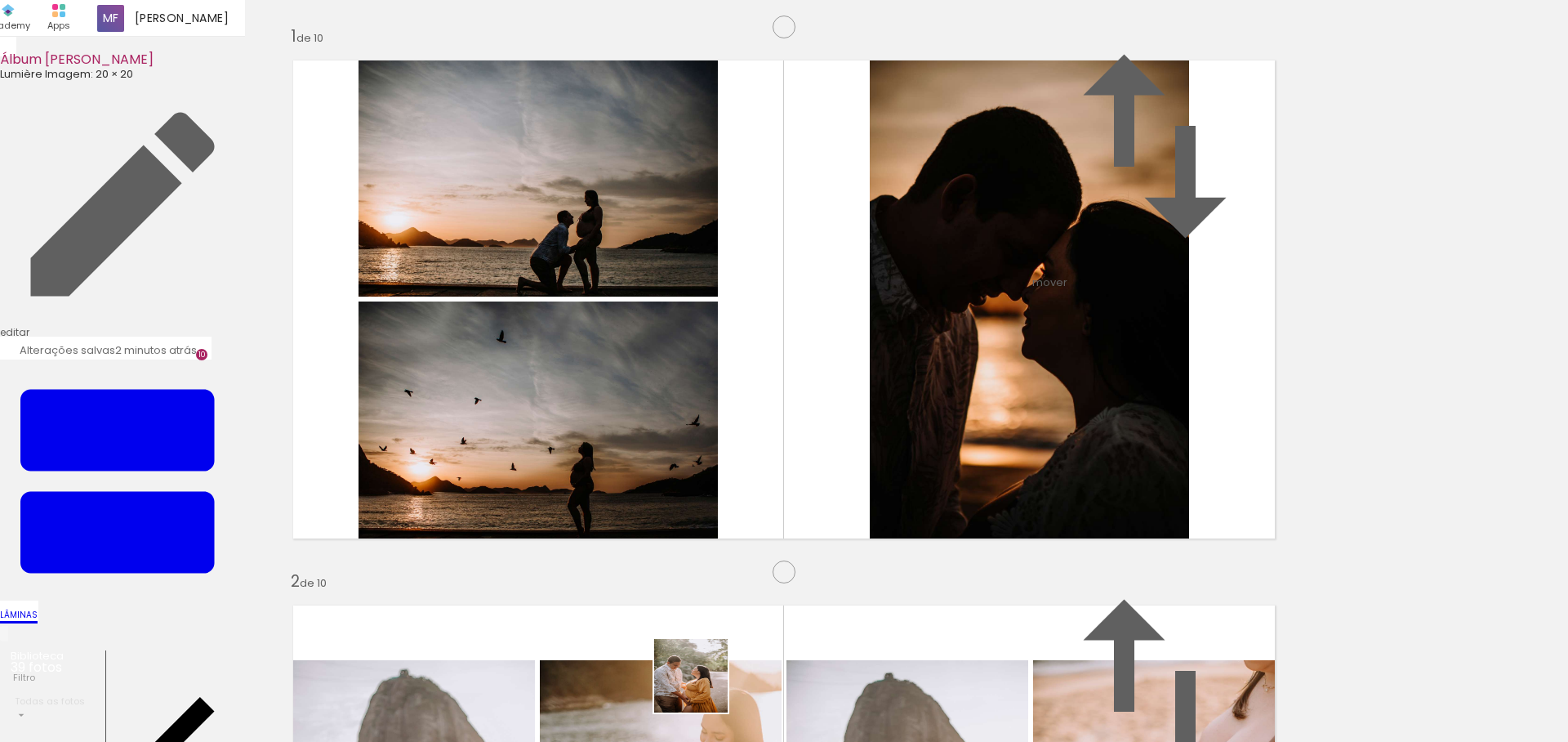
drag, startPoint x: 862, startPoint y: 347, endPoint x: 786, endPoint y: 326, distance: 78.8
drag, startPoint x: 701, startPoint y: 666, endPoint x: 735, endPoint y: 464, distance: 204.8
click at [735, 464] on quentale-workspace at bounding box center [784, 371] width 1568 height 742
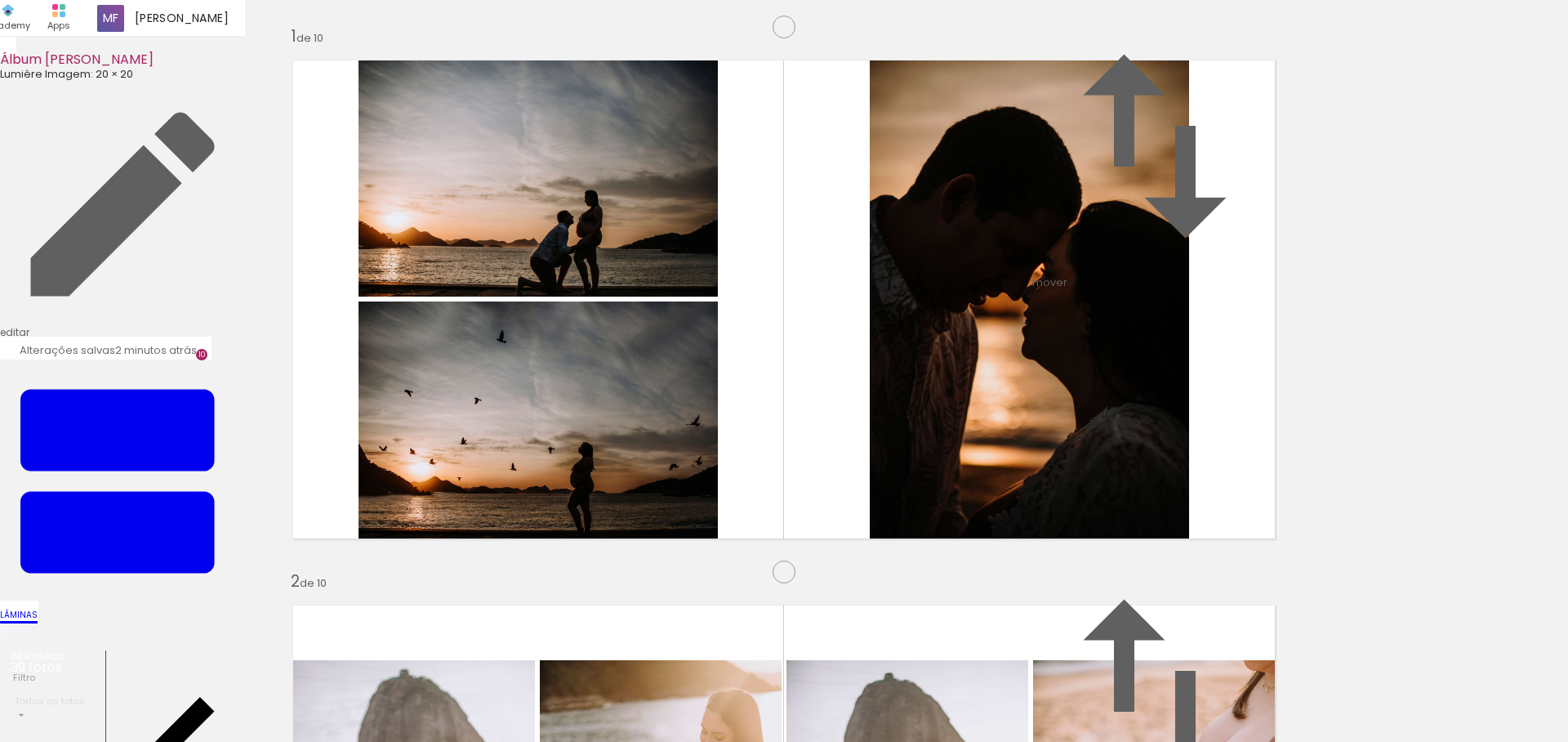
scroll to position [4360, 0]
drag, startPoint x: 1335, startPoint y: 675, endPoint x: 1228, endPoint y: 443, distance: 255.5
click at [1228, 443] on quentale-workspace at bounding box center [784, 371] width 1568 height 742
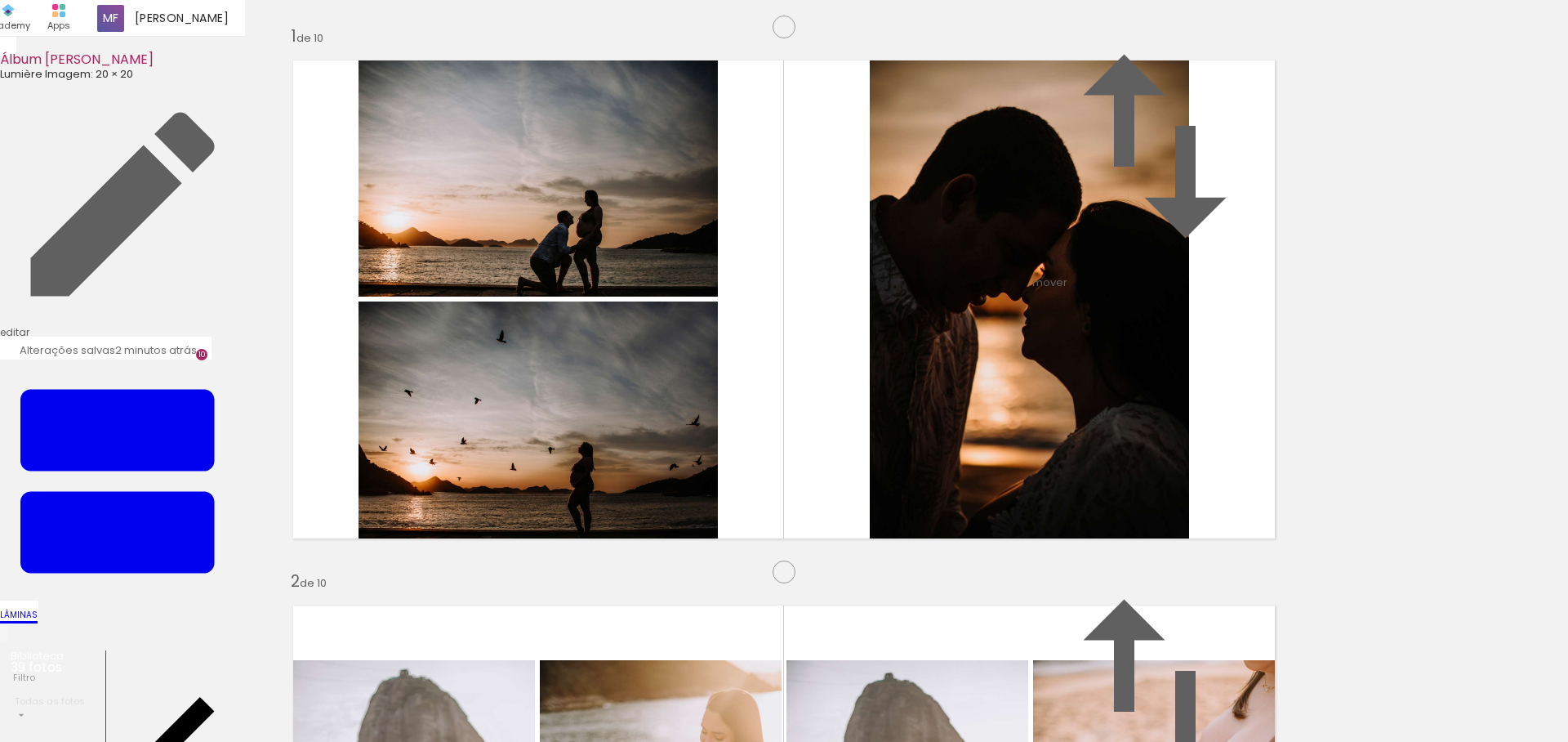
scroll to position [4585, 0]
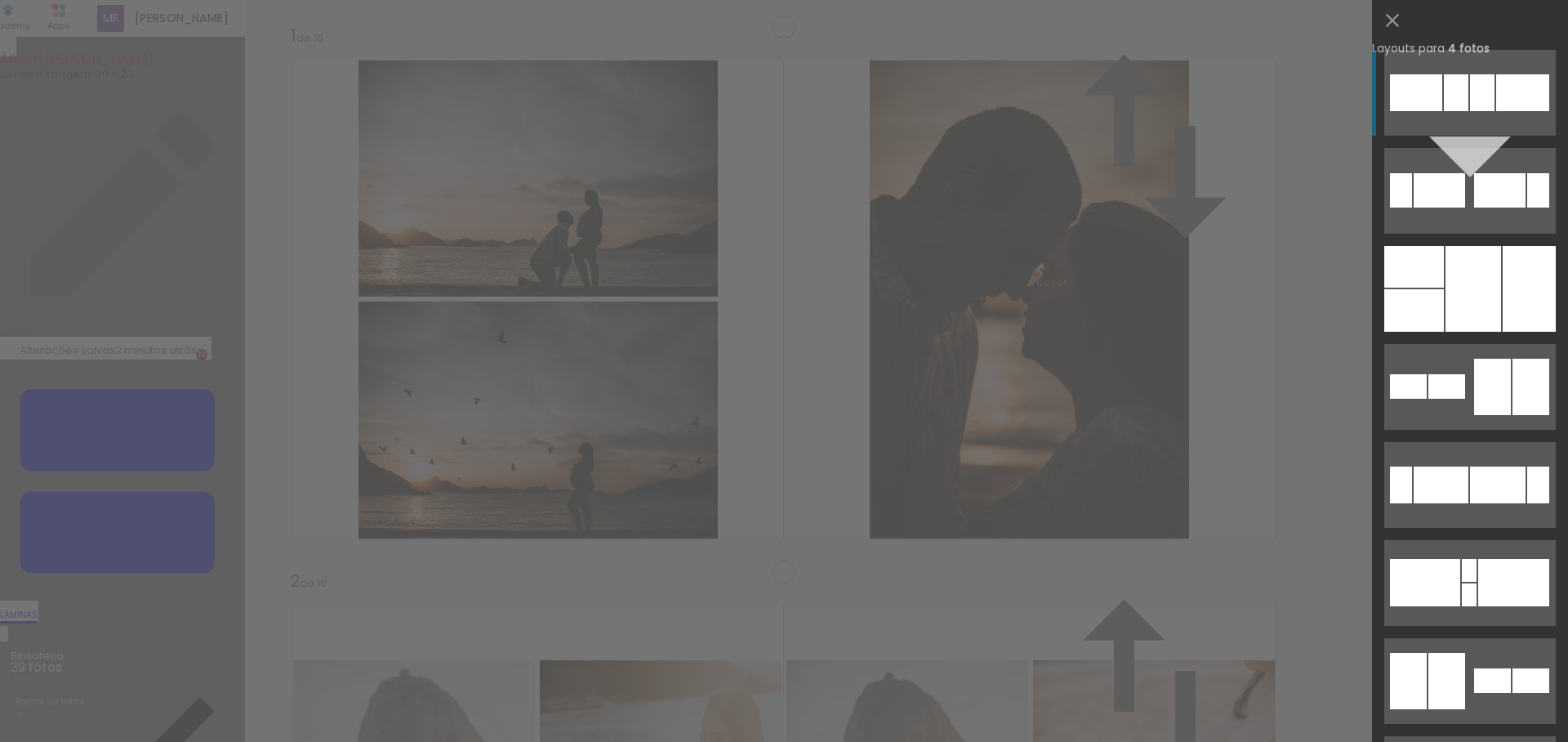
scroll to position [4379, 0]
click at [1496, 233] on quentale-layouter at bounding box center [1470, 190] width 172 height 85
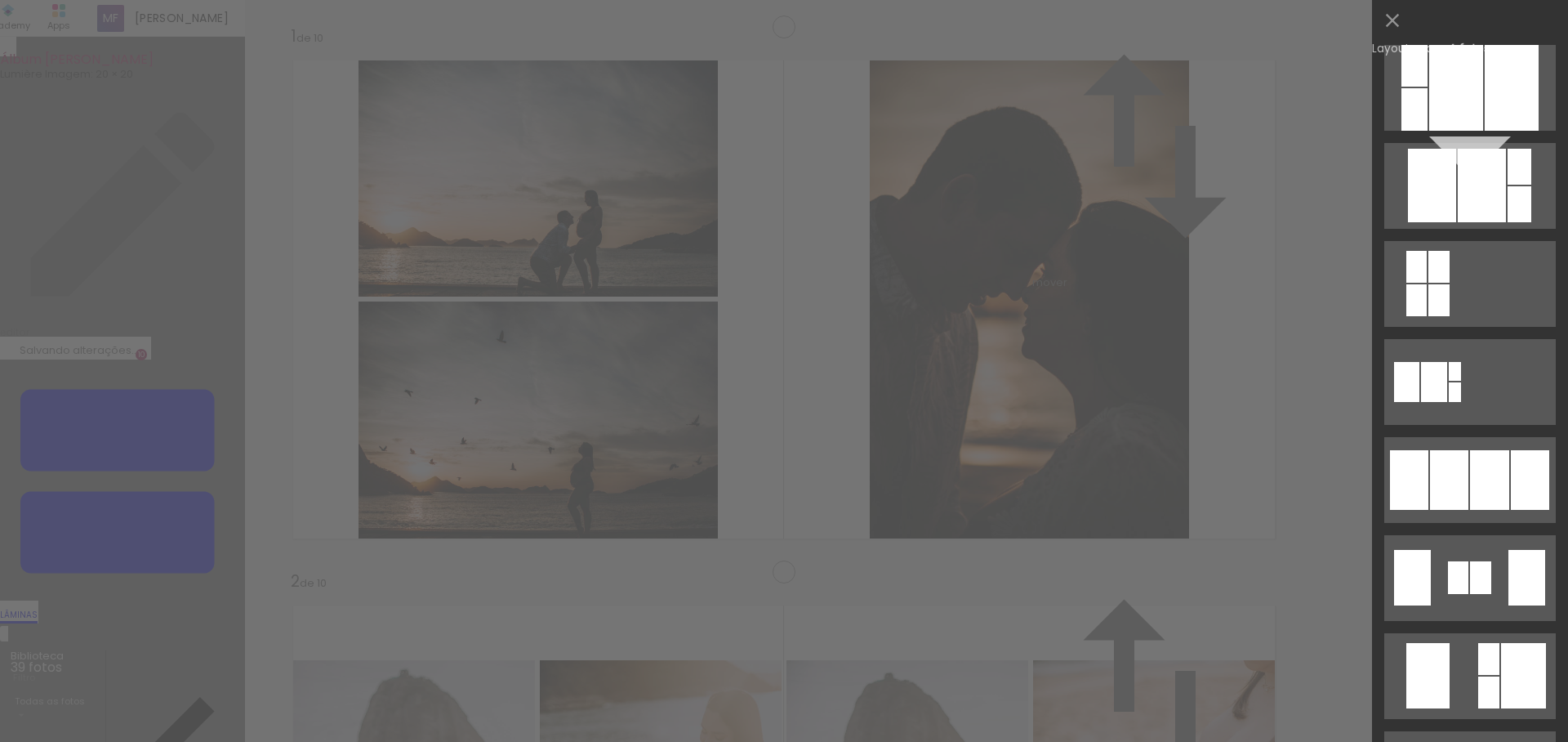
scroll to position [902, 0]
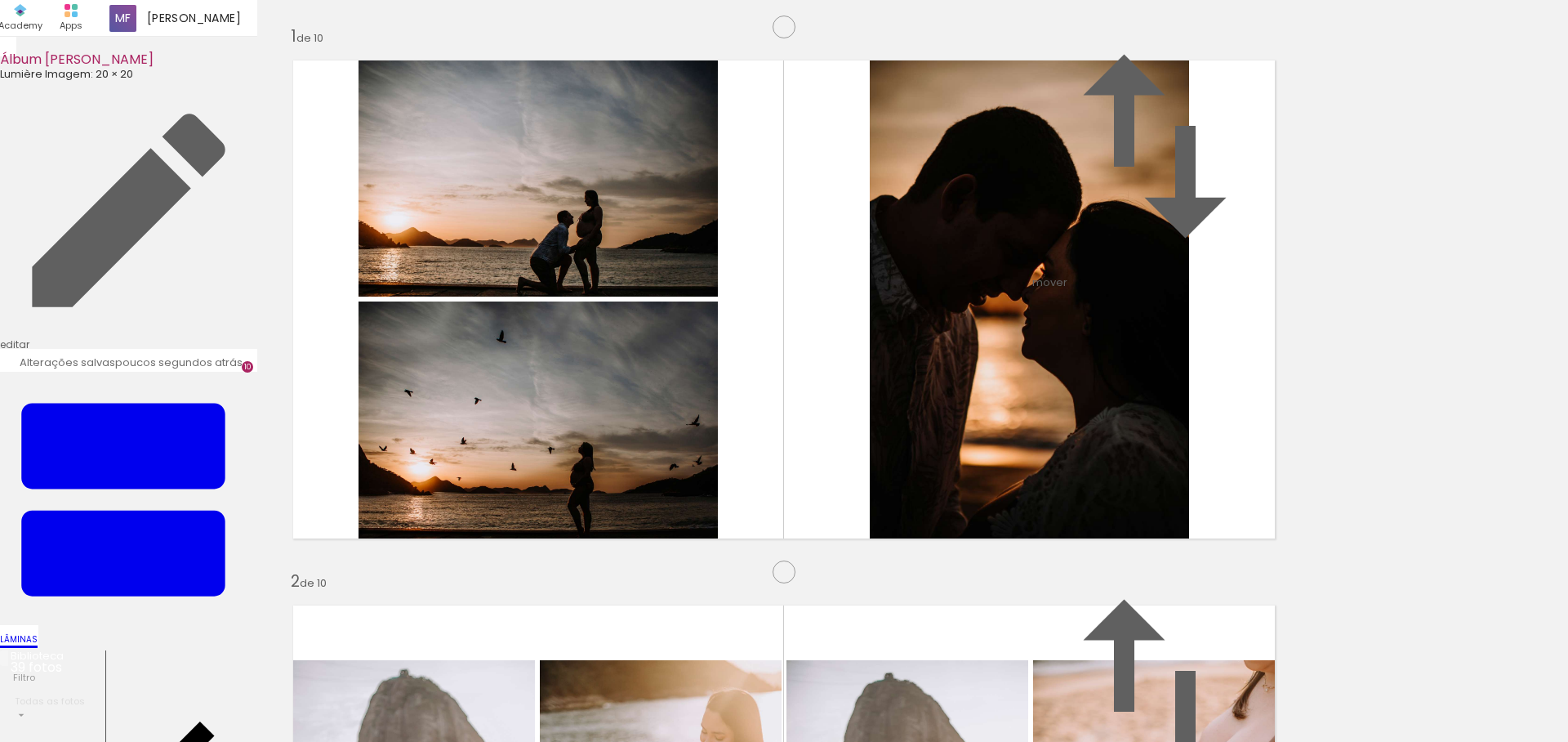
scroll to position [2705, 0]
drag, startPoint x: 1073, startPoint y: 371, endPoint x: 983, endPoint y: 364, distance: 90.3
click at [0, 0] on slot at bounding box center [0, 0] width 0 height 0
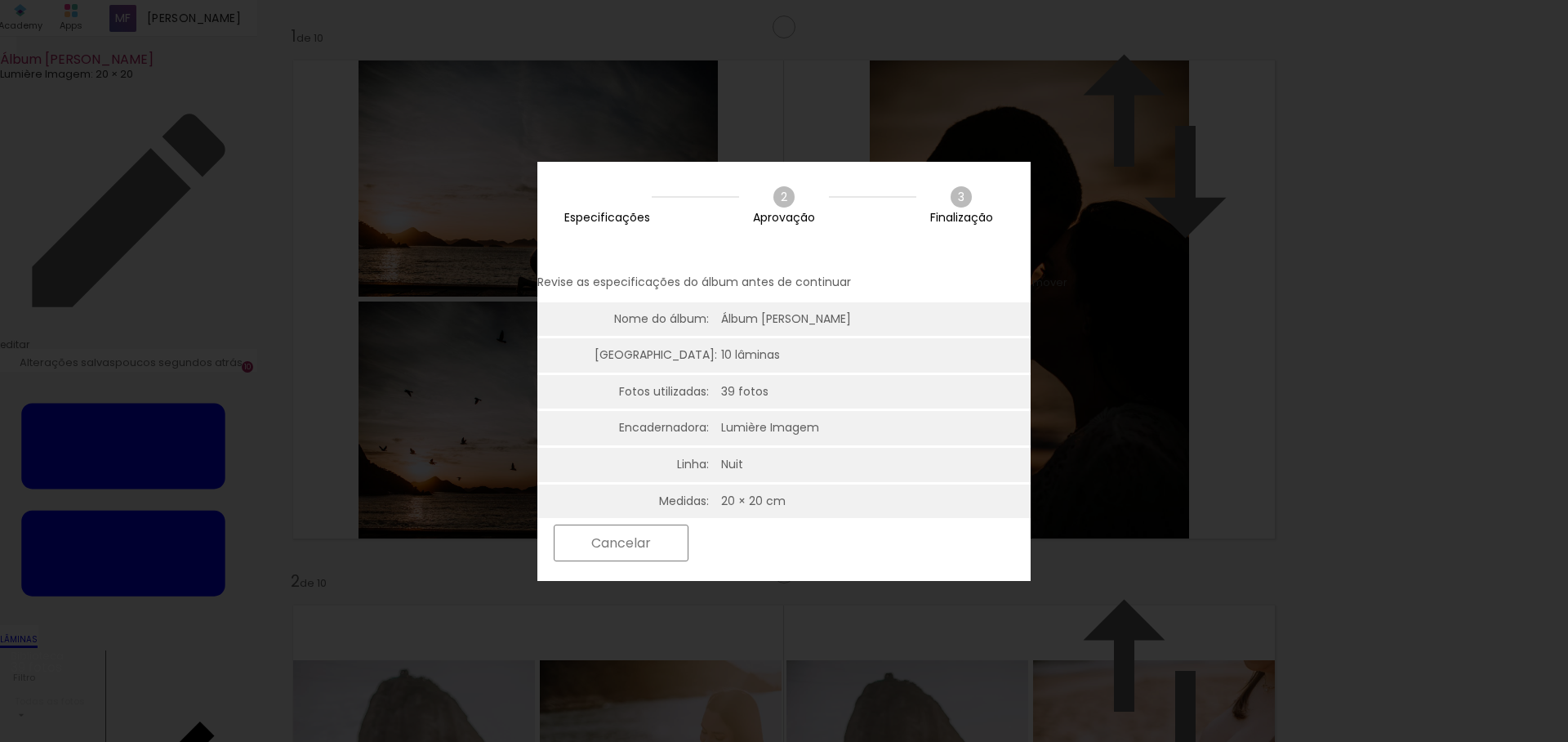
scroll to position [0, 0]
click at [0, 0] on slot "Próximo" at bounding box center [0, 0] width 0 height 0
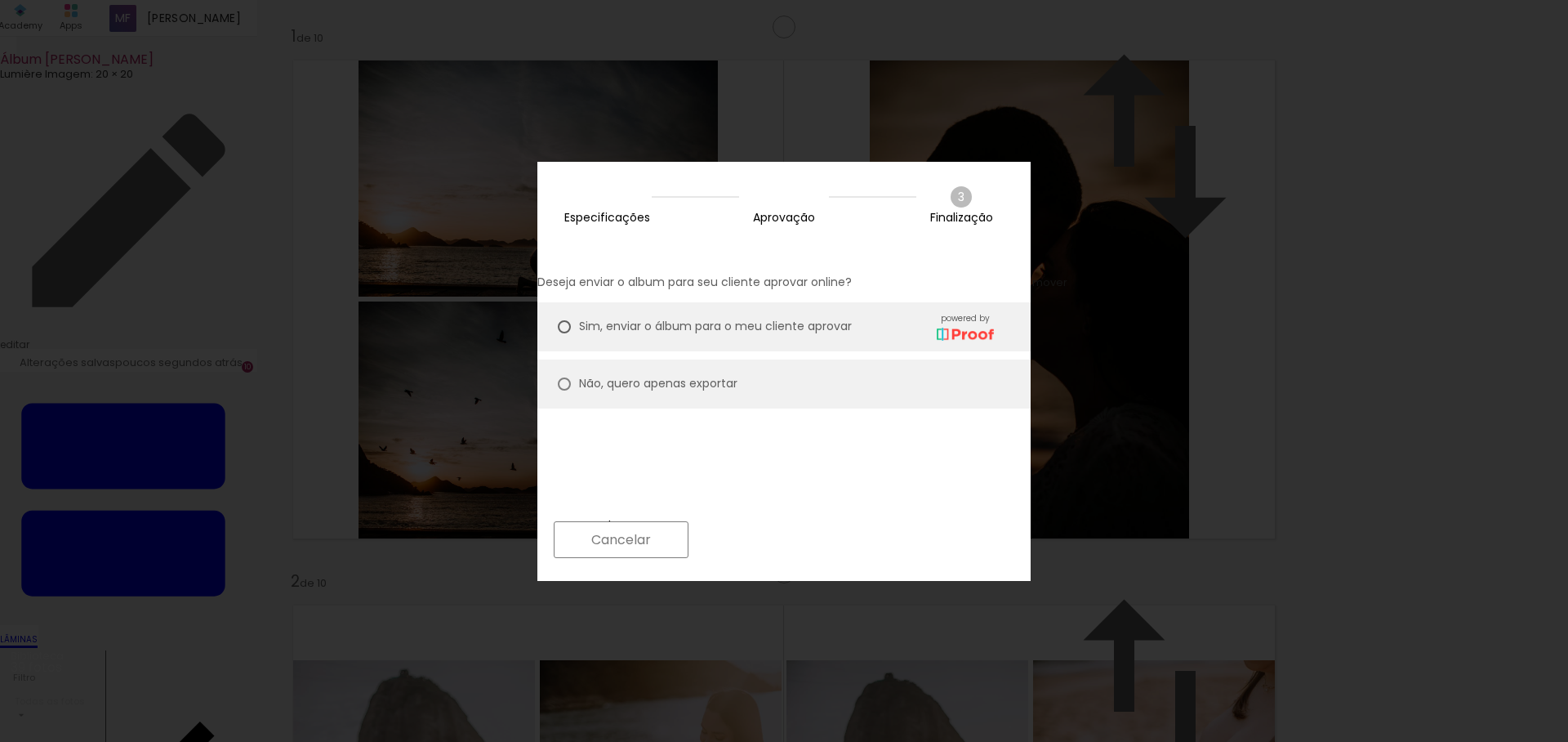
click at [0, 0] on slot "Próximo" at bounding box center [0, 0] width 0 height 0
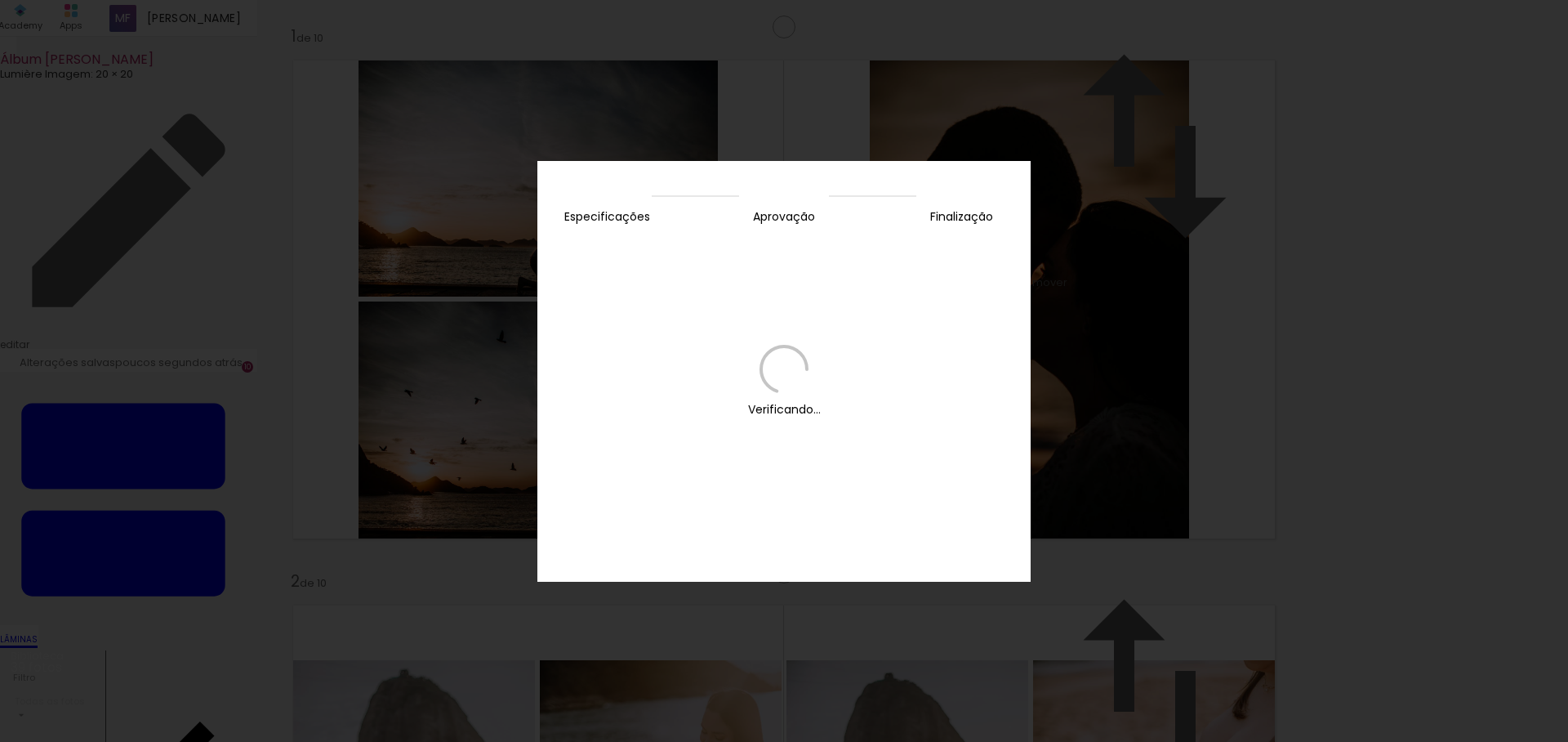
scroll to position [0, 2121]
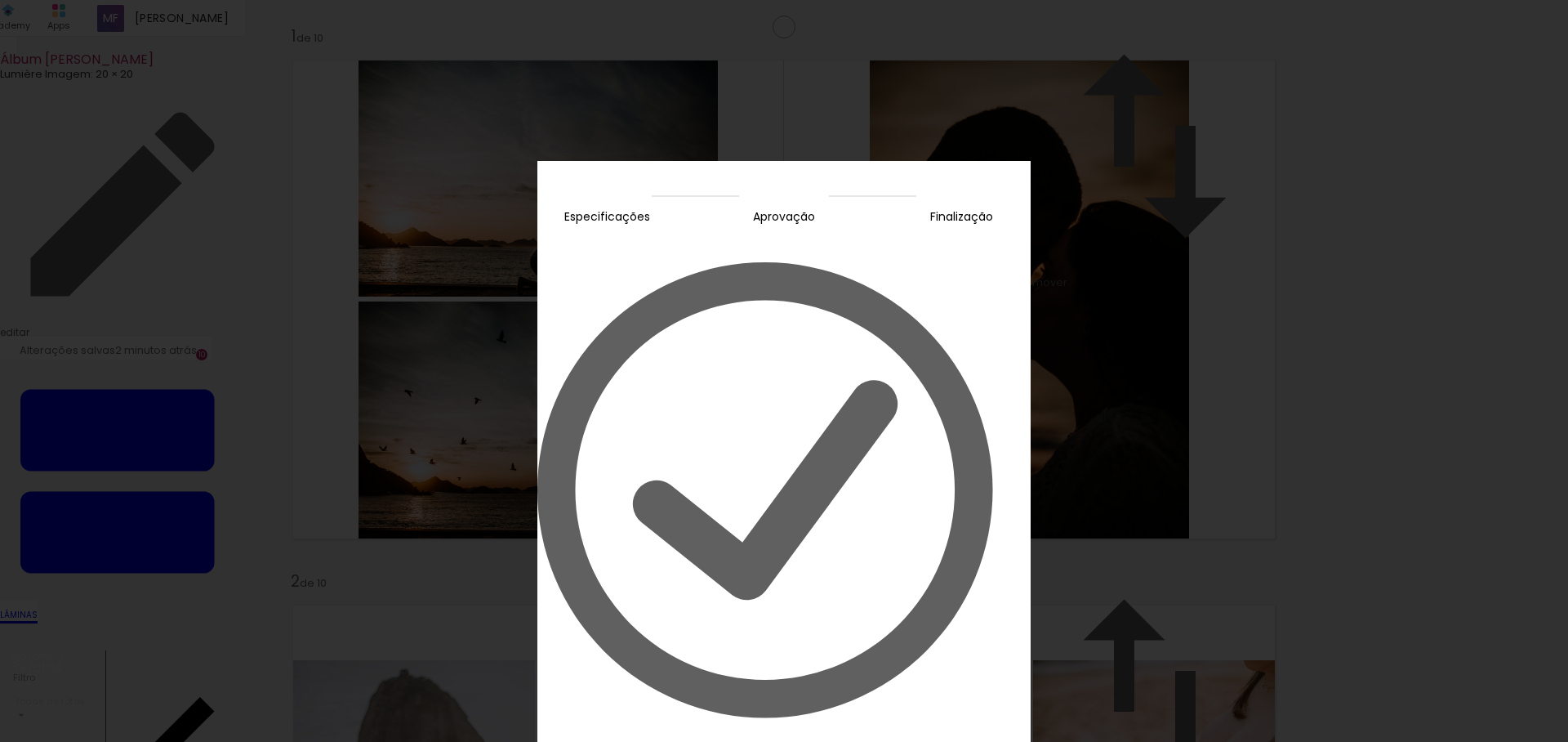
click at [0, 0] on slot "Editar prova" at bounding box center [0, 0] width 0 height 0
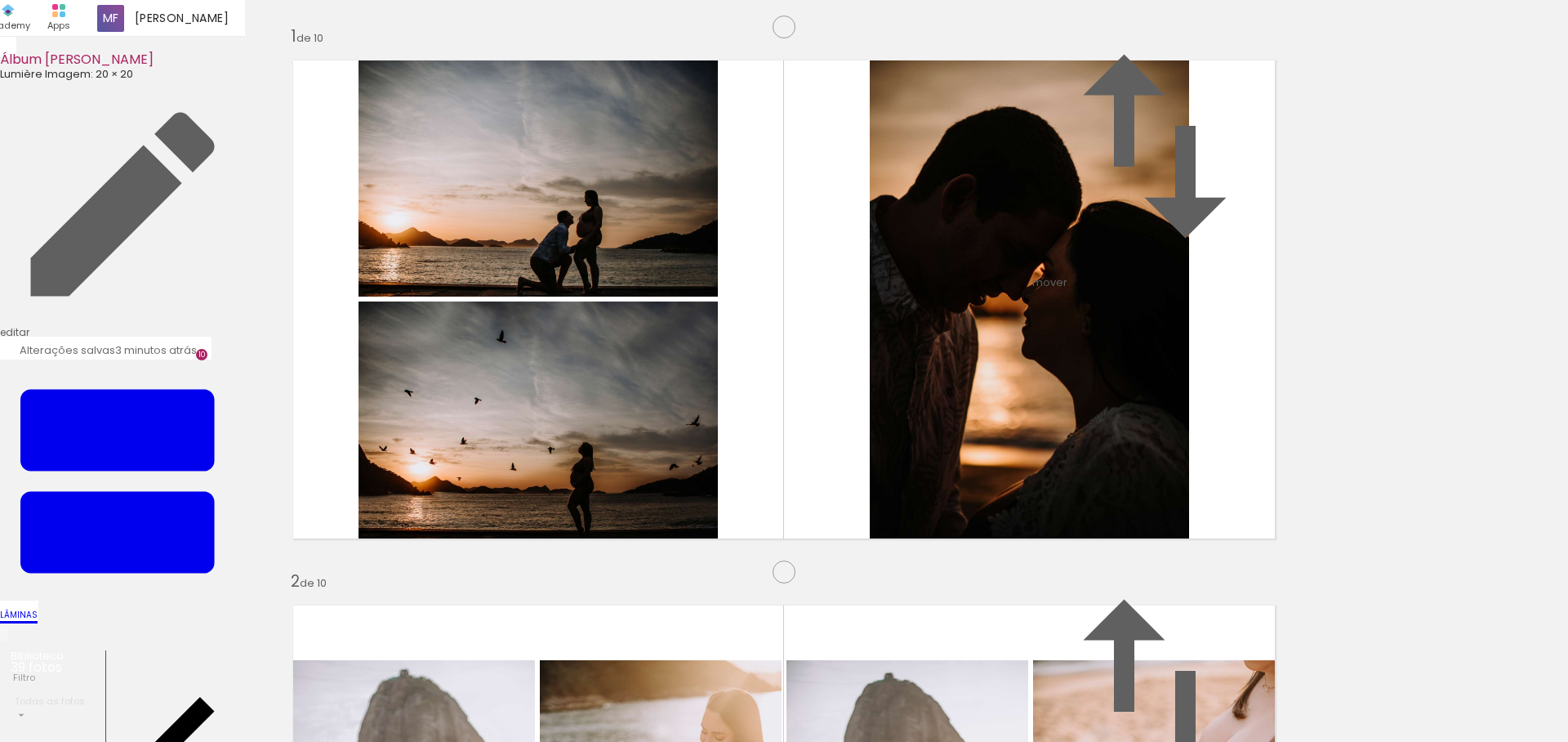
scroll to position [0, 2121]
